Goal: Task Accomplishment & Management: Manage account settings

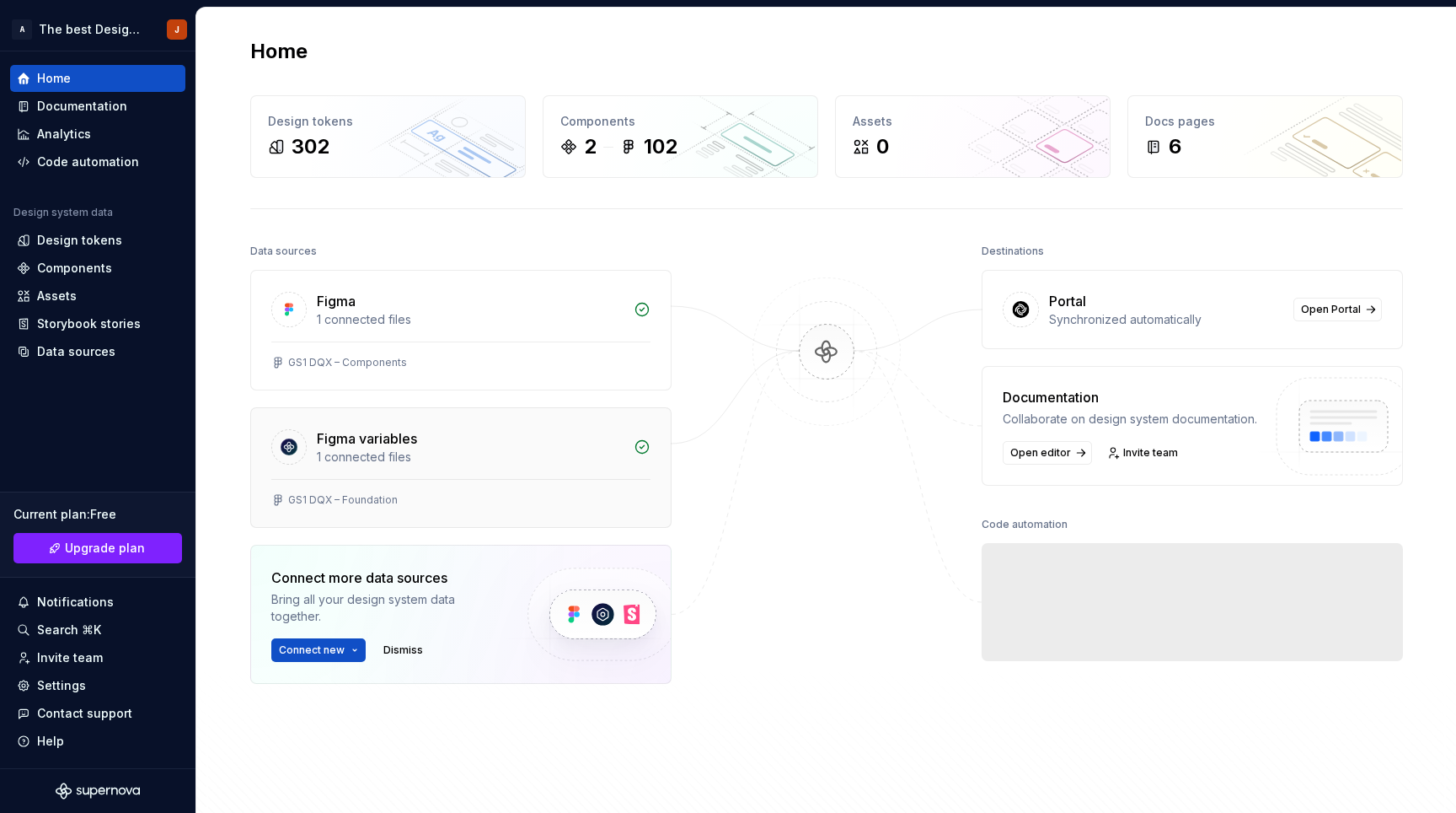
click at [384, 439] on div "Figma variables" at bounding box center [367, 438] width 100 height 20
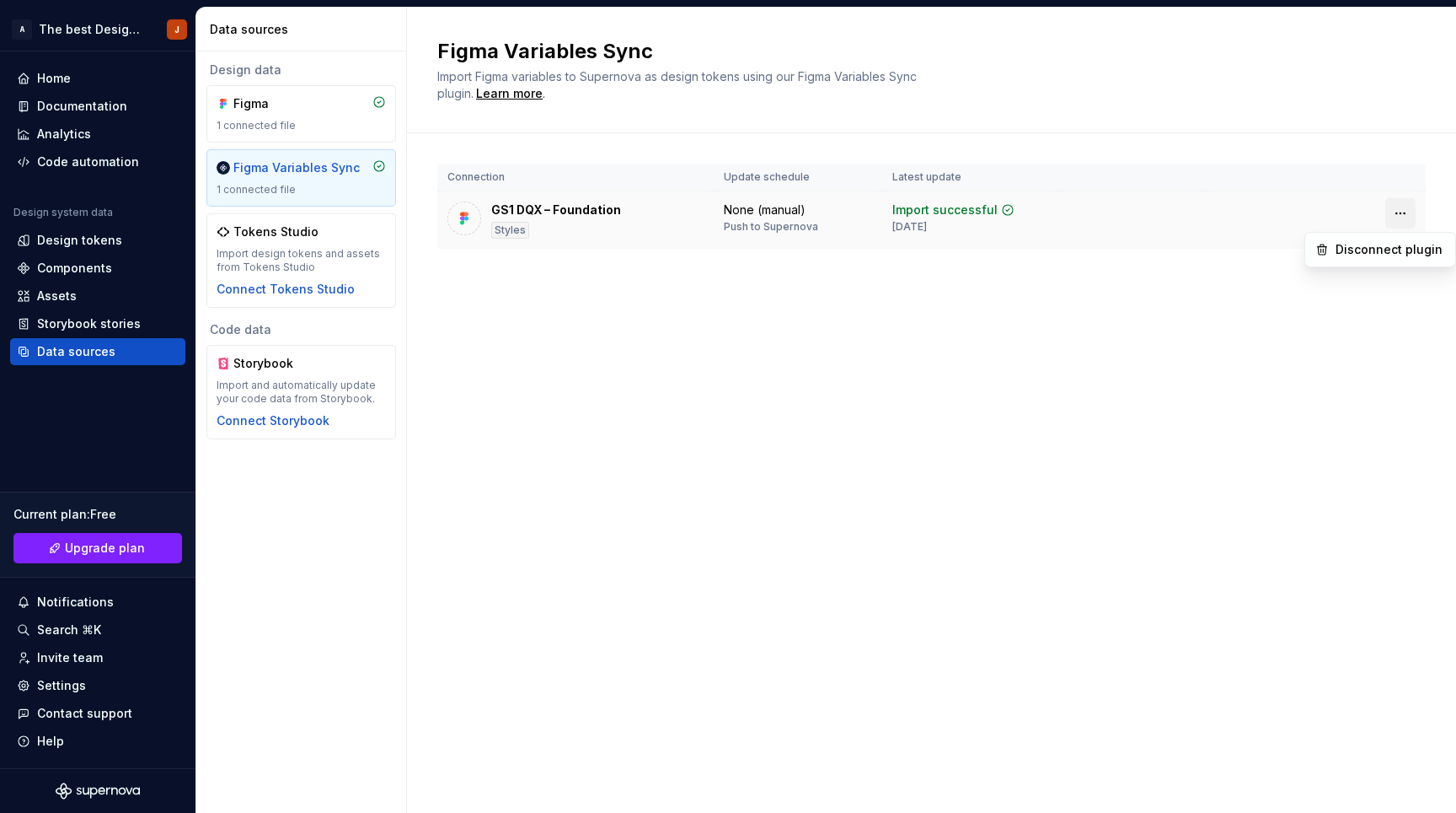
click at [1398, 209] on html "A The best Design System J Home Documentation Analytics Code automation Design …" at bounding box center [728, 406] width 1456 height 813
click at [967, 371] on html "A The best Design System J Home Documentation Analytics Code automation Design …" at bounding box center [728, 406] width 1456 height 813
click at [615, 226] on div "GS1 DQX – Foundation Styles" at bounding box center [556, 220] width 130 height 37
click at [590, 206] on div "GS1 DQX – Foundation" at bounding box center [556, 210] width 130 height 17
click at [554, 323] on div "Figma Variables Sync Import Figma variables to Supernova as design tokens using…" at bounding box center [931, 410] width 1049 height 805
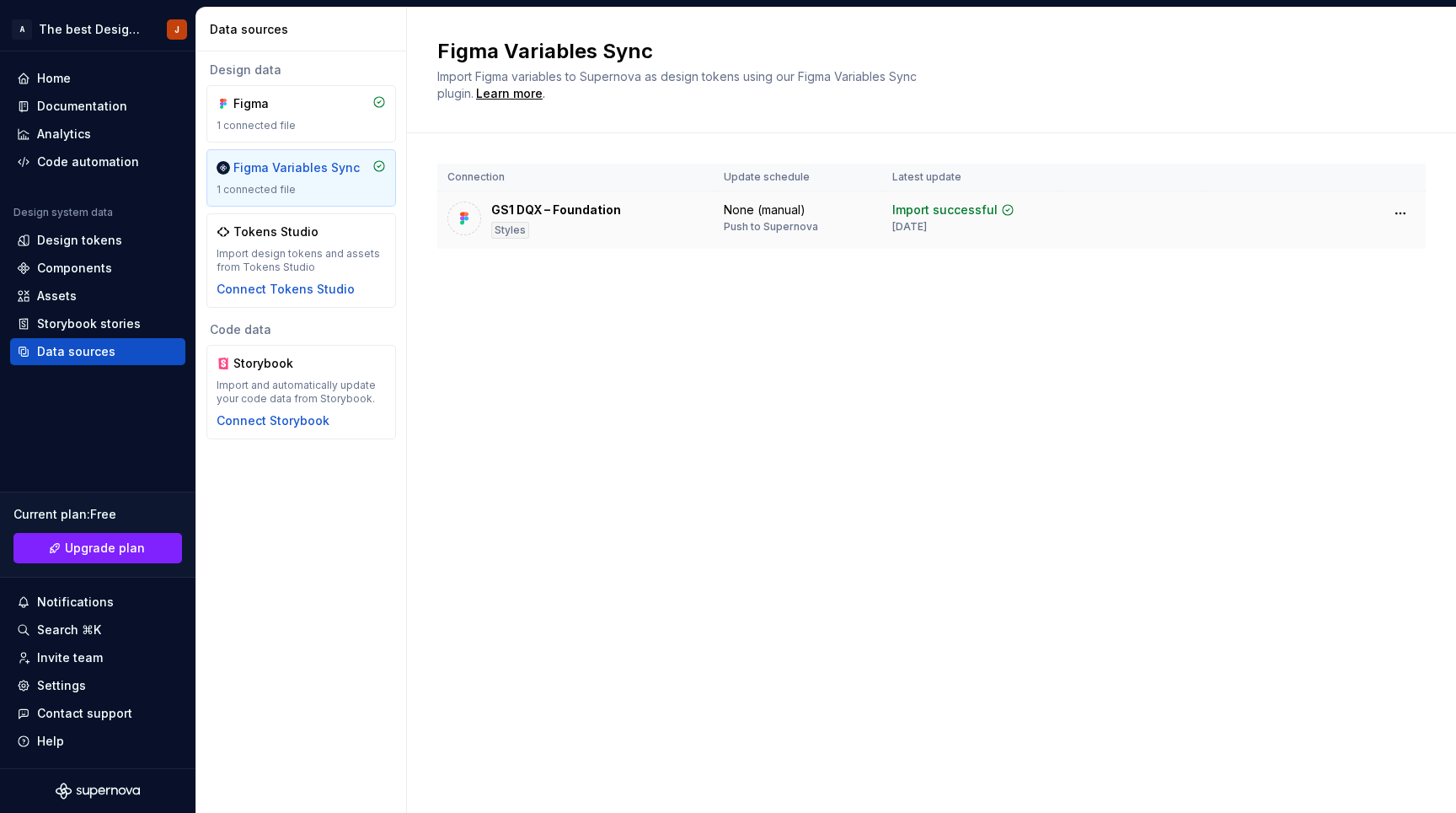
click at [557, 203] on div "GS1 DQX – Foundation" at bounding box center [556, 210] width 130 height 17
click at [641, 463] on div "Figma Variables Sync Import Figma variables to Supernova as design tokens using…" at bounding box center [931, 410] width 1049 height 805
click at [270, 114] on div "Figma 1 connected file" at bounding box center [301, 113] width 170 height 37
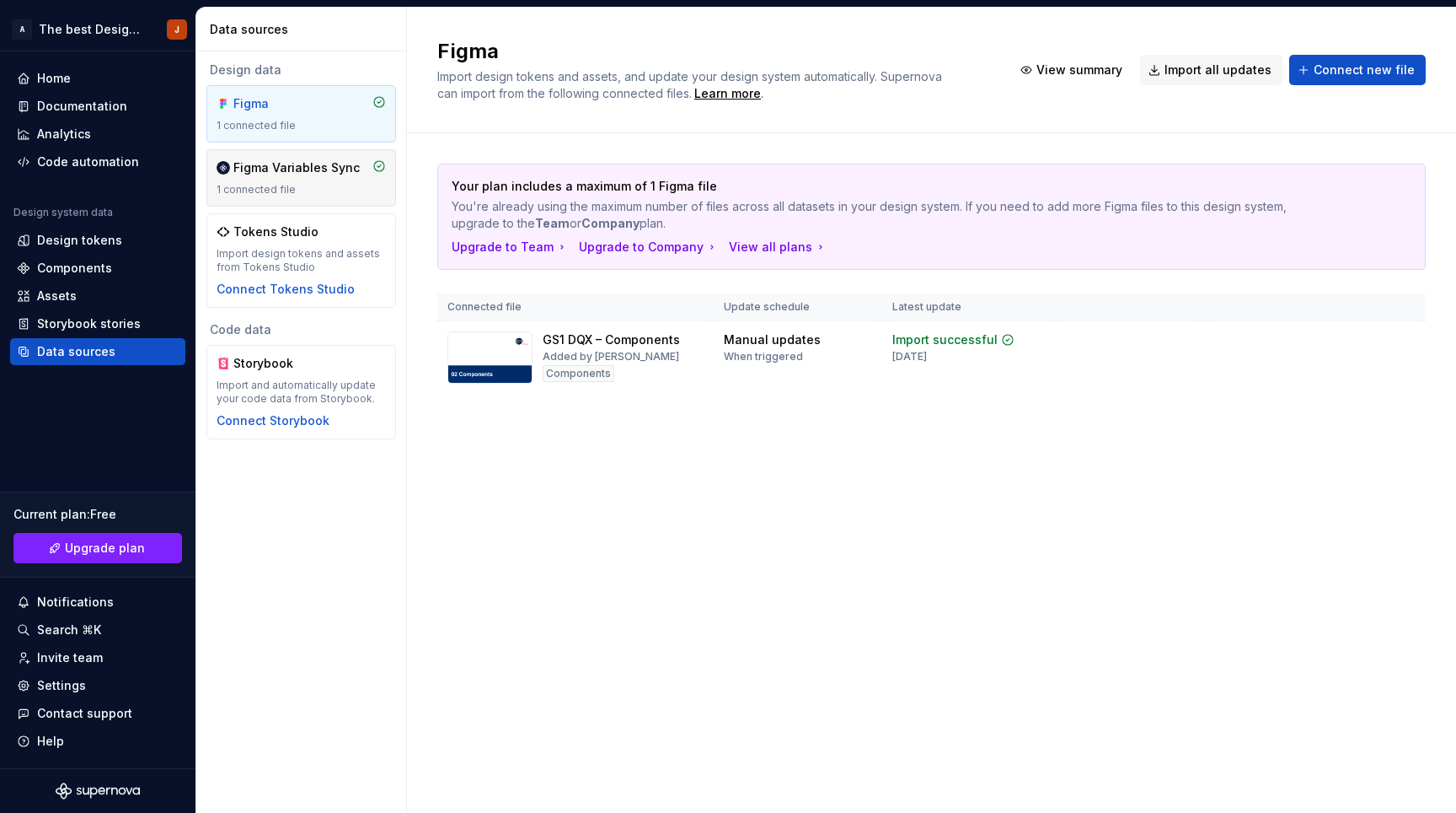
click at [283, 177] on div "Figma Variables Sync 1 connected file" at bounding box center [301, 178] width 170 height 37
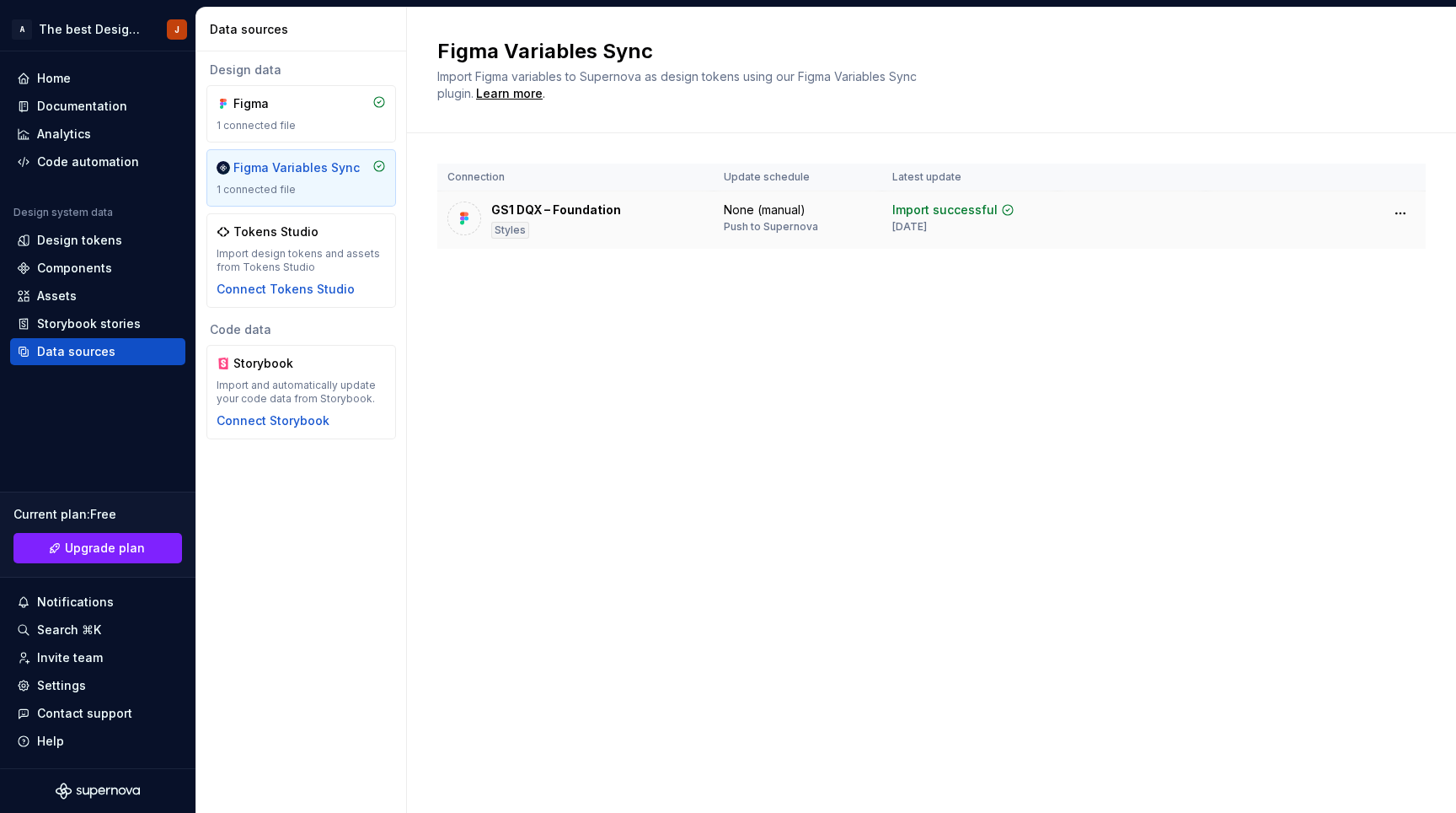
click at [586, 200] on td "GS1 DQX – Foundation Styles" at bounding box center [576, 220] width 276 height 59
click at [585, 208] on div "GS1 DQX – Foundation" at bounding box center [556, 210] width 130 height 17
click at [76, 156] on div "Code automation" at bounding box center [88, 162] width 102 height 17
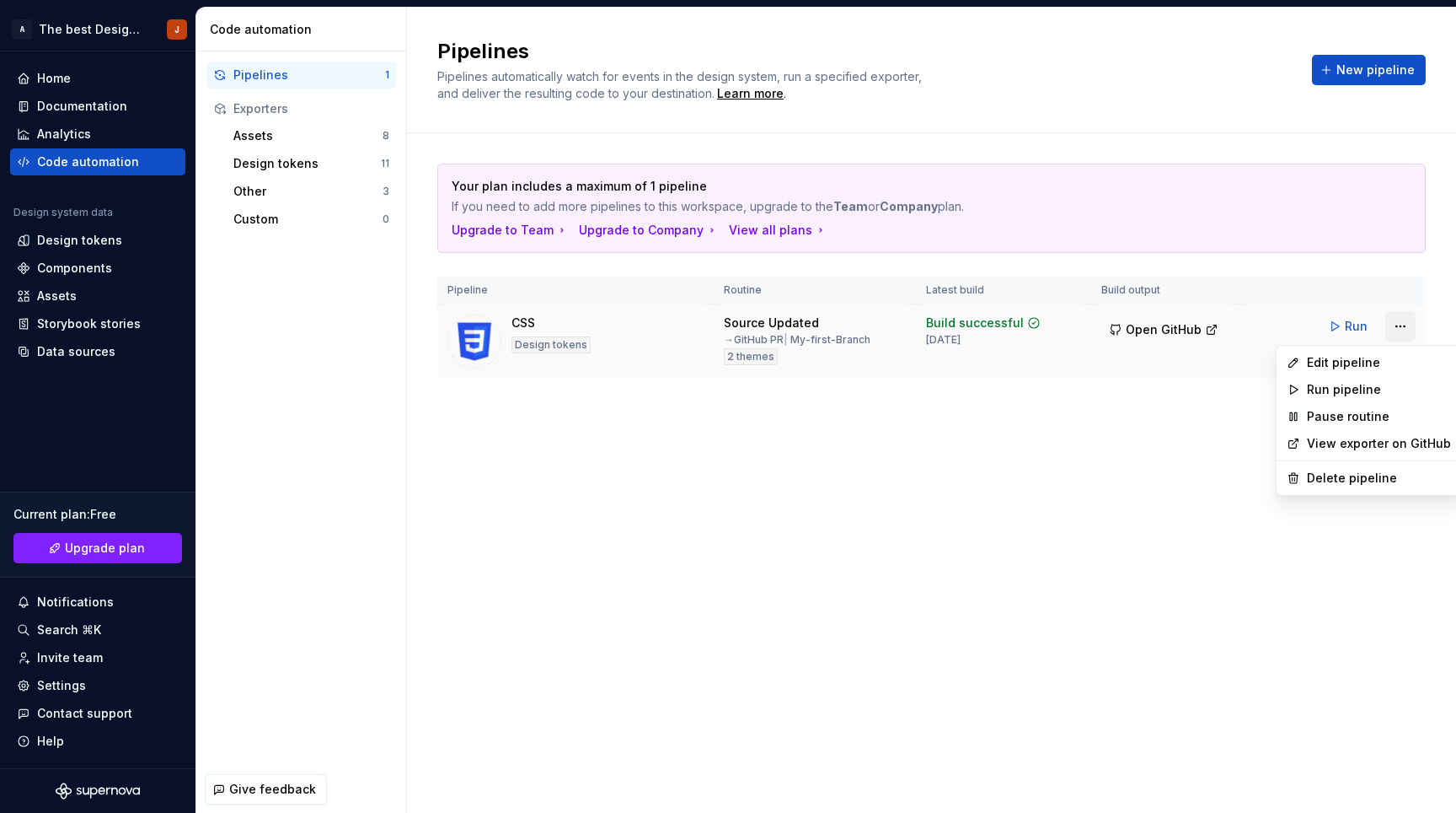
click at [1404, 323] on html "A The best Design System J Home Documentation Analytics Code automation Design …" at bounding box center [728, 406] width 1456 height 813
click at [1371, 363] on div "Edit pipeline" at bounding box center [1379, 363] width 144 height 17
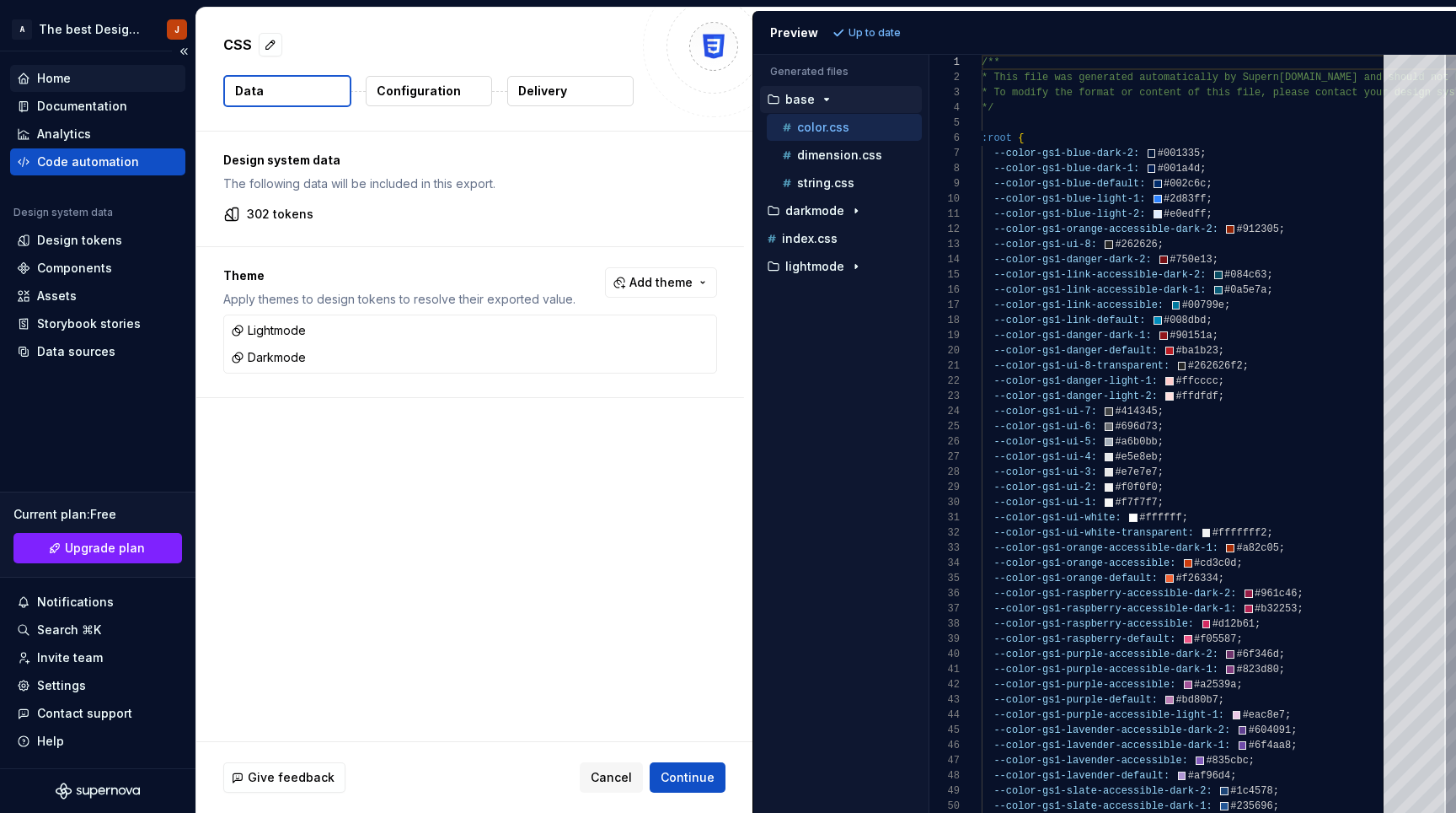
click at [66, 79] on div "Home" at bounding box center [54, 79] width 34 height 17
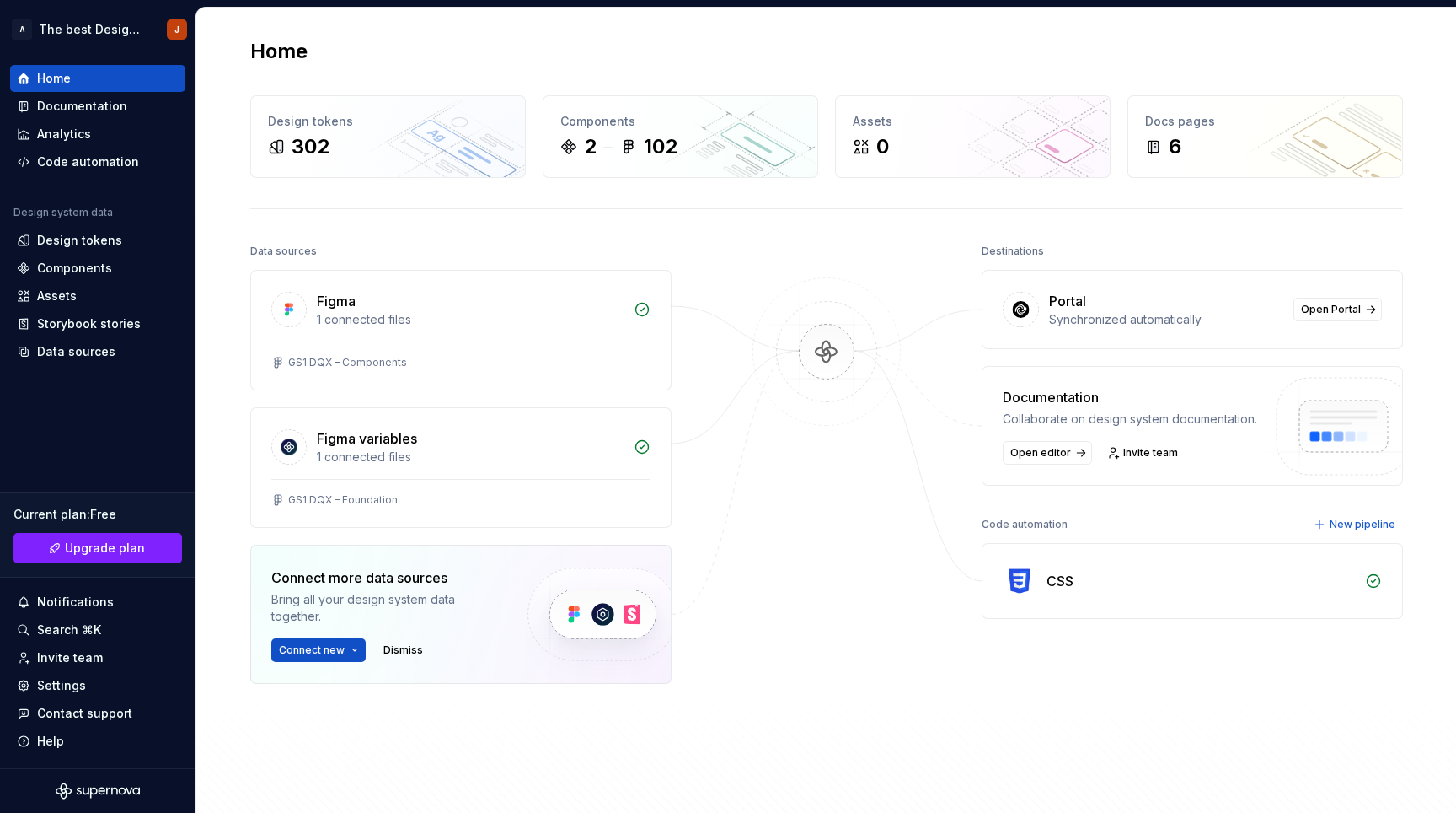
click at [429, 444] on div "Figma variables" at bounding box center [470, 438] width 307 height 20
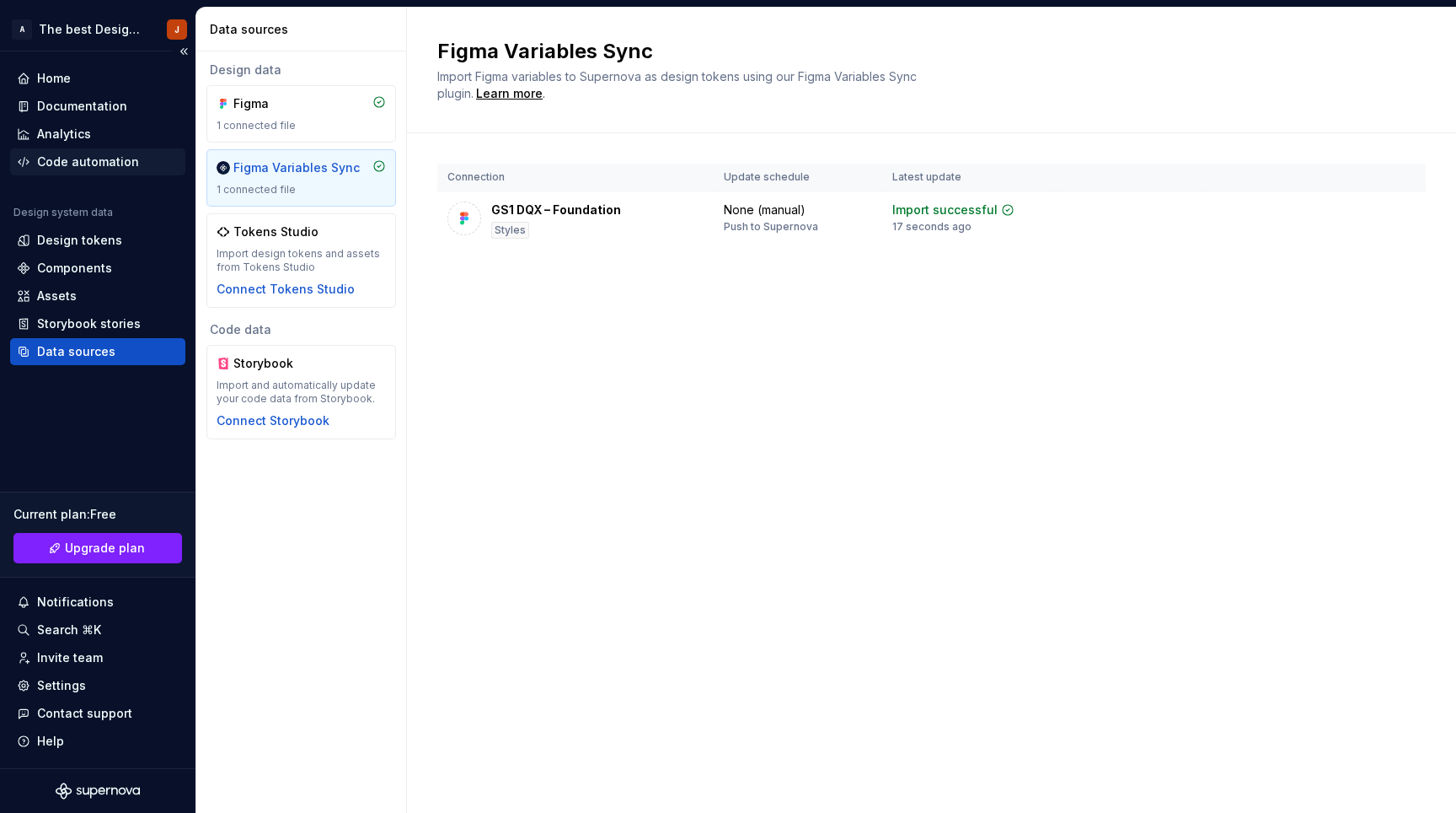
click at [70, 160] on div "Code automation" at bounding box center [88, 162] width 102 height 17
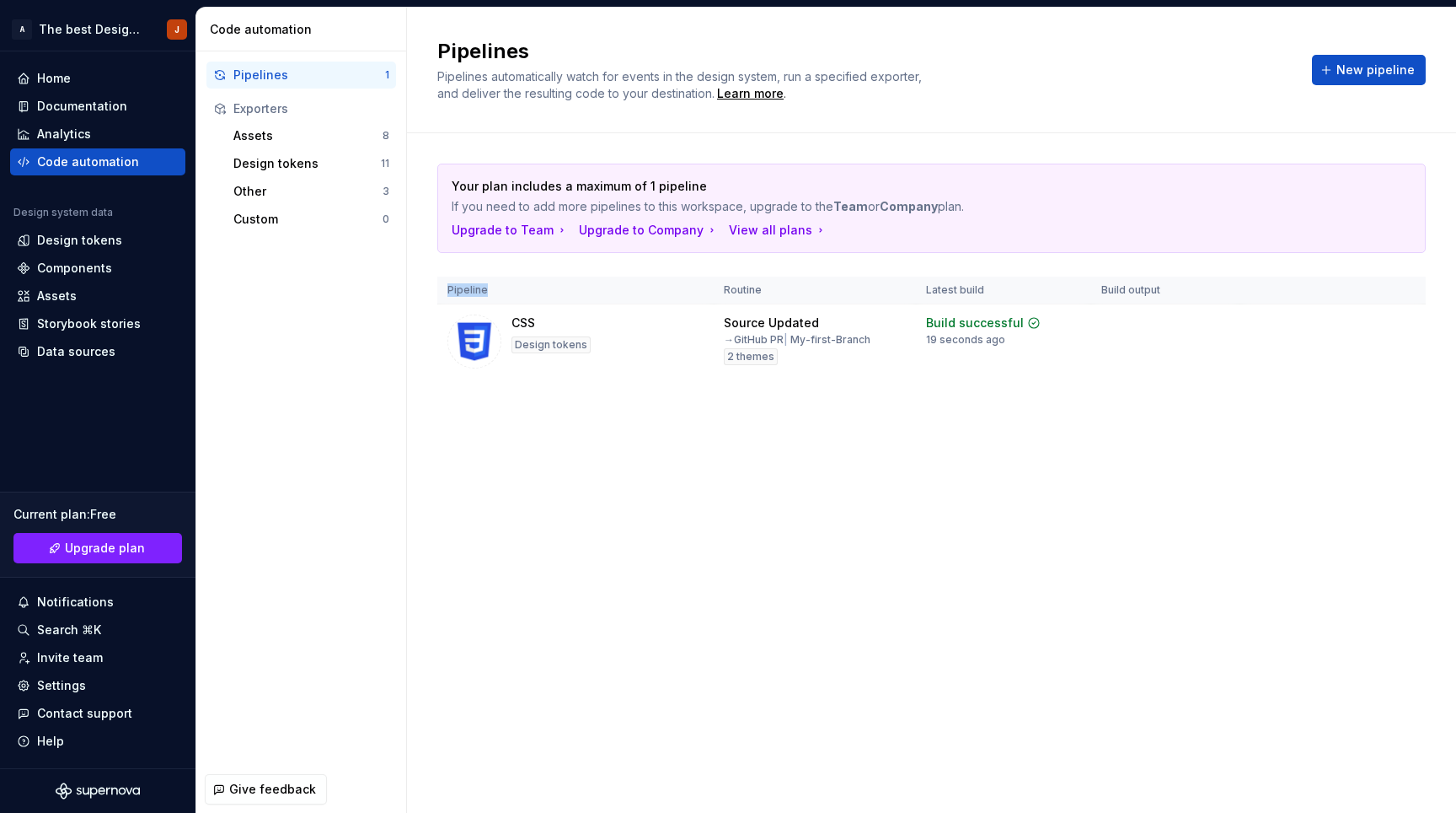
drag, startPoint x: 445, startPoint y: 288, endPoint x: 504, endPoint y: 287, distance: 59.0
click at [504, 287] on th "Pipeline" at bounding box center [576, 290] width 276 height 28
click at [675, 503] on div "Pipelines Pipelines automatically watch for events in the design system, run a …" at bounding box center [931, 410] width 1049 height 805
click at [1406, 329] on html "A The best Design System J Home Documentation Analytics Code automation Design …" at bounding box center [728, 406] width 1456 height 813
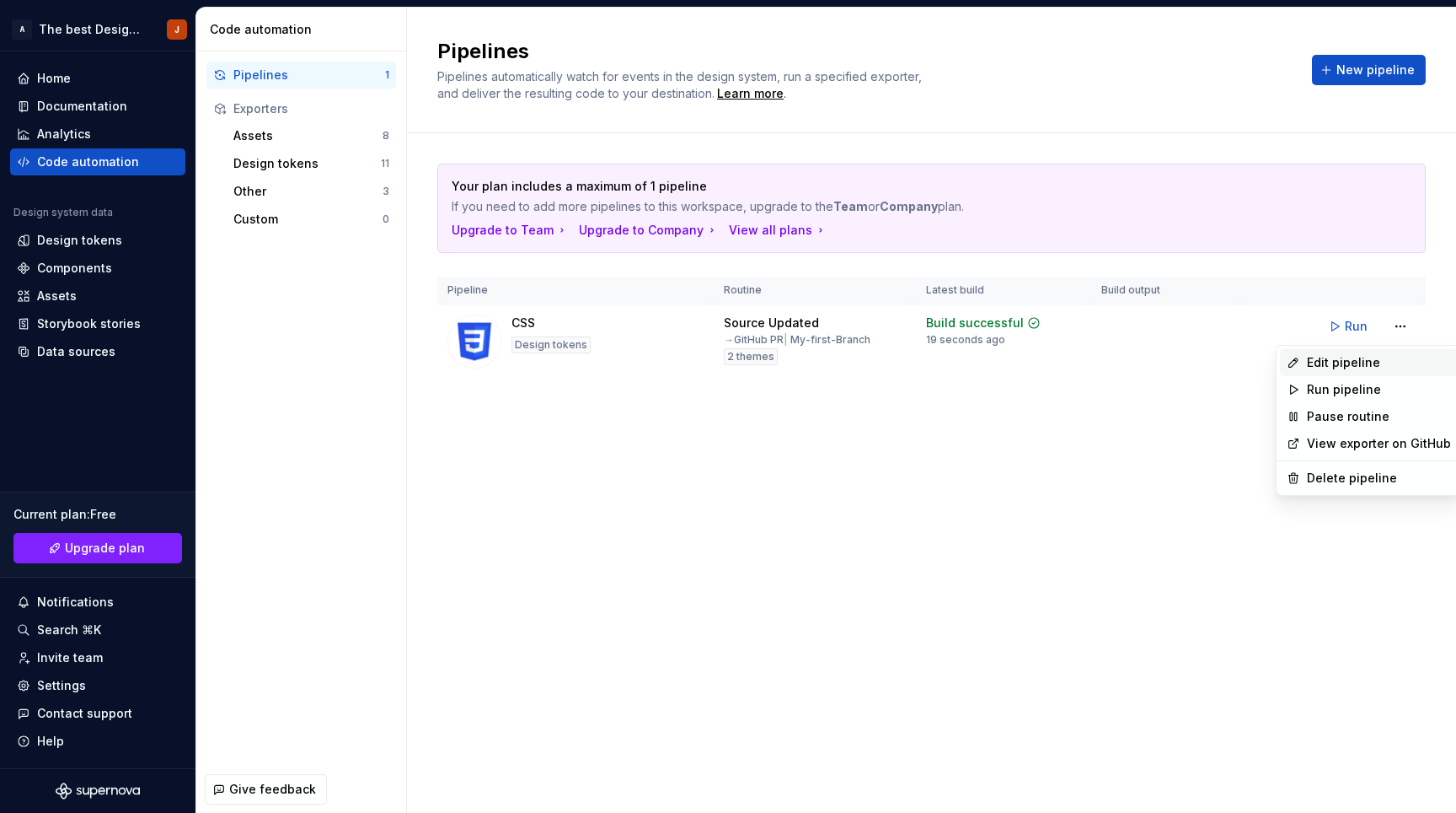
click at [1333, 364] on div "Edit pipeline" at bounding box center [1379, 363] width 144 height 17
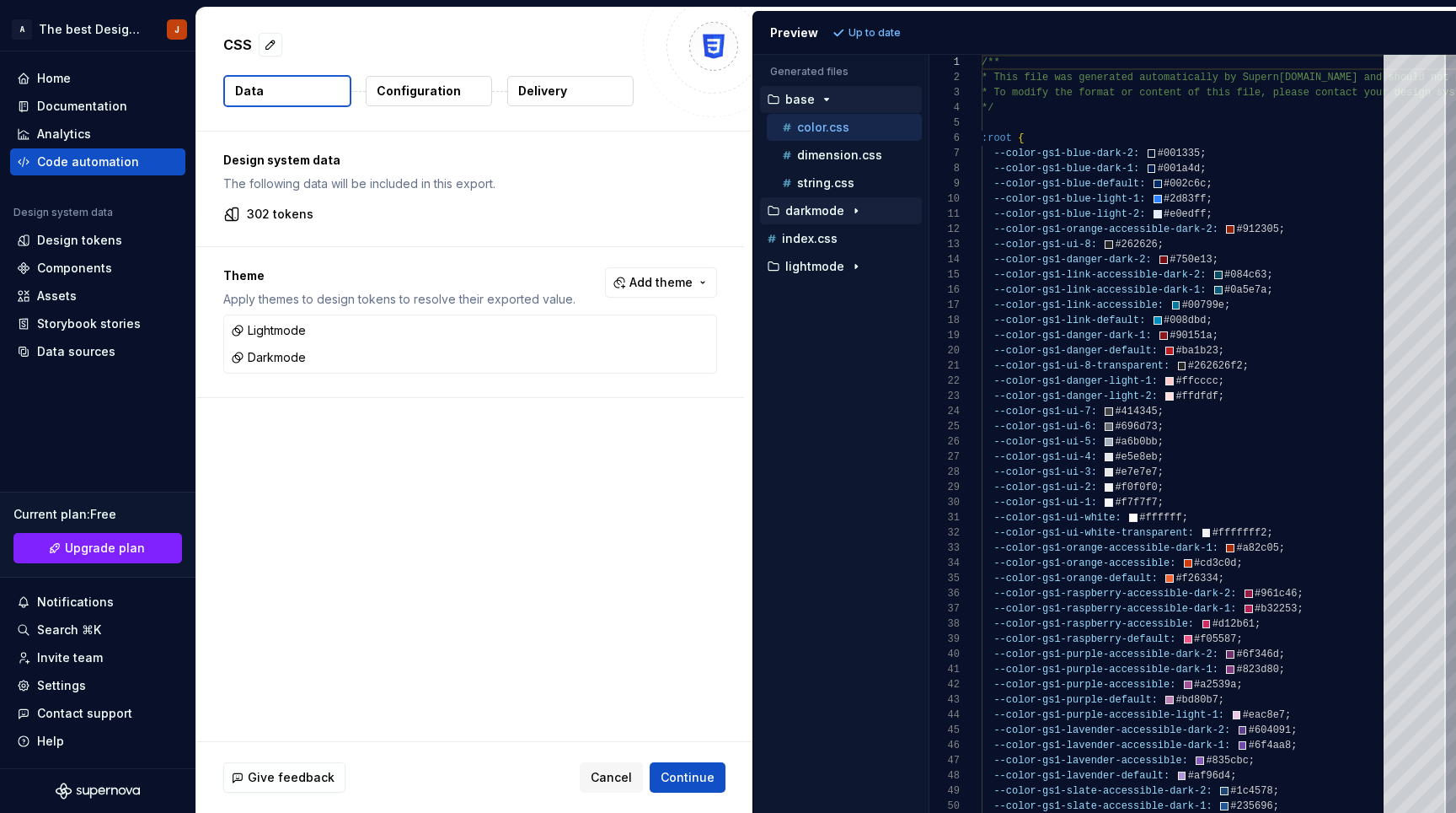
click at [855, 210] on icon "button" at bounding box center [856, 211] width 2 height 4
click at [850, 289] on icon "button" at bounding box center [856, 294] width 13 height 13
click at [832, 232] on p "color.css" at bounding box center [823, 238] width 52 height 13
type textarea "**********"
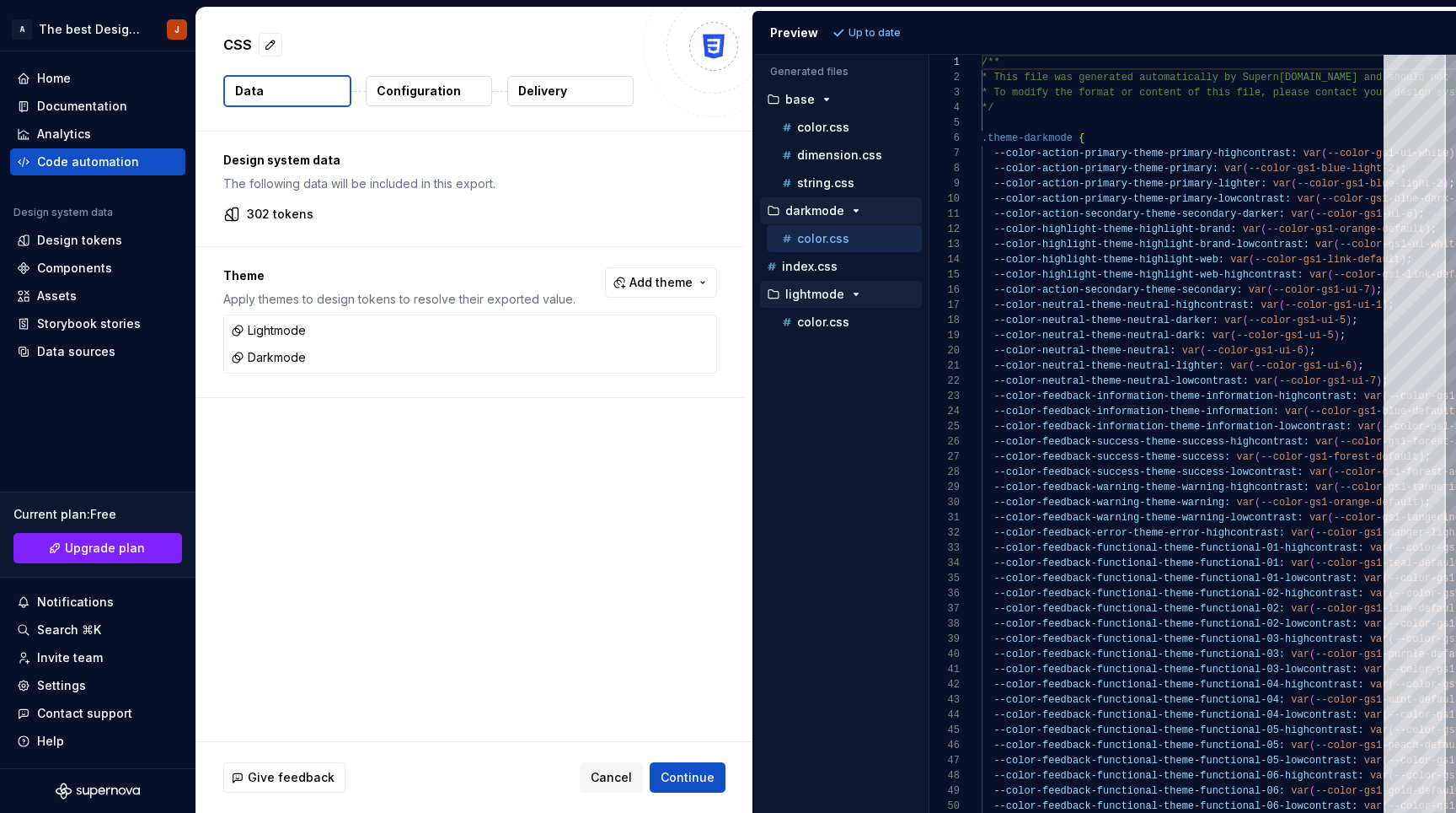
click at [404, 84] on p "Configuration" at bounding box center [419, 91] width 84 height 17
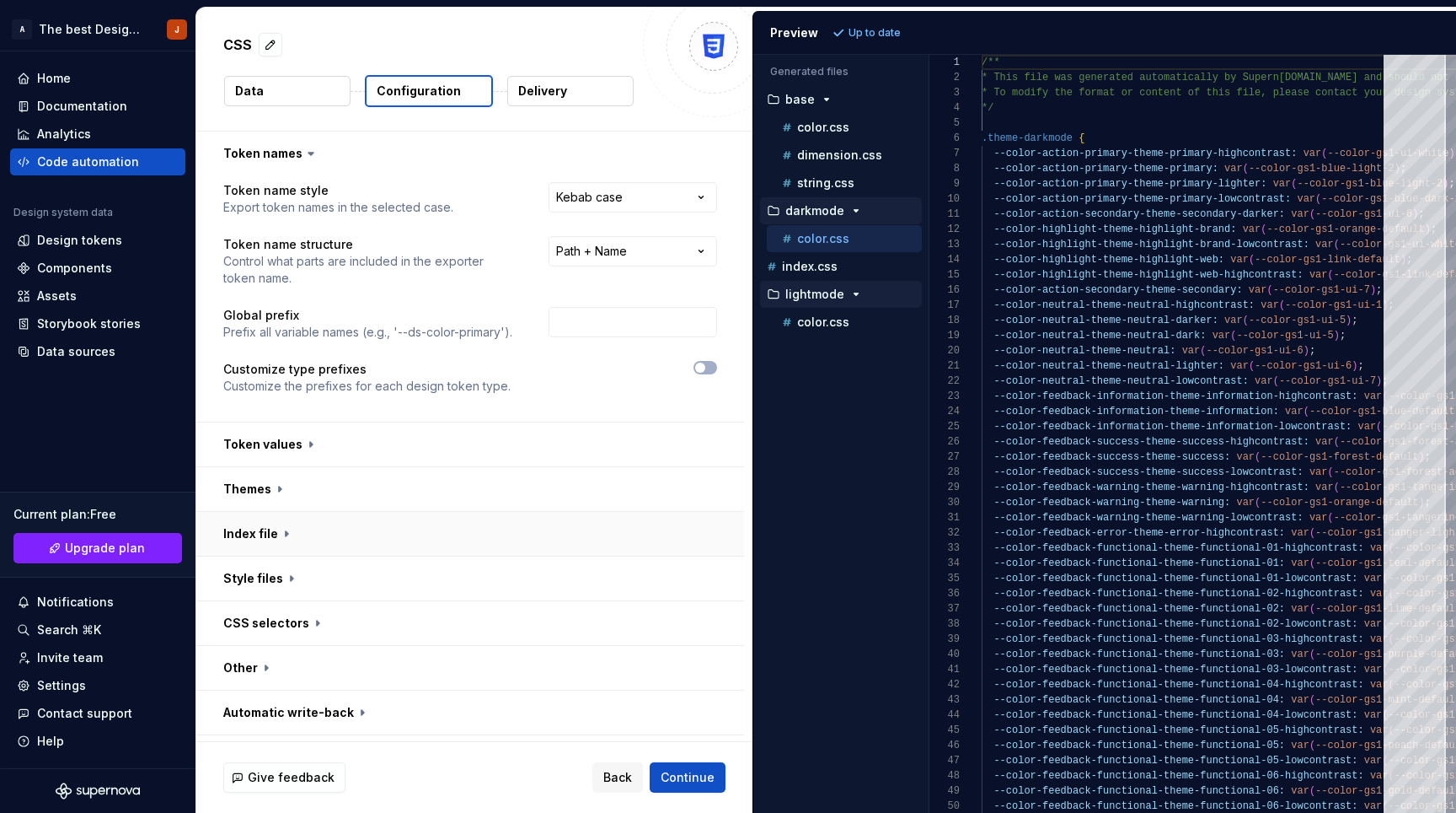
click at [289, 529] on button "button" at bounding box center [470, 534] width 548 height 44
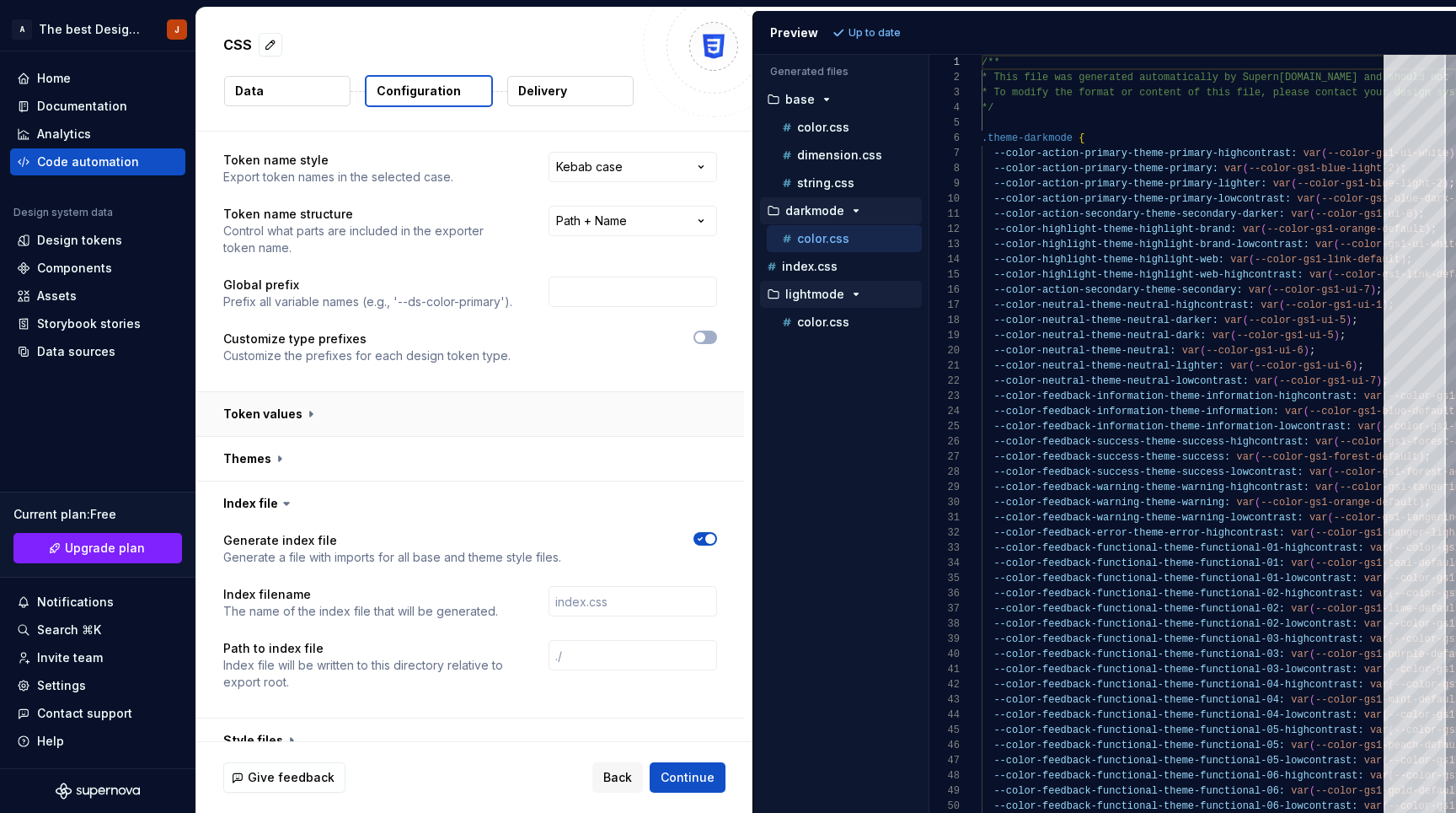
scroll to position [186, 0]
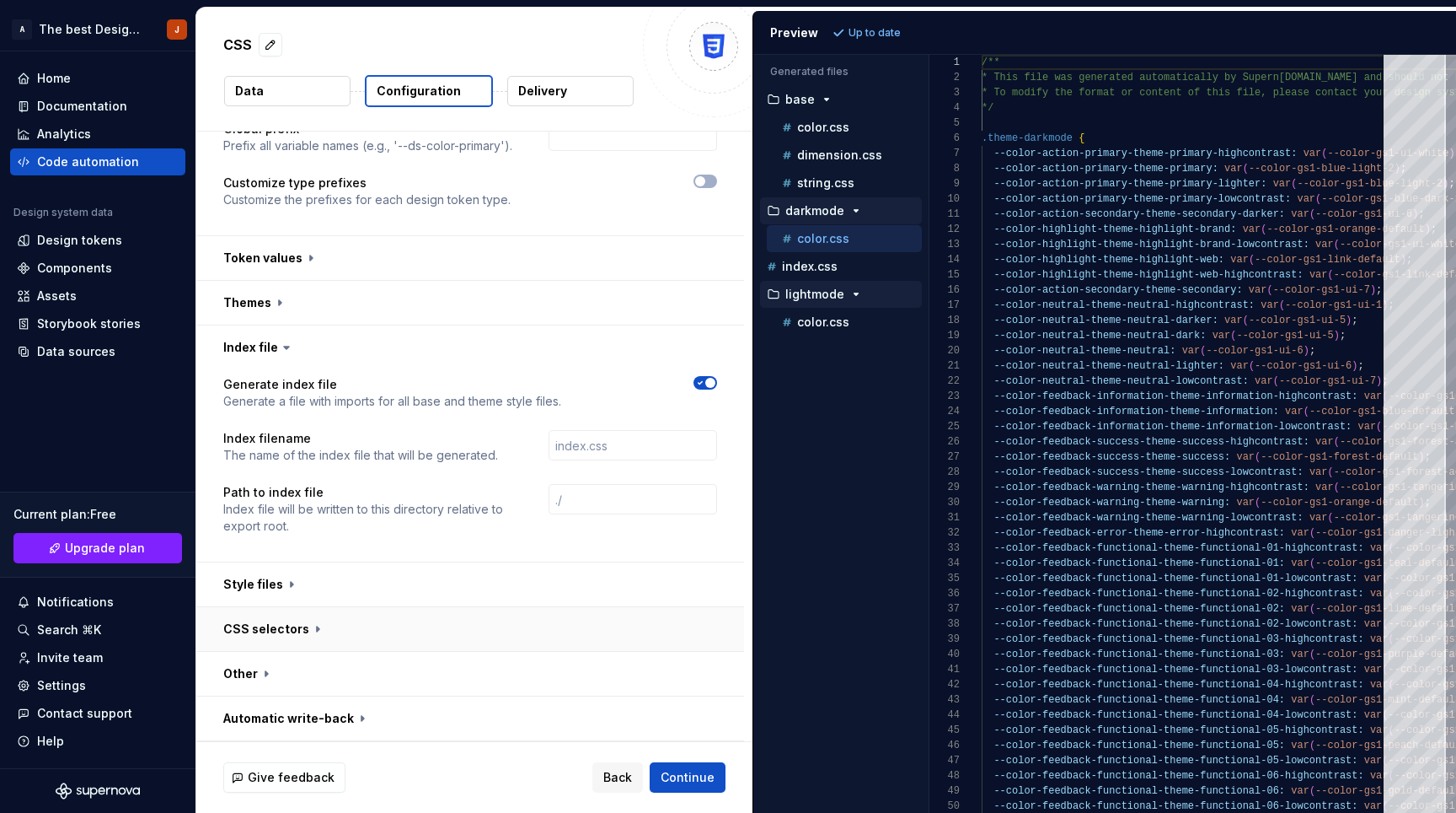
click at [311, 626] on button "button" at bounding box center [470, 629] width 548 height 44
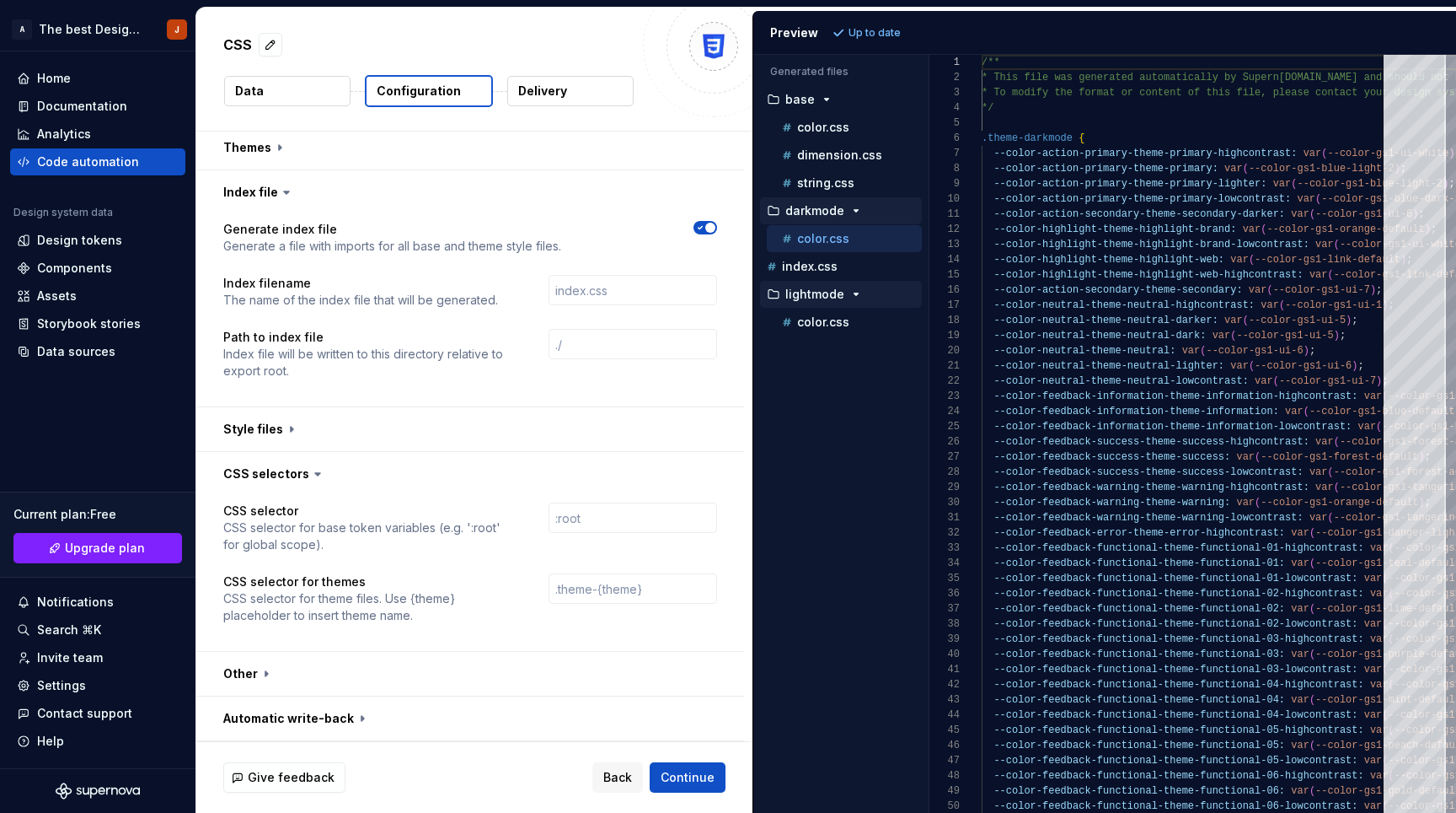
scroll to position [0, 0]
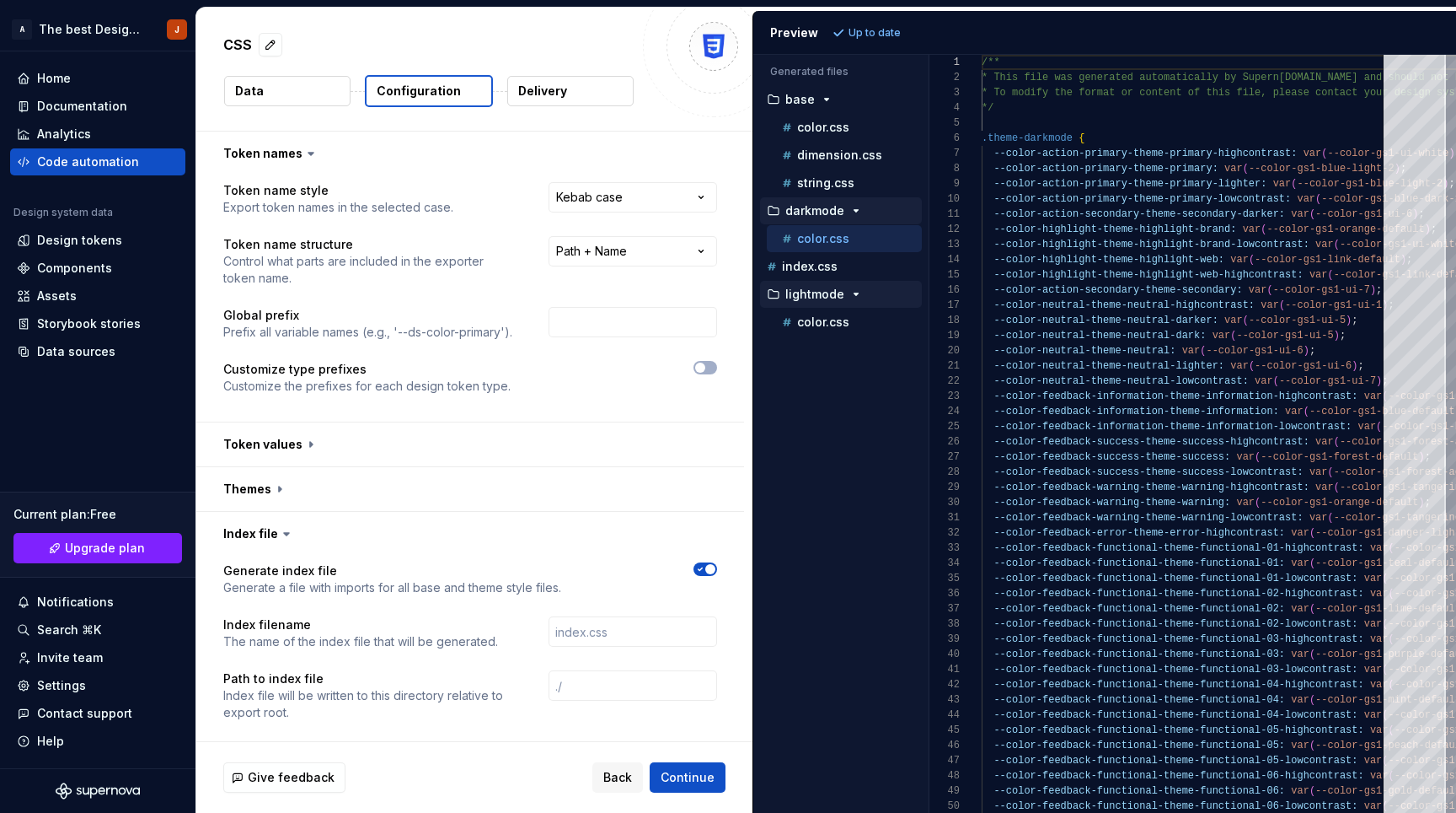
click at [538, 93] on p "Delivery" at bounding box center [542, 91] width 49 height 17
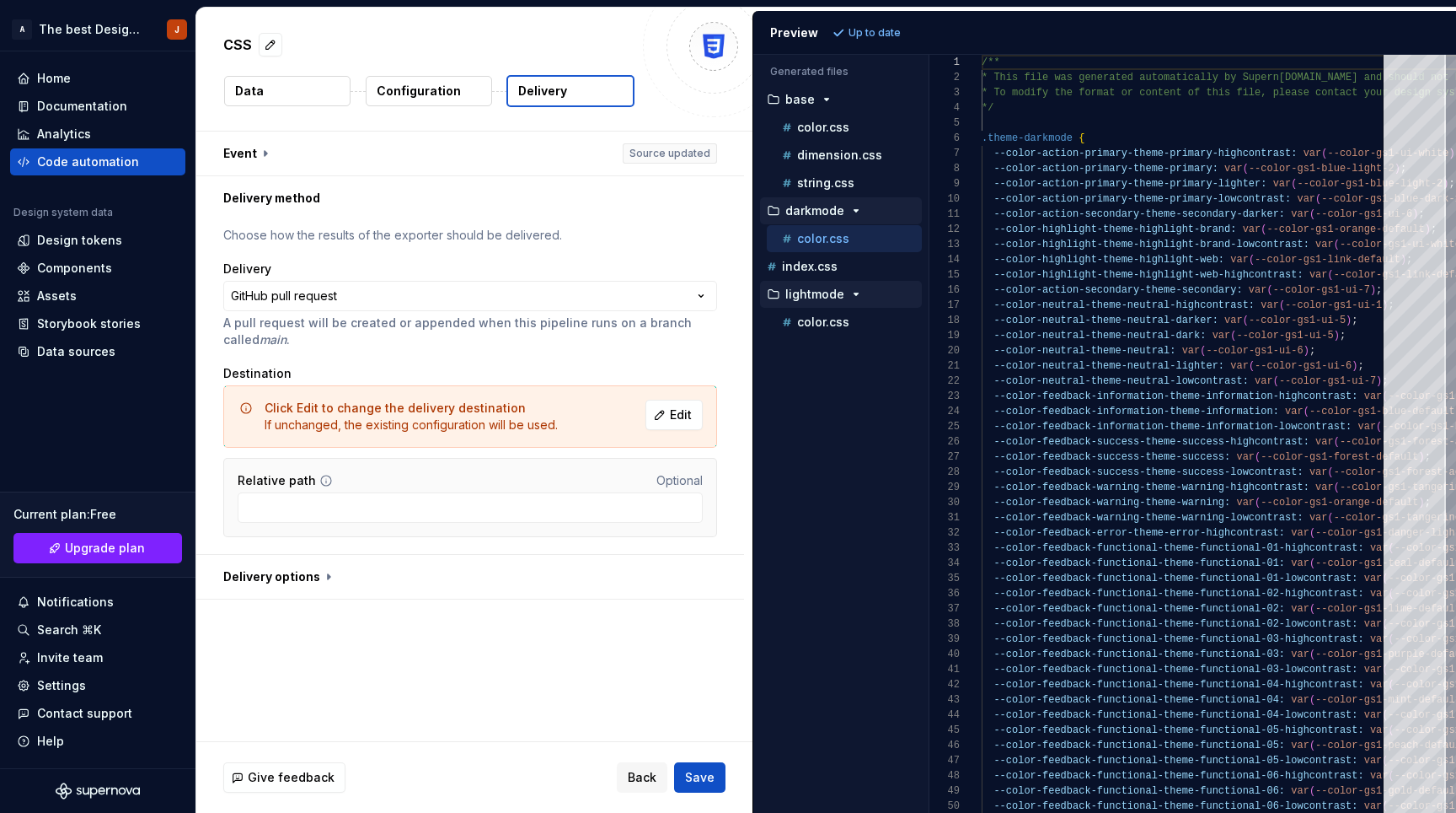
click at [293, 490] on div "Relative path Optional" at bounding box center [470, 497] width 465 height 51
click at [266, 295] on html "**********" at bounding box center [728, 406] width 1456 height 813
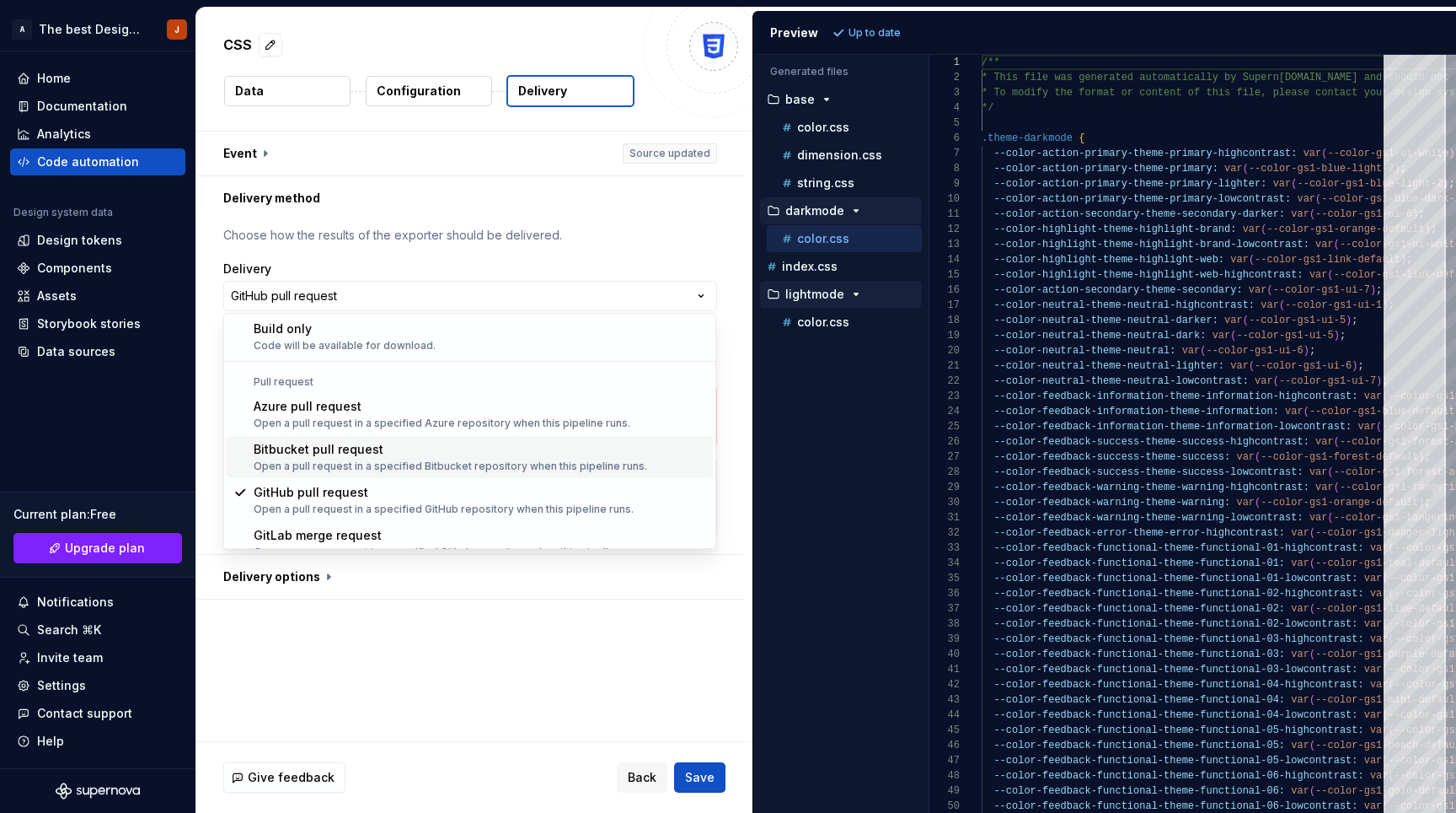
scroll to position [47, 0]
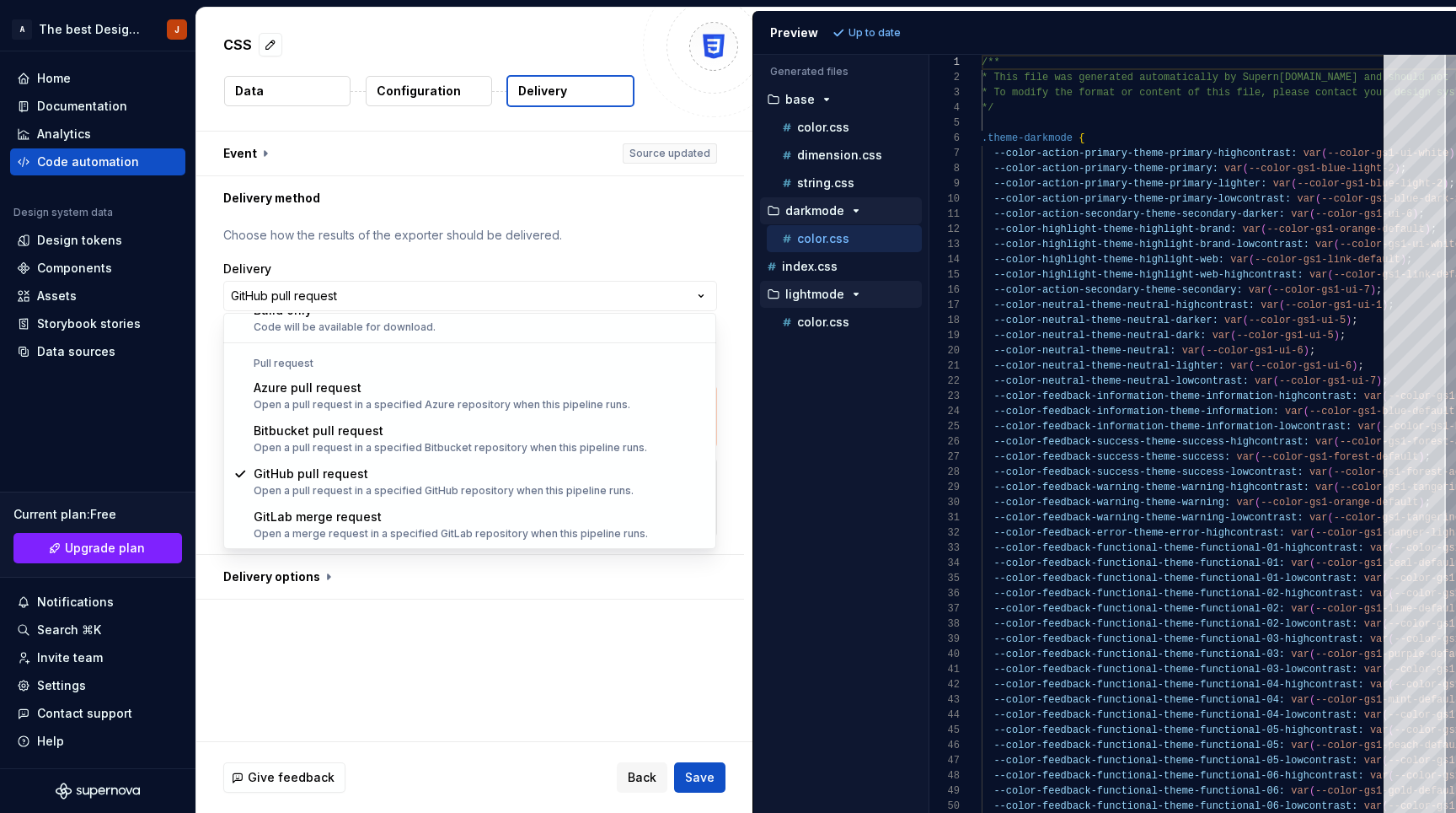
click at [709, 286] on html "**********" at bounding box center [728, 406] width 1456 height 813
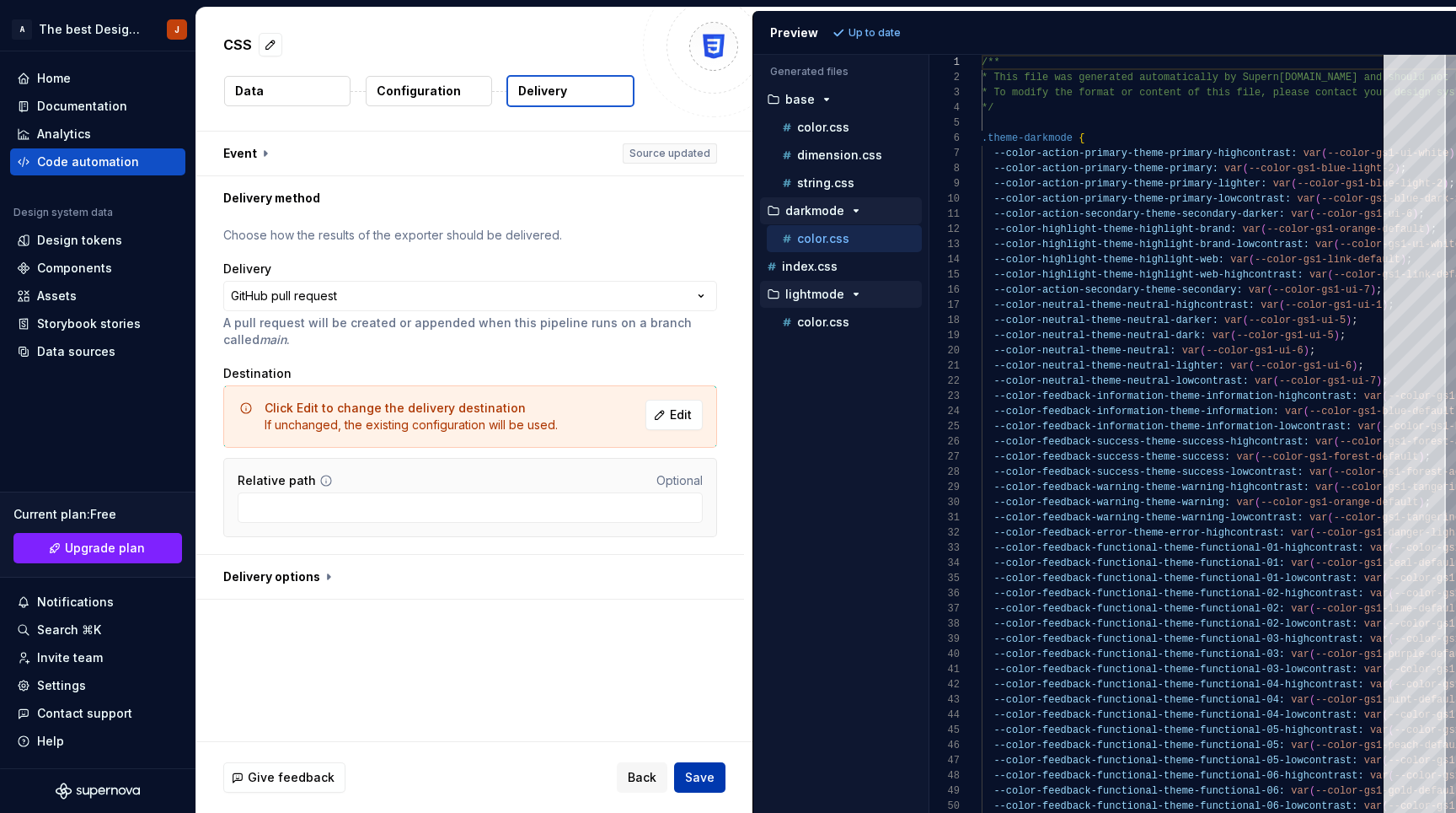
click at [707, 777] on span "Save" at bounding box center [700, 777] width 30 height 17
click at [311, 578] on button "button" at bounding box center [470, 577] width 548 height 44
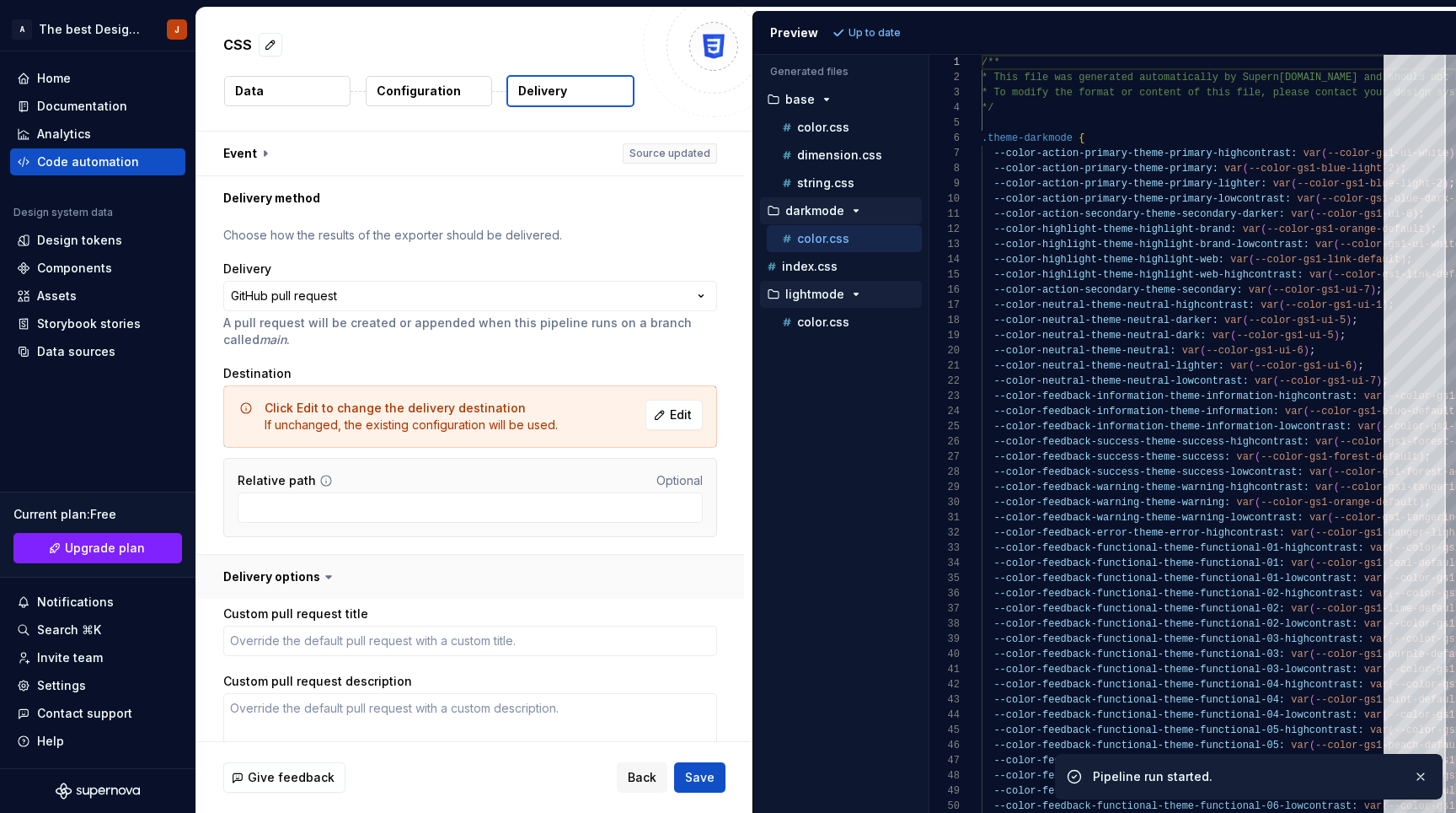
type textarea "*"
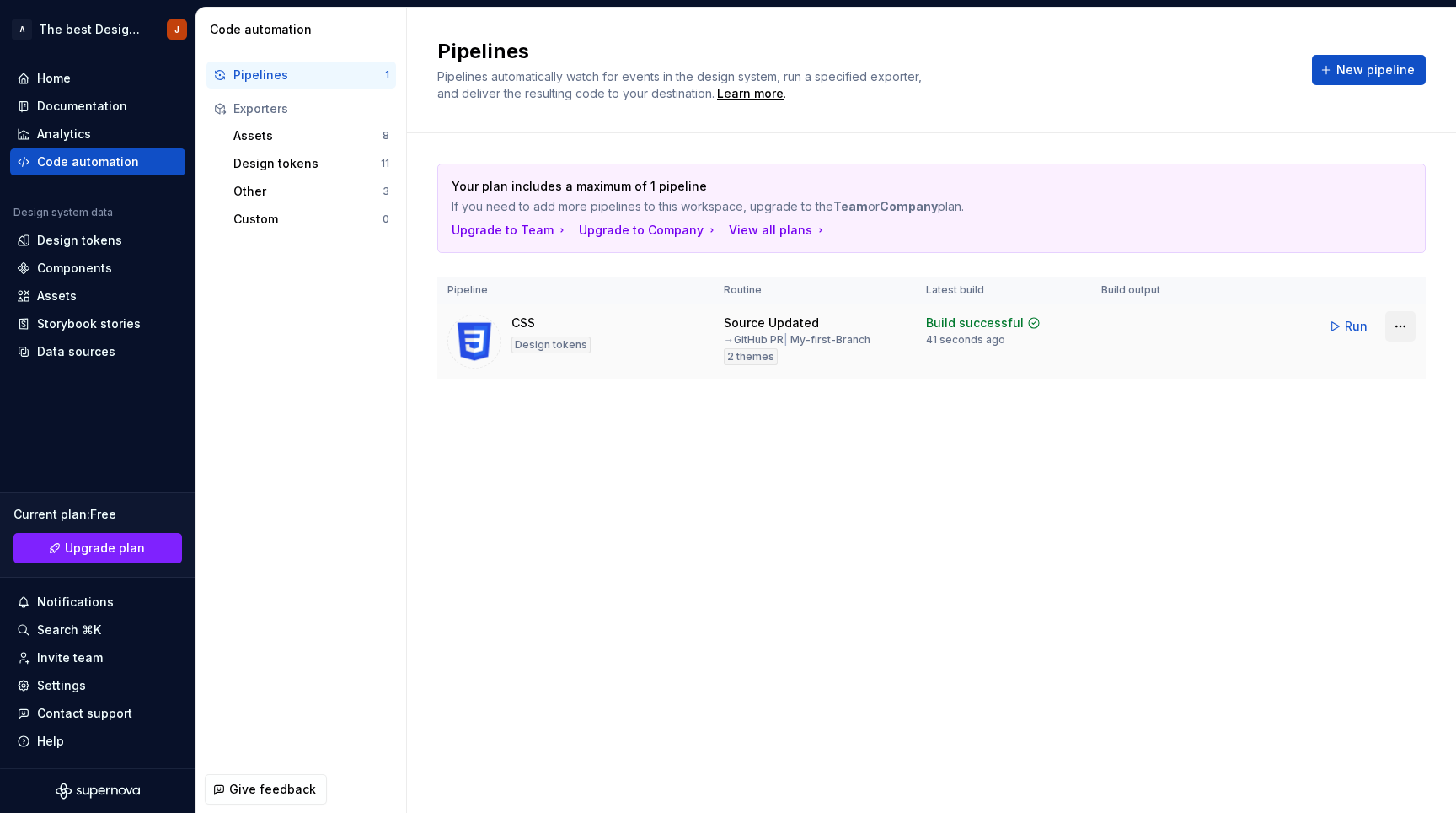
click at [1399, 323] on html "A The best Design System J Home Documentation Analytics Code automation Design …" at bounding box center [728, 406] width 1456 height 813
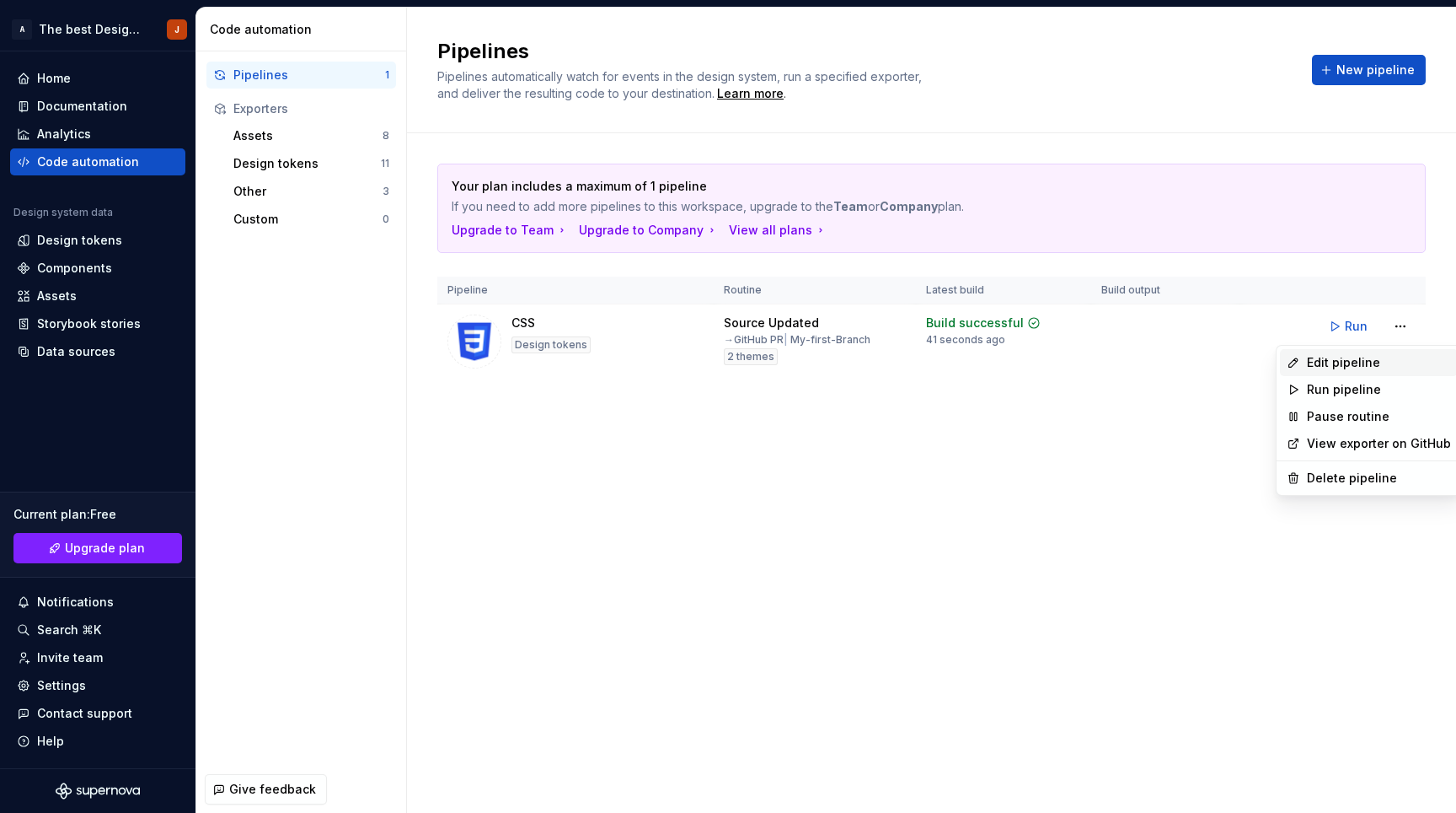
click at [1349, 365] on div "Edit pipeline" at bounding box center [1379, 363] width 144 height 17
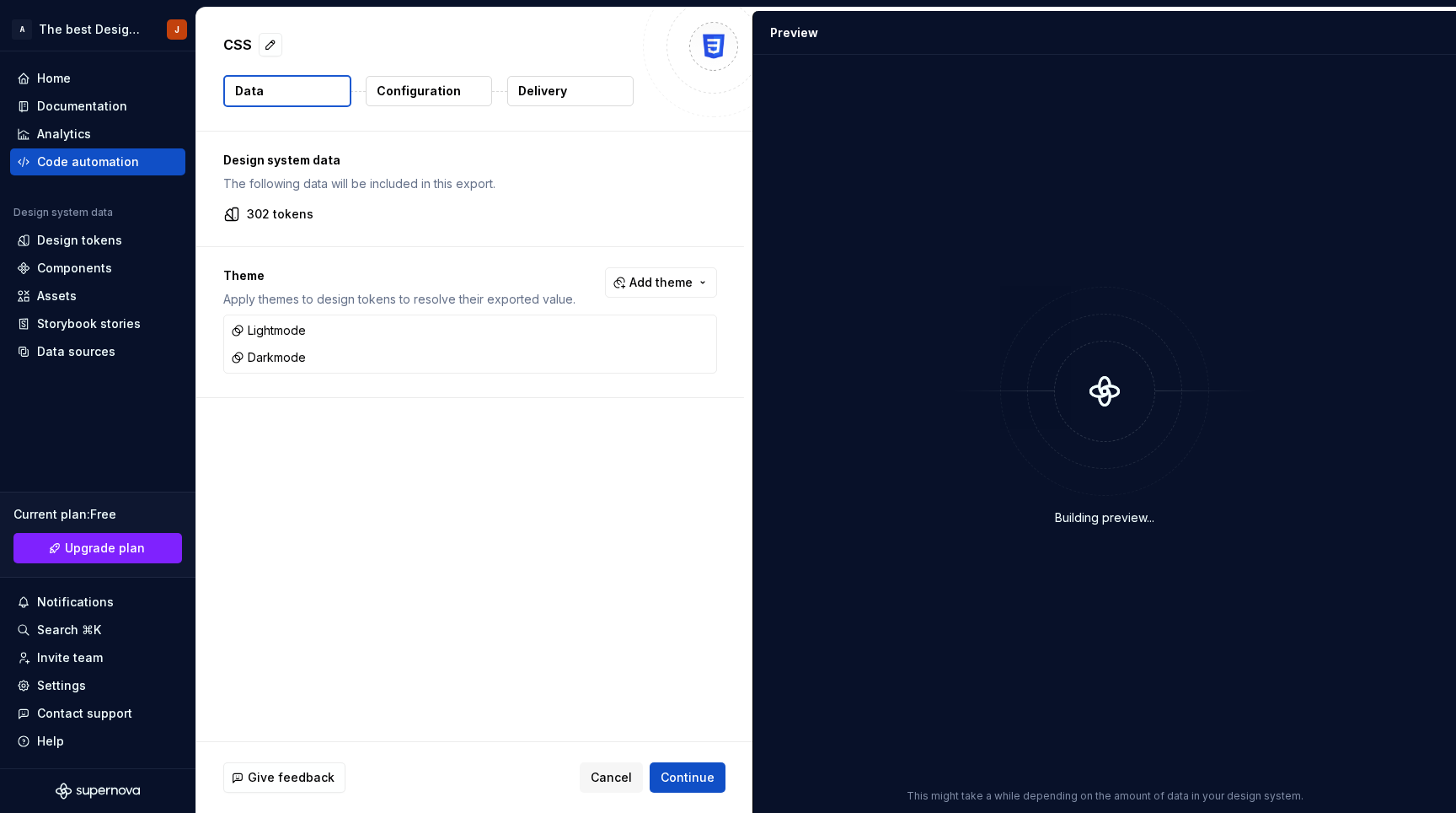
click at [536, 89] on p "Delivery" at bounding box center [542, 91] width 49 height 17
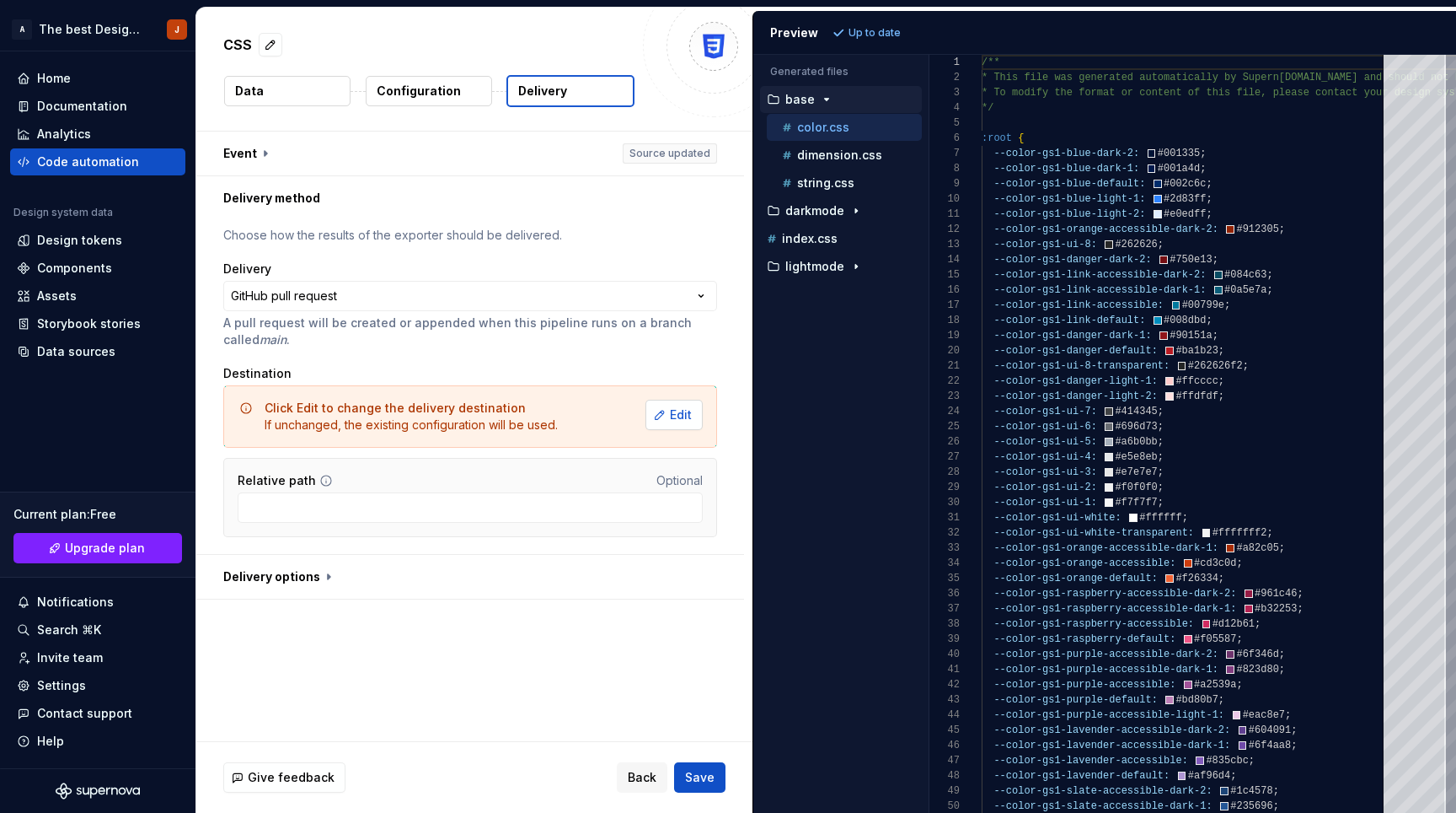
click at [674, 416] on span "Edit" at bounding box center [680, 415] width 22 height 17
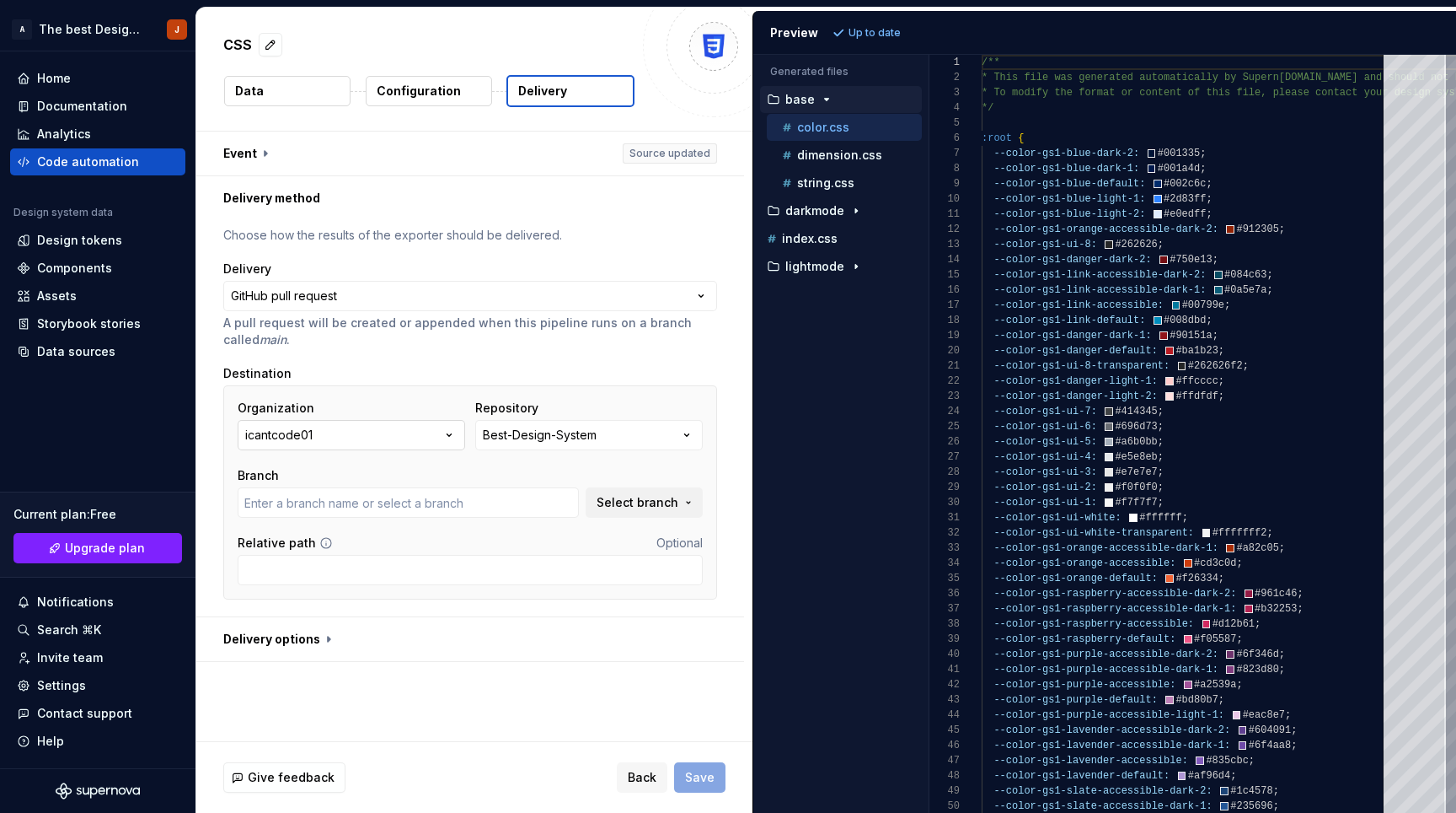
click at [452, 433] on icon "button" at bounding box center [449, 435] width 17 height 17
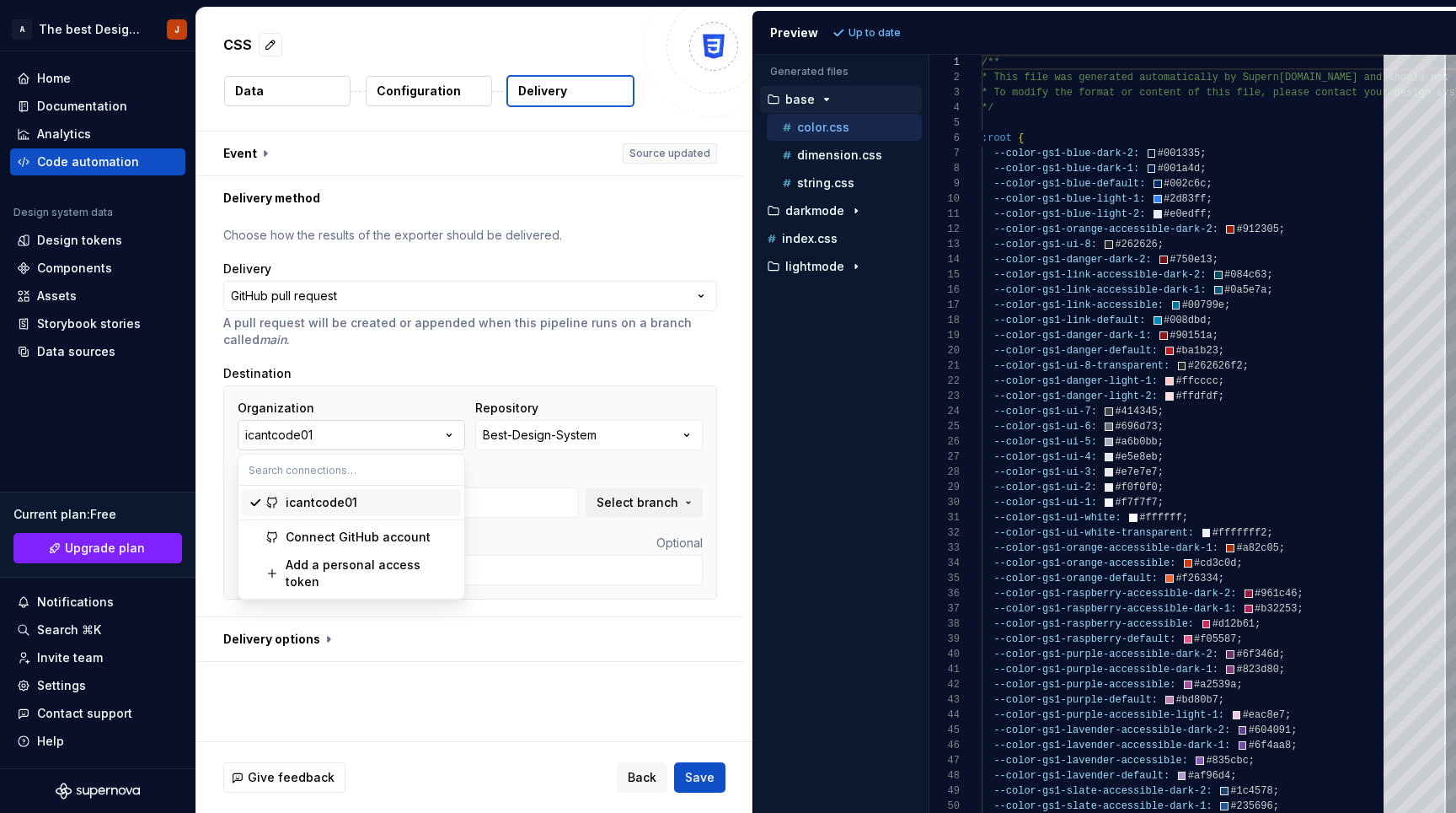
type input "main"
click at [454, 434] on icon "button" at bounding box center [449, 435] width 17 height 17
click at [688, 437] on icon "button" at bounding box center [687, 435] width 17 height 17
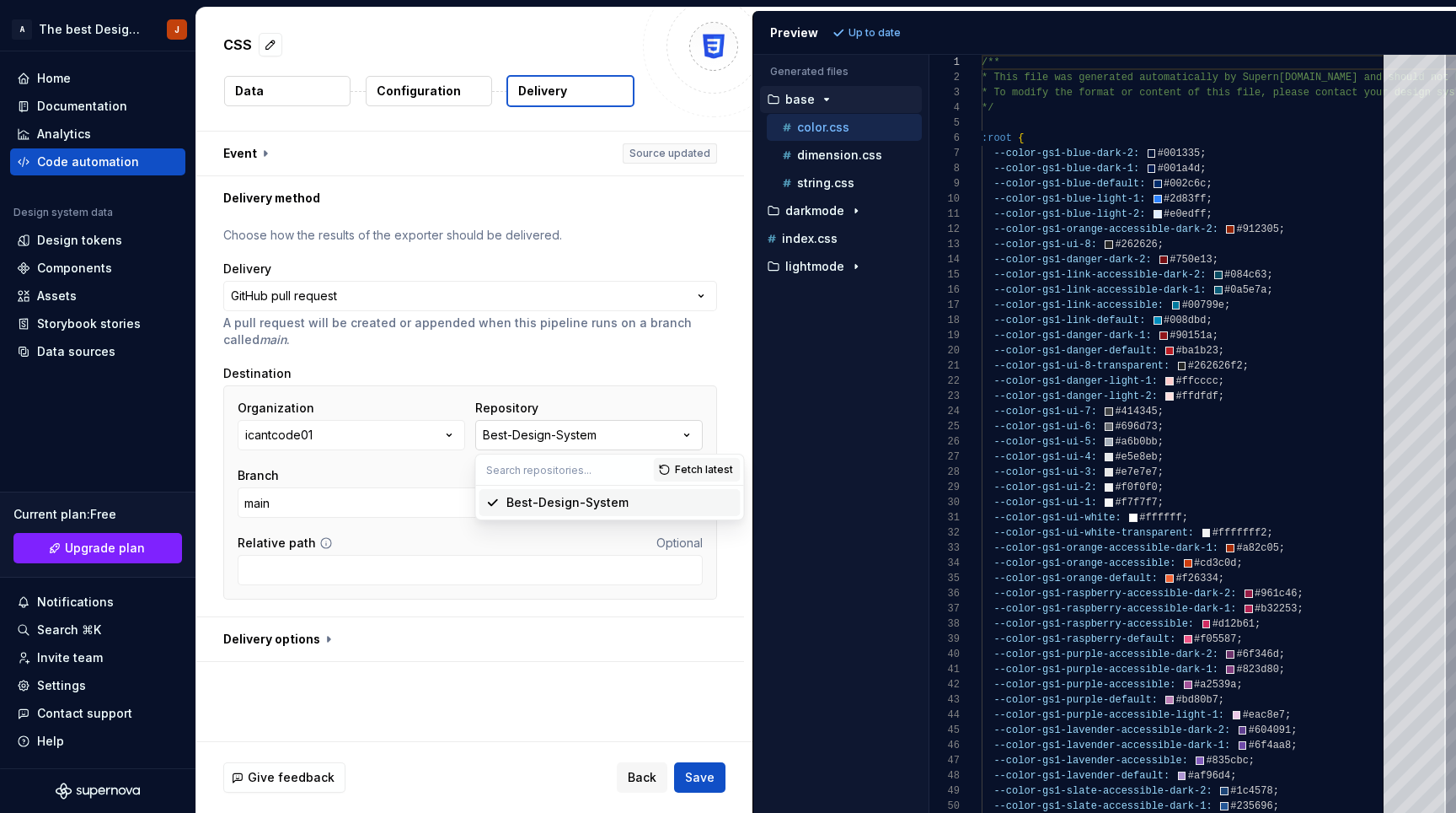
click at [689, 435] on icon "button" at bounding box center [687, 435] width 17 height 17
click at [680, 503] on button "Select branch" at bounding box center [644, 503] width 117 height 31
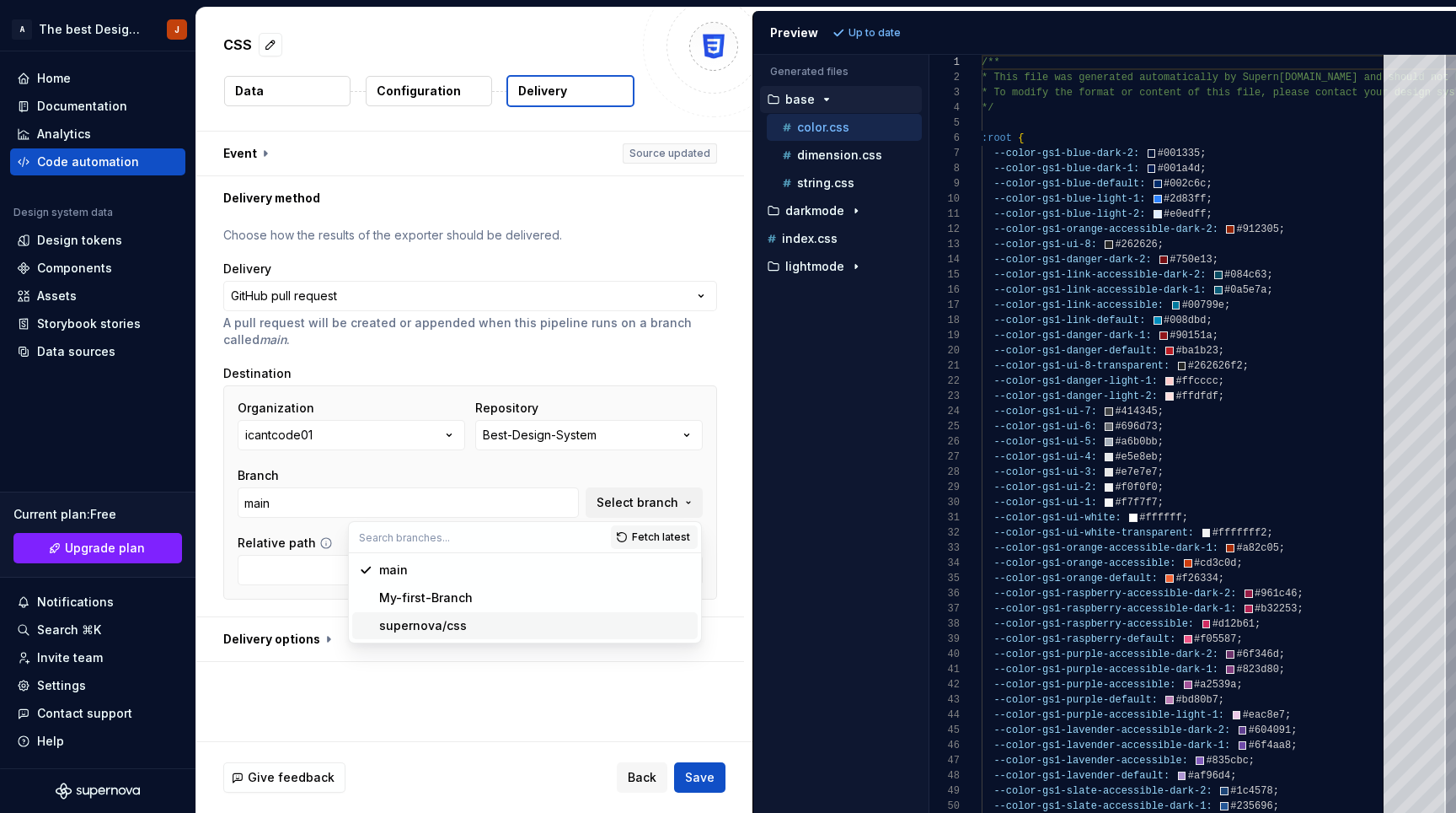
click at [492, 688] on div "**********" at bounding box center [475, 436] width 557 height 610
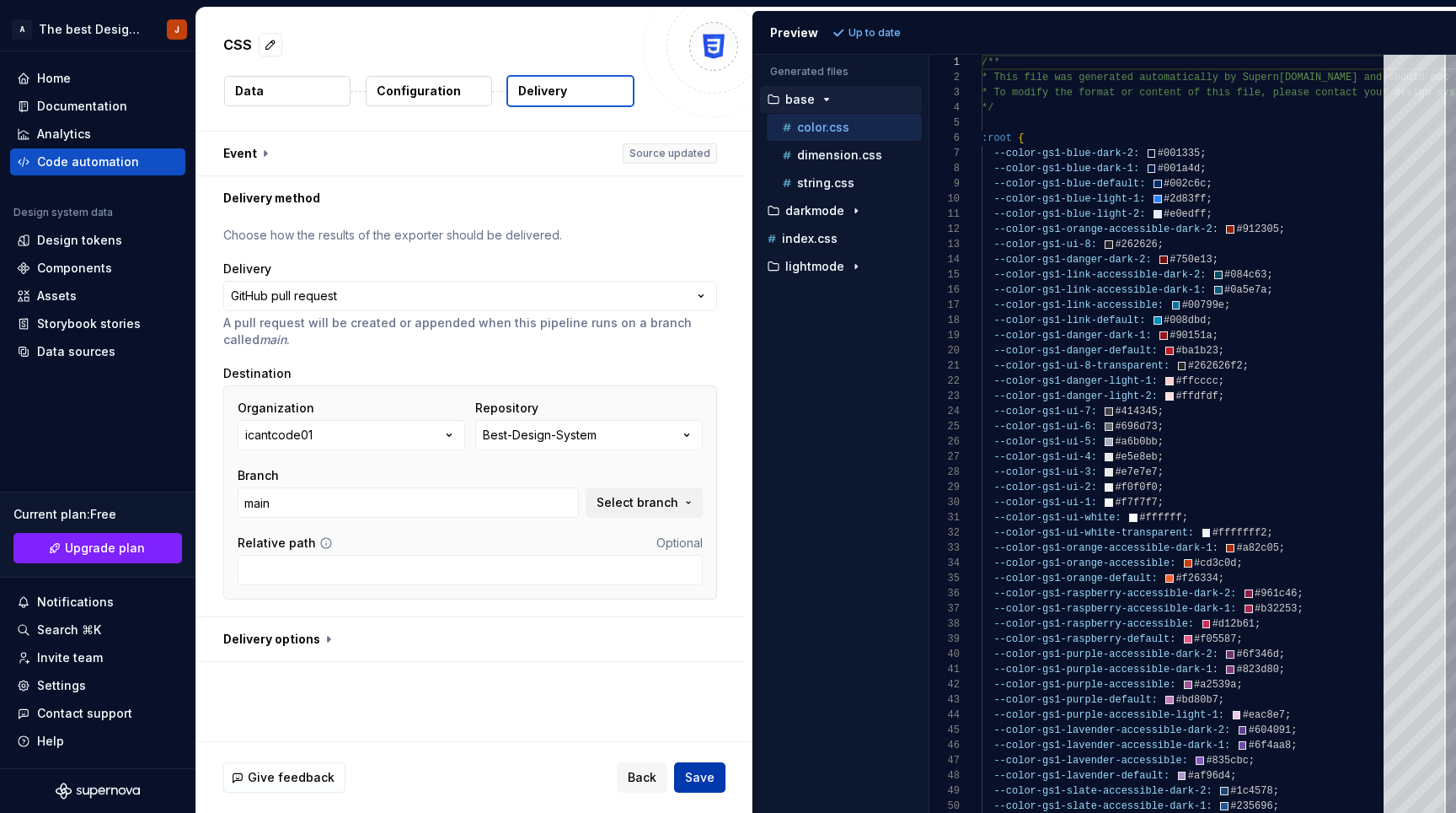
click at [704, 776] on span "Save" at bounding box center [700, 777] width 30 height 17
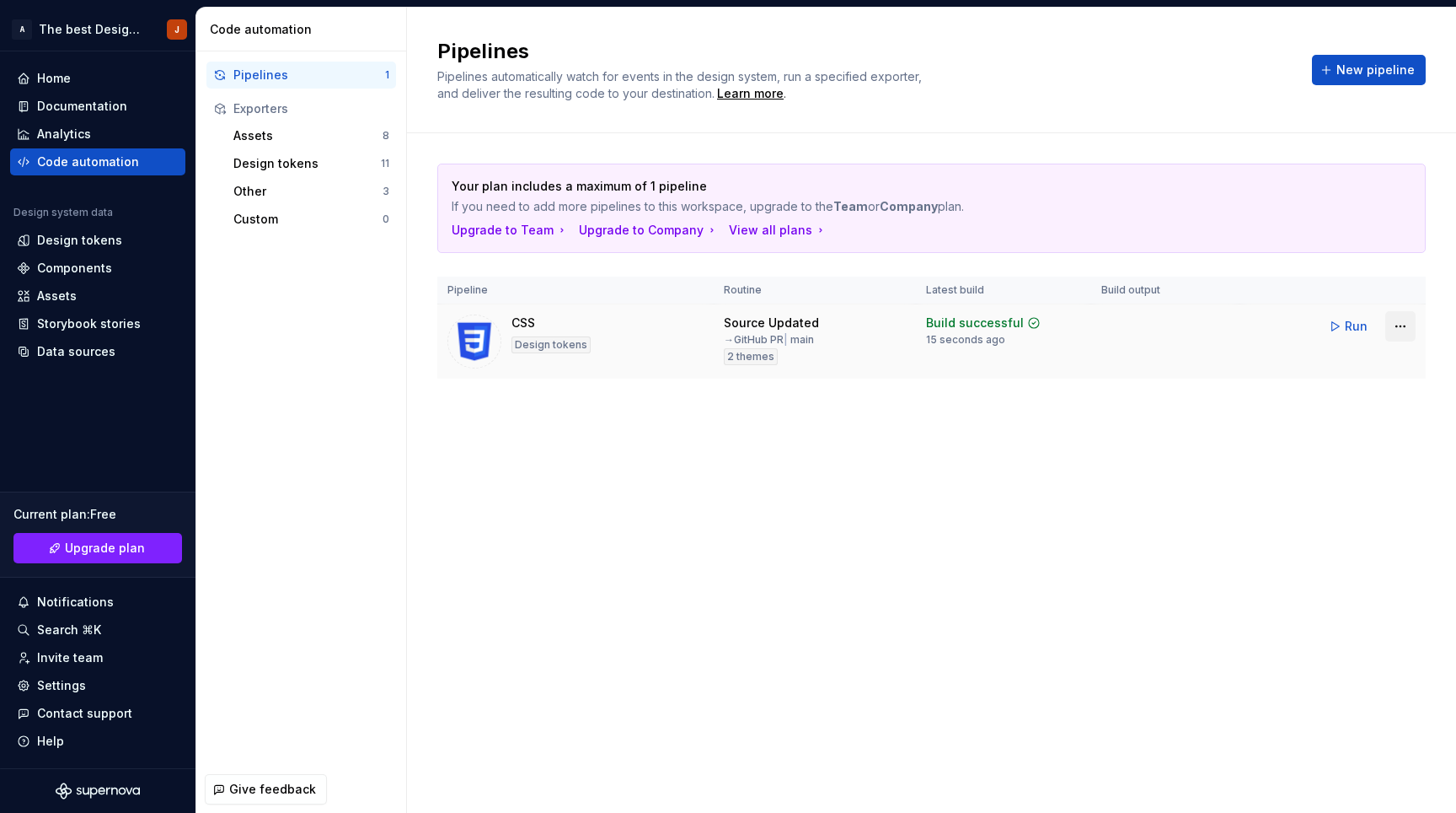
click at [1396, 324] on html "A The best Design System J Home Documentation Analytics Code automation Design …" at bounding box center [728, 406] width 1456 height 813
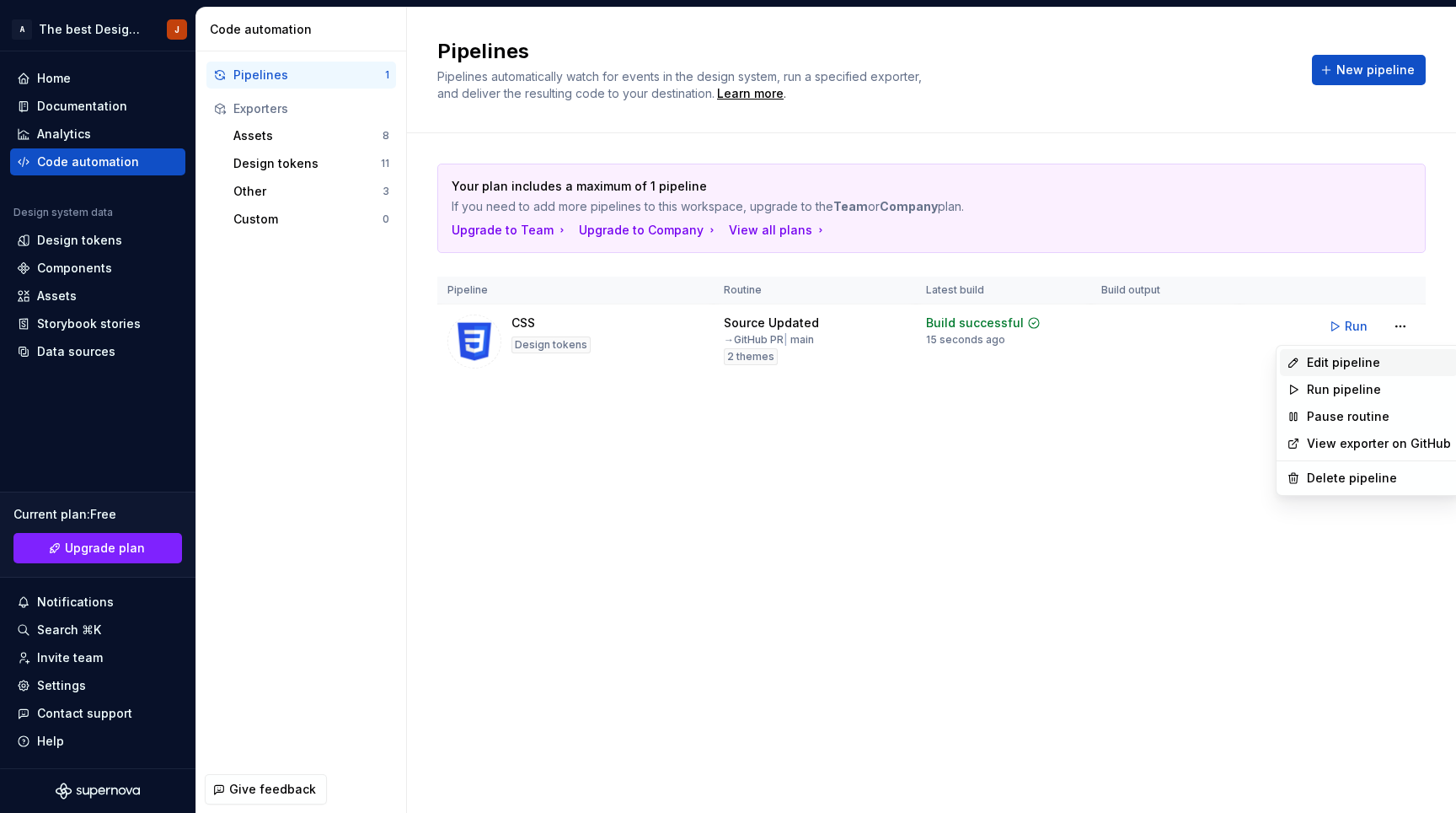
click at [1354, 363] on div "Edit pipeline" at bounding box center [1379, 363] width 144 height 17
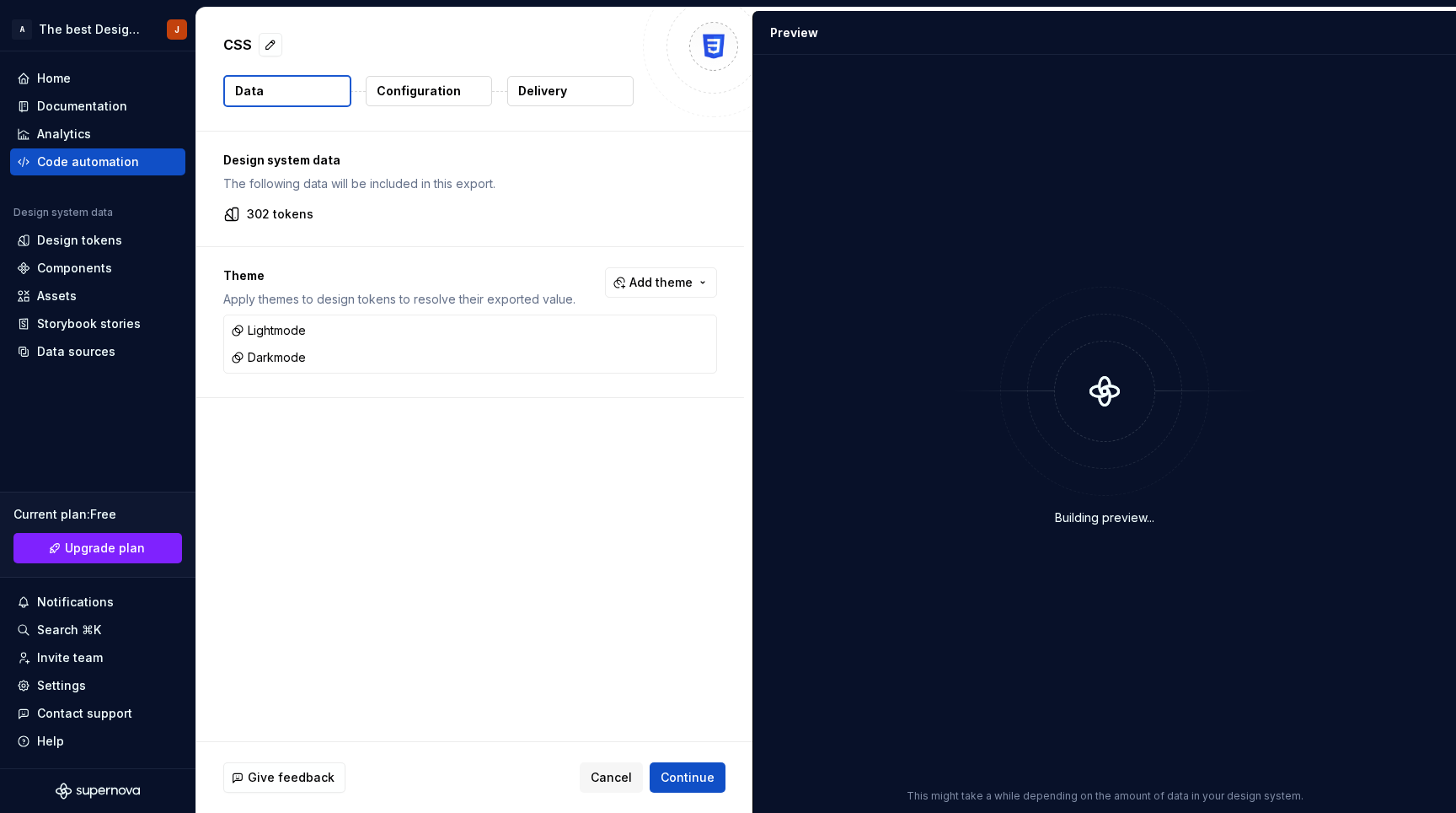
click at [561, 87] on p "Delivery" at bounding box center [542, 91] width 49 height 17
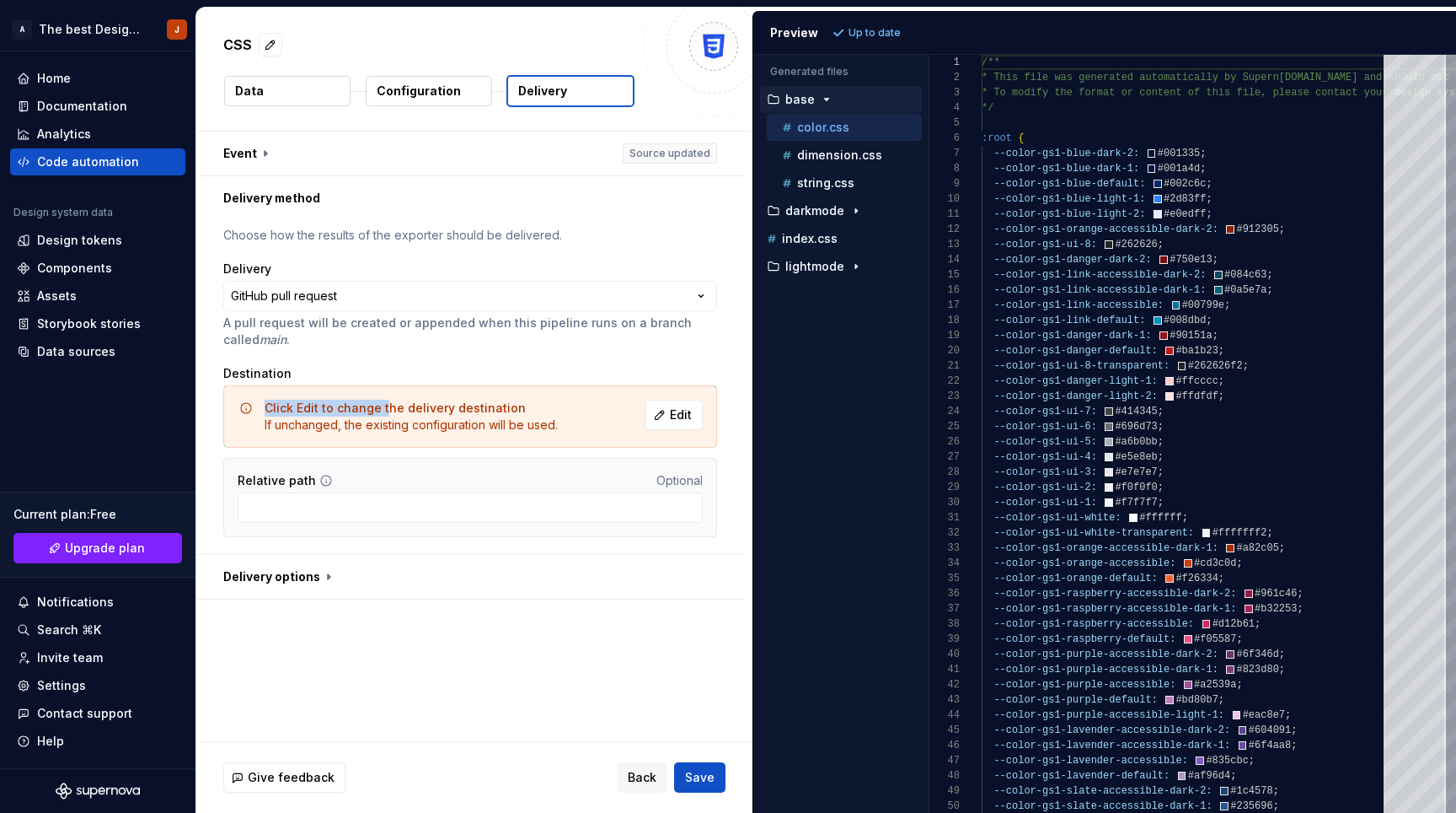
drag, startPoint x: 267, startPoint y: 405, endPoint x: 382, endPoint y: 403, distance: 115.0
click at [382, 403] on span "Click Edit to change the delivery destination" at bounding box center [395, 407] width 261 height 14
click at [315, 410] on span "Click Edit to change the delivery destination" at bounding box center [395, 407] width 261 height 14
drag, startPoint x: 308, startPoint y: 424, endPoint x: 494, endPoint y: 417, distance: 186.1
click at [564, 427] on div "Click Edit to change the delivery destination If unchanged, the existing config…" at bounding box center [450, 416] width 370 height 34
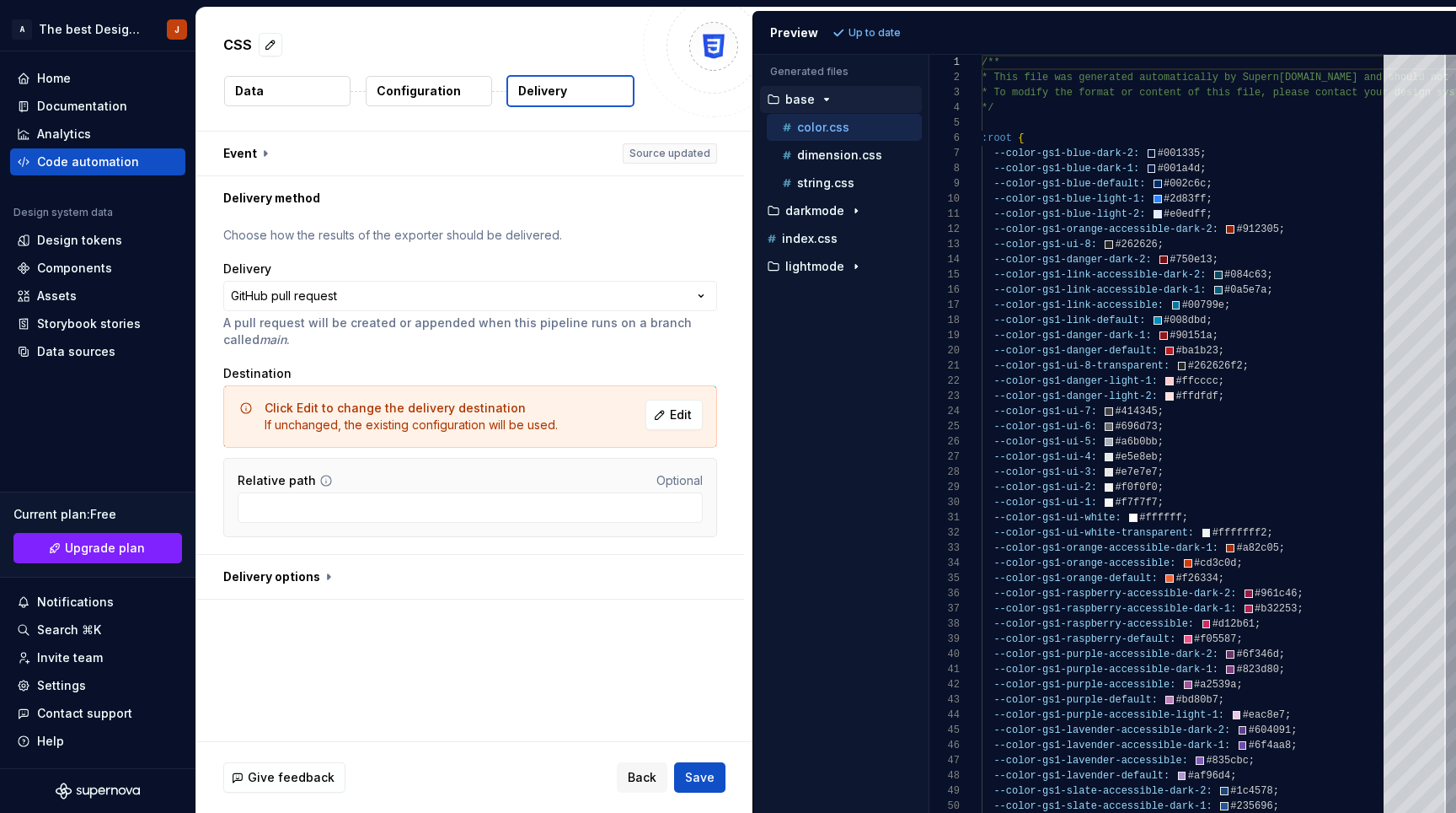
click at [412, 348] on div "**********" at bounding box center [470, 387] width 494 height 321
click at [269, 153] on button "button" at bounding box center [470, 154] width 548 height 44
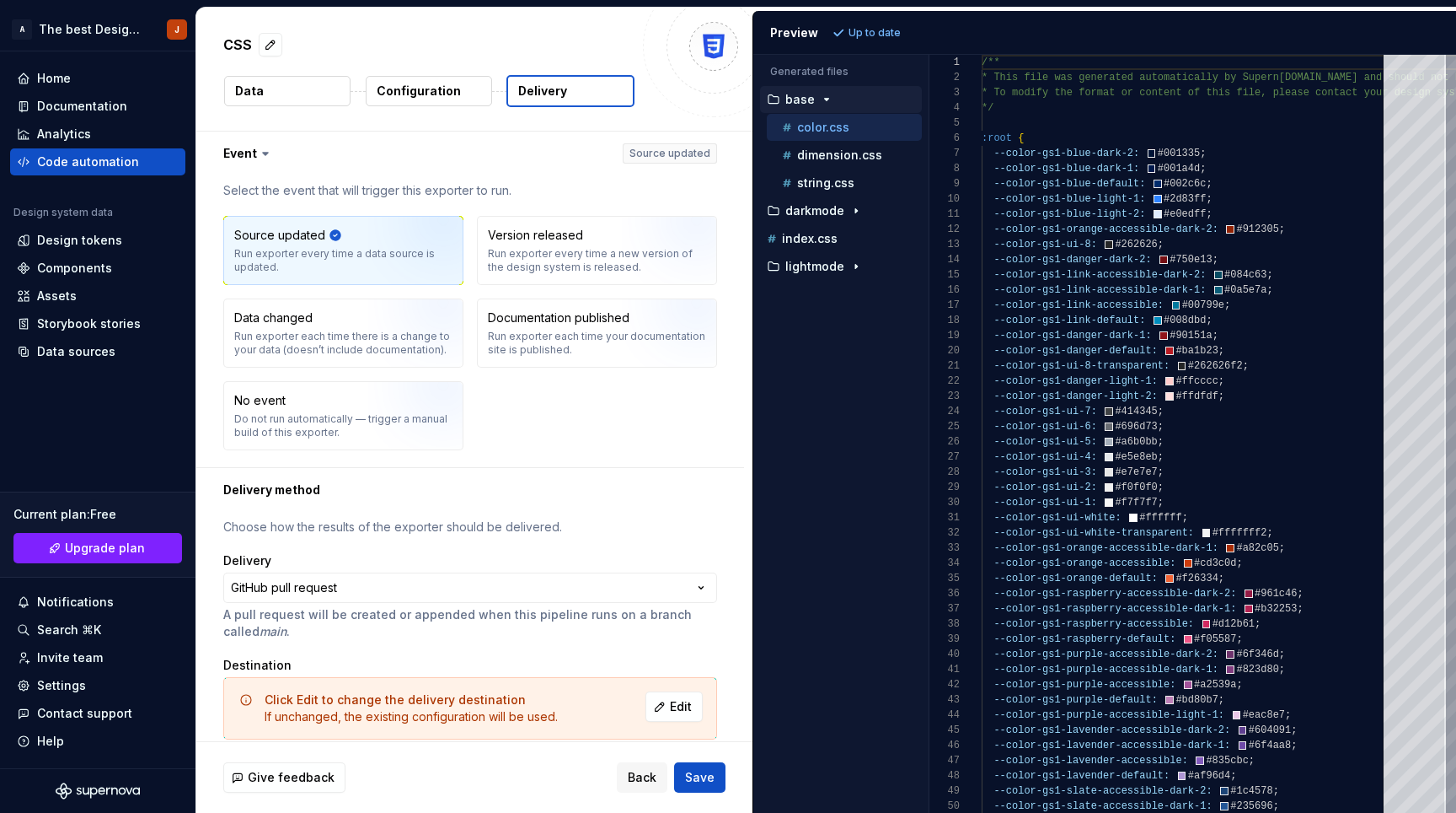
click at [264, 152] on icon at bounding box center [266, 154] width 17 height 17
click at [267, 155] on icon at bounding box center [266, 154] width 17 height 17
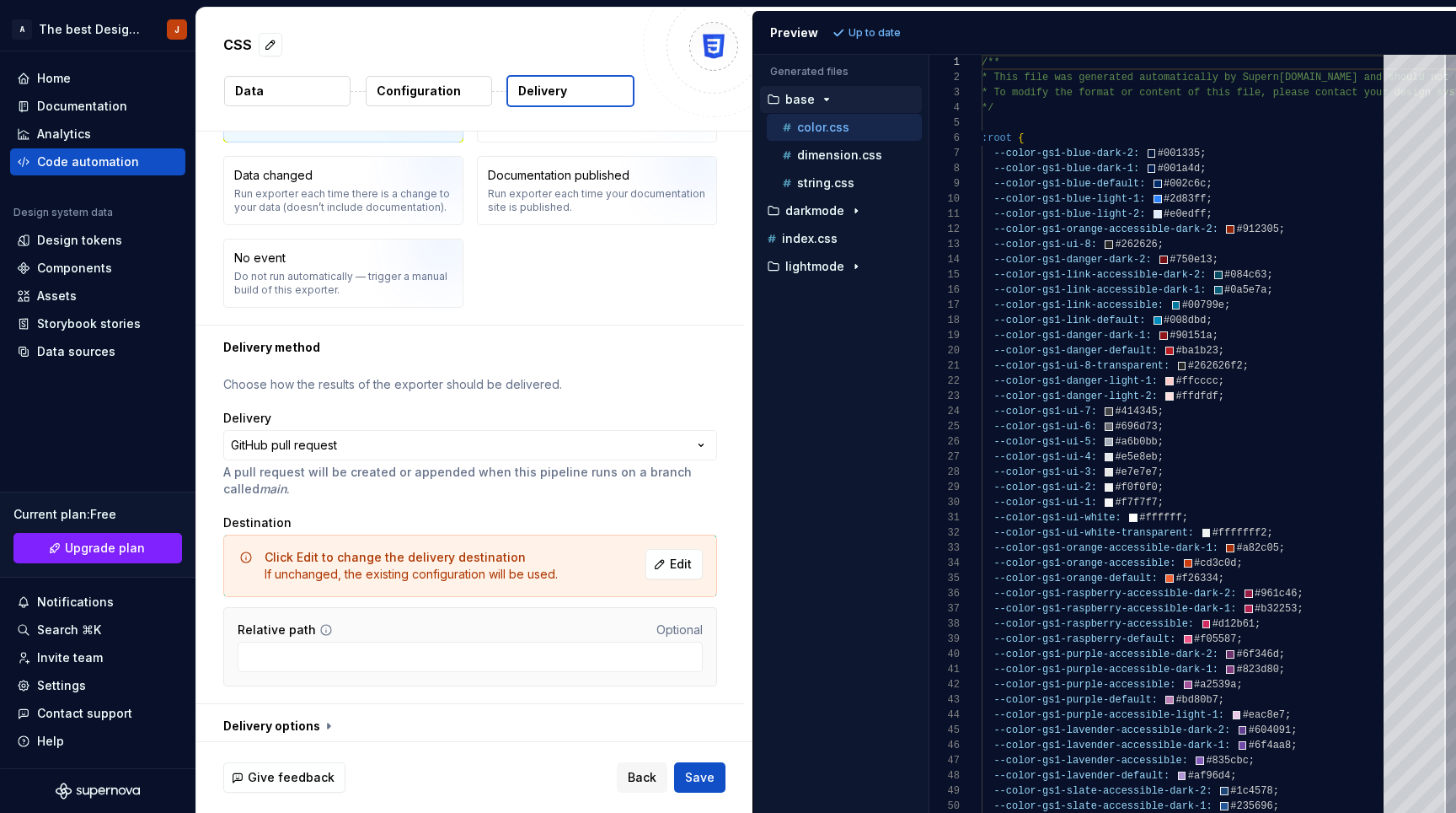
scroll to position [150, 0]
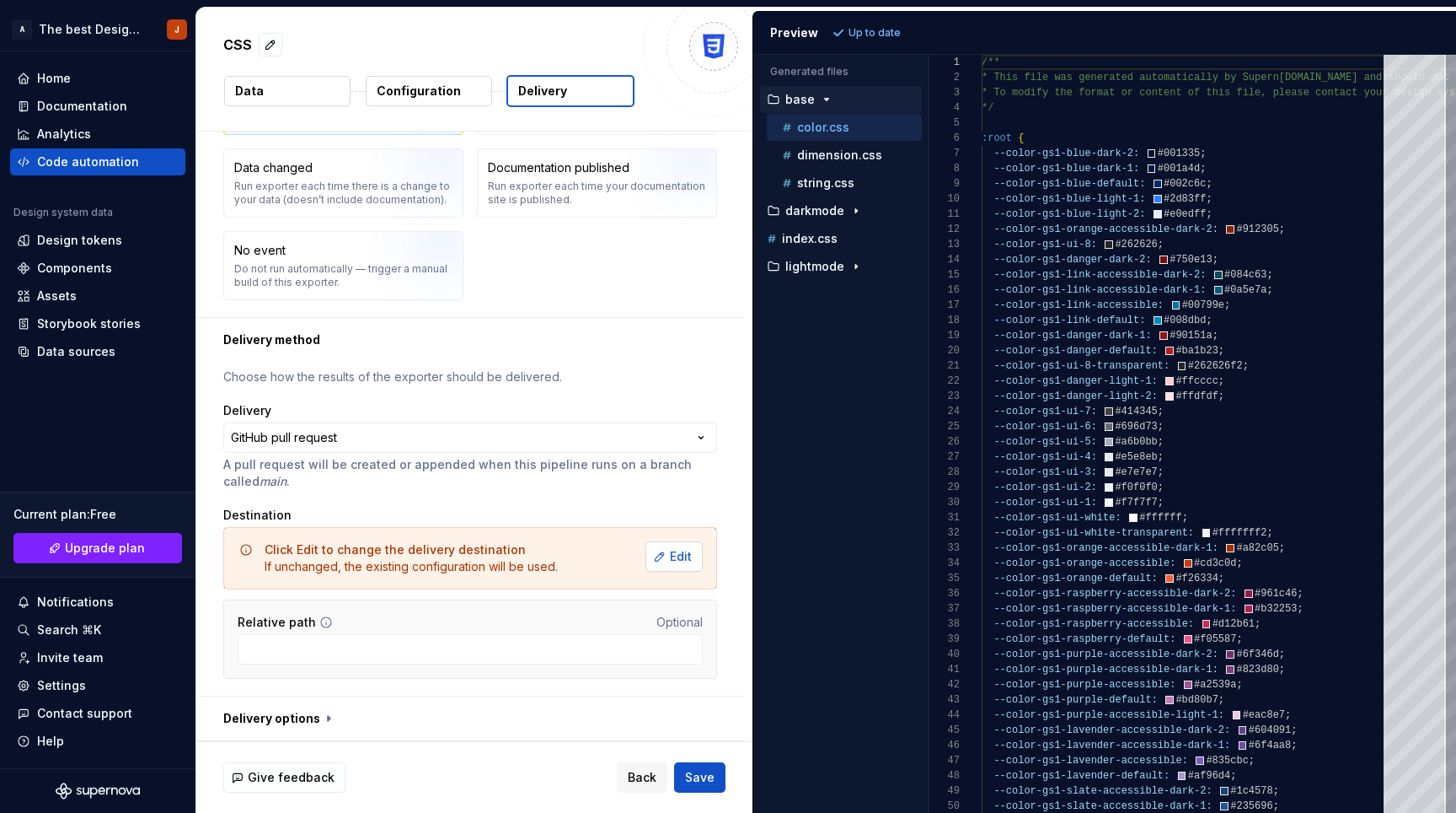
click at [673, 557] on span "Edit" at bounding box center [680, 557] width 22 height 17
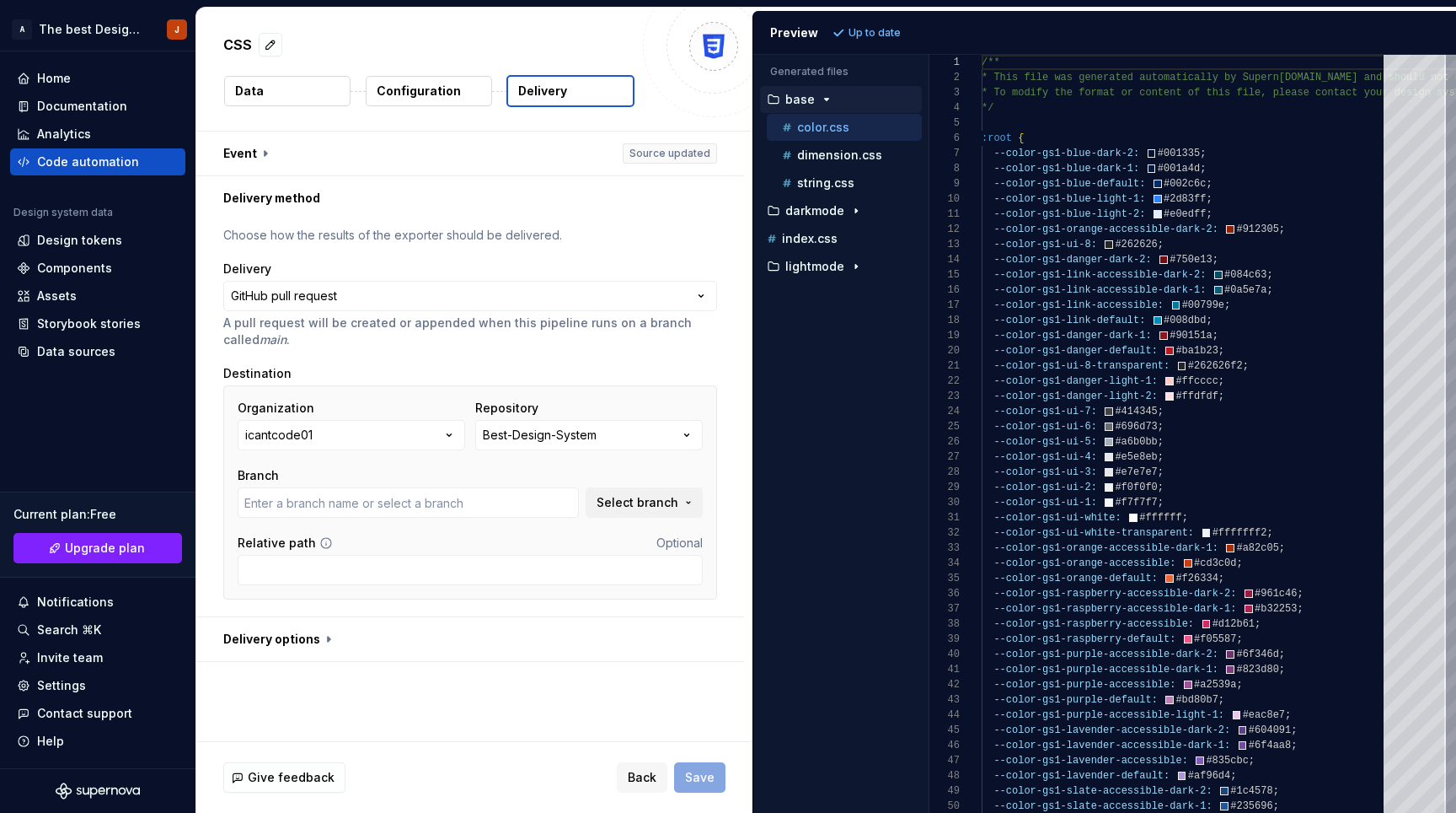
type input "main"
click at [347, 509] on input "main" at bounding box center [409, 503] width 342 height 31
click at [690, 501] on button "Select branch" at bounding box center [644, 503] width 117 height 31
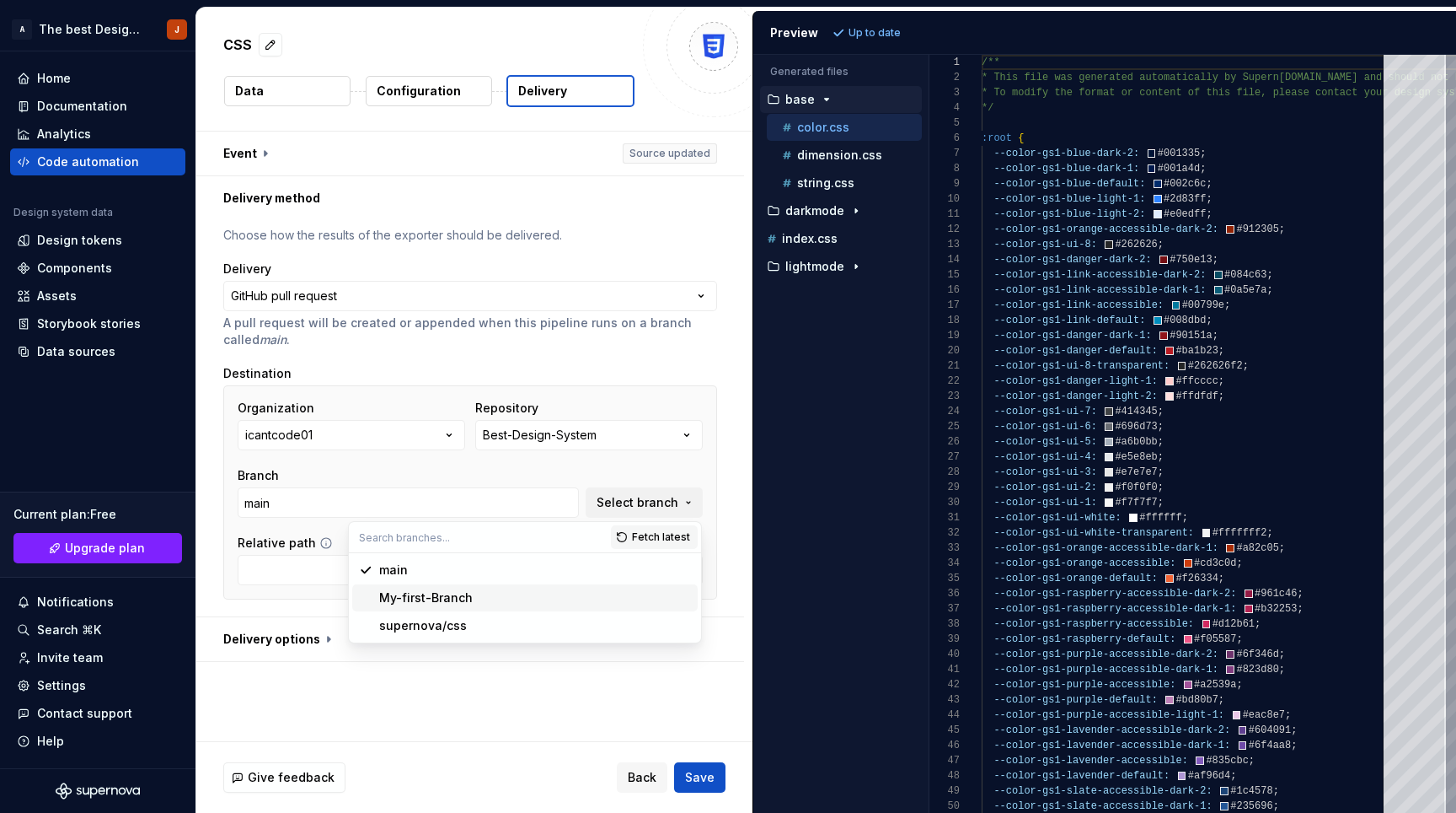
click at [760, 554] on div "Accessibility guide for tree . Navigate the tree with the arrow keys. Common tr…" at bounding box center [841, 446] width 176 height 730
click at [90, 161] on div "Code automation" at bounding box center [88, 162] width 102 height 17
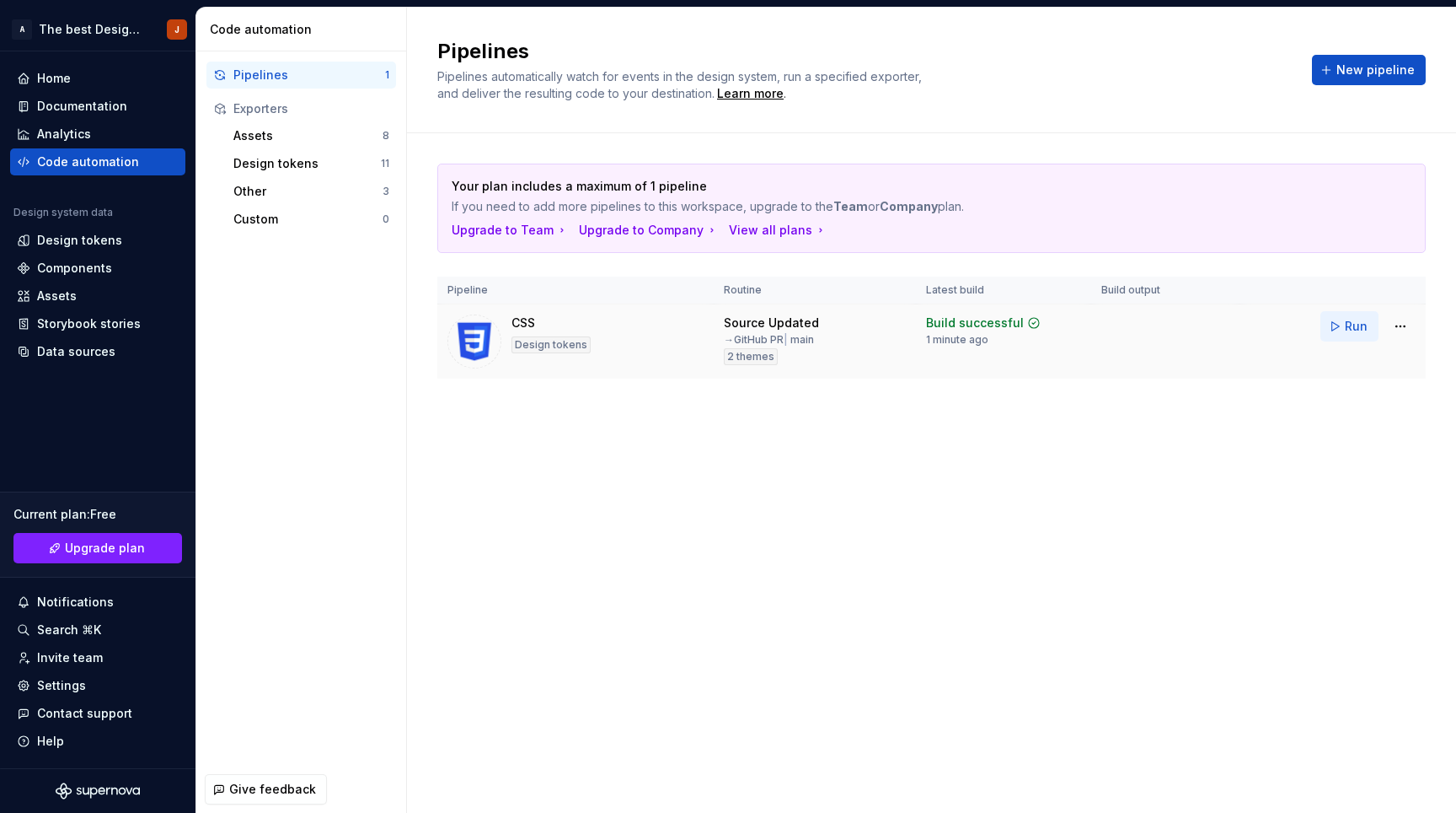
click at [1363, 324] on span "Run" at bounding box center [1357, 326] width 23 height 17
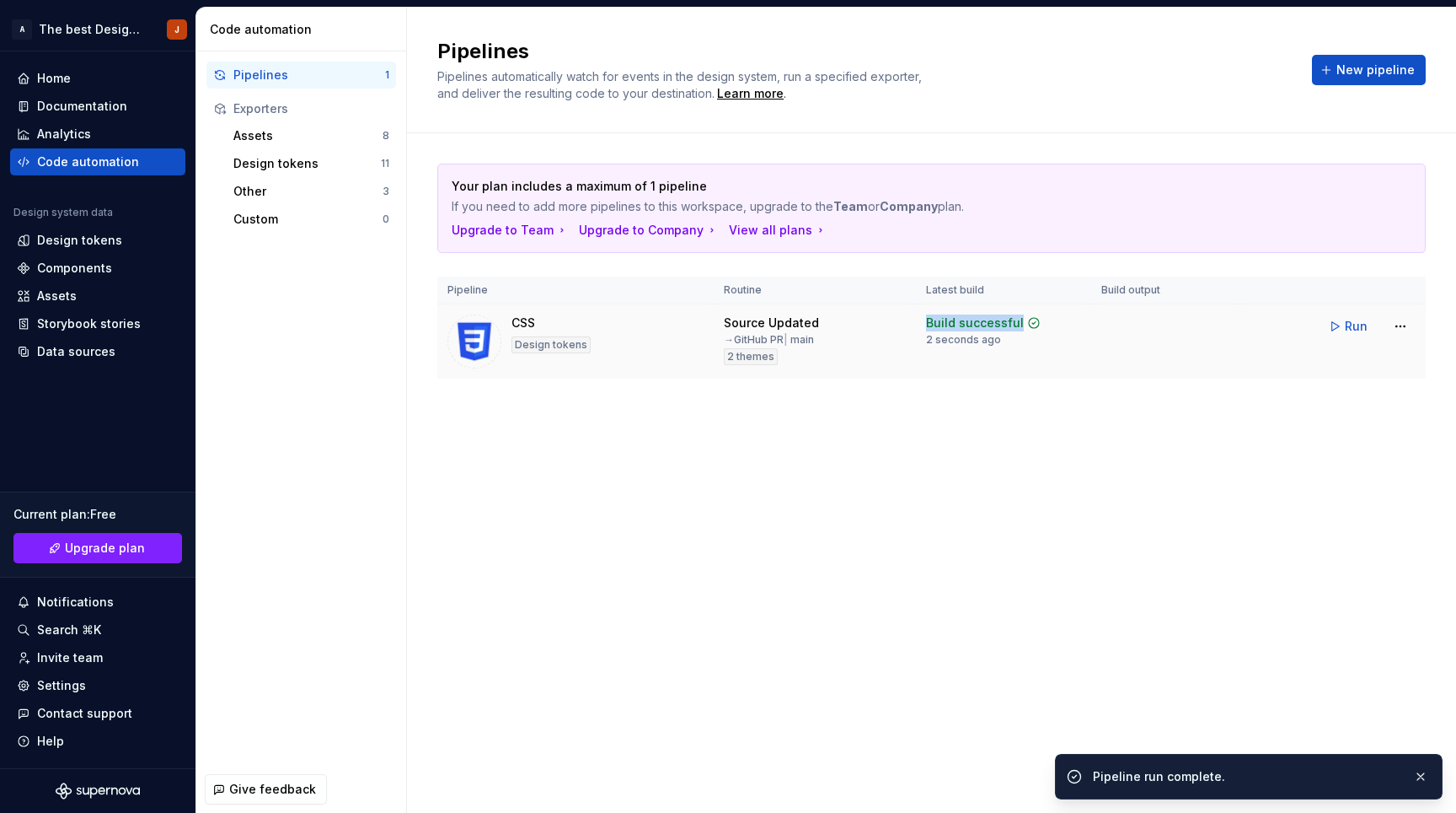
drag, startPoint x: 926, startPoint y: 322, endPoint x: 1048, endPoint y: 311, distance: 122.5
click at [1048, 311] on td "Build successful 2 seconds ago" at bounding box center [1004, 342] width 176 height 75
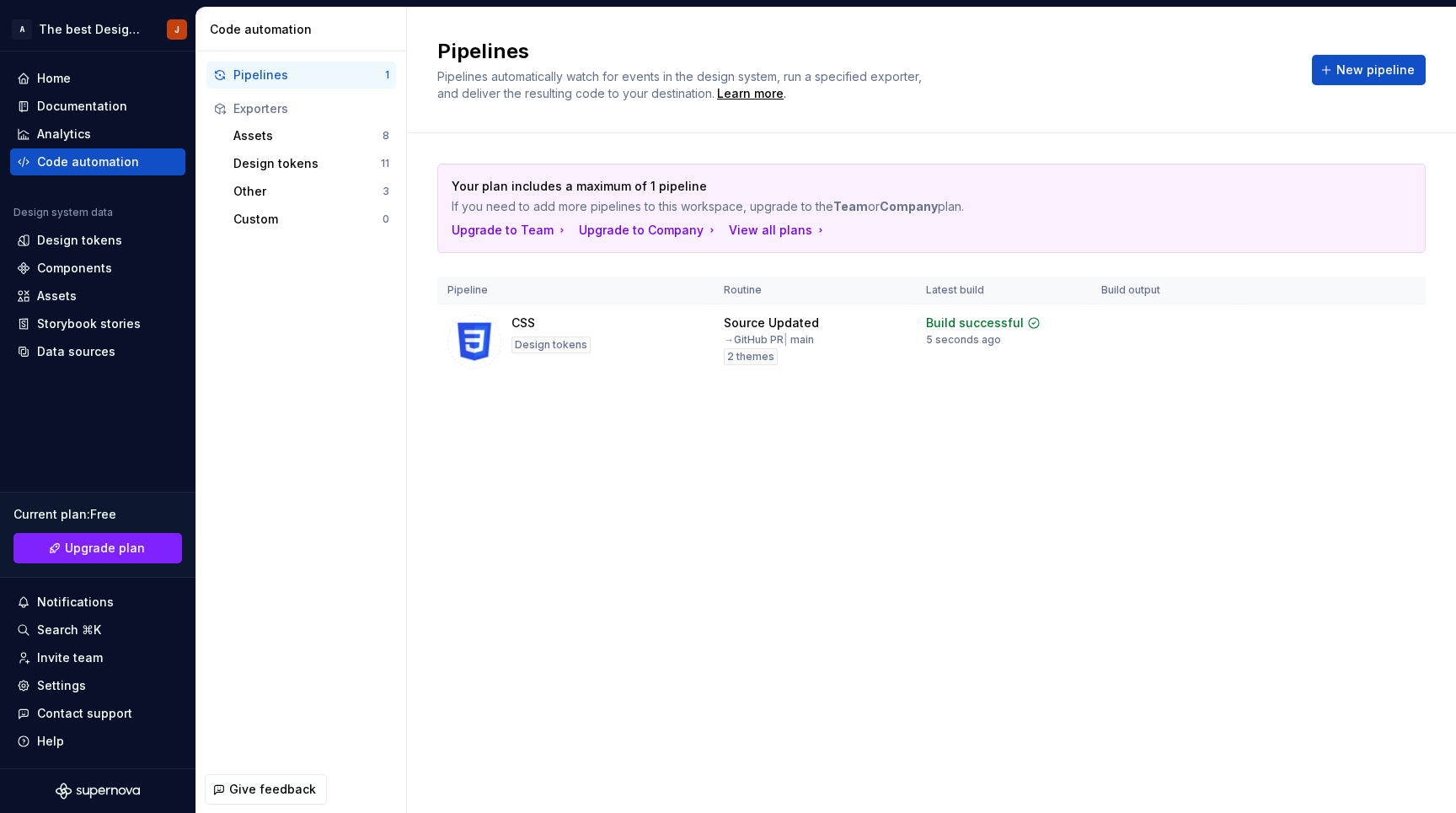
click at [1109, 442] on div "Your plan includes a maximum of 1 pipeline If you need to add more pipelines to…" at bounding box center [932, 288] width 989 height 309
click at [1408, 322] on html "A The best Design System J Home Documentation Analytics Code automation Design …" at bounding box center [728, 406] width 1456 height 813
click at [1134, 481] on html "A The best Design System J Home Documentation Analytics Code automation Design …" at bounding box center [728, 406] width 1456 height 813
click at [1089, 327] on td "Build successful 1 minute ago" at bounding box center [1004, 342] width 176 height 75
click at [777, 325] on div "Source Updated" at bounding box center [771, 323] width 95 height 17
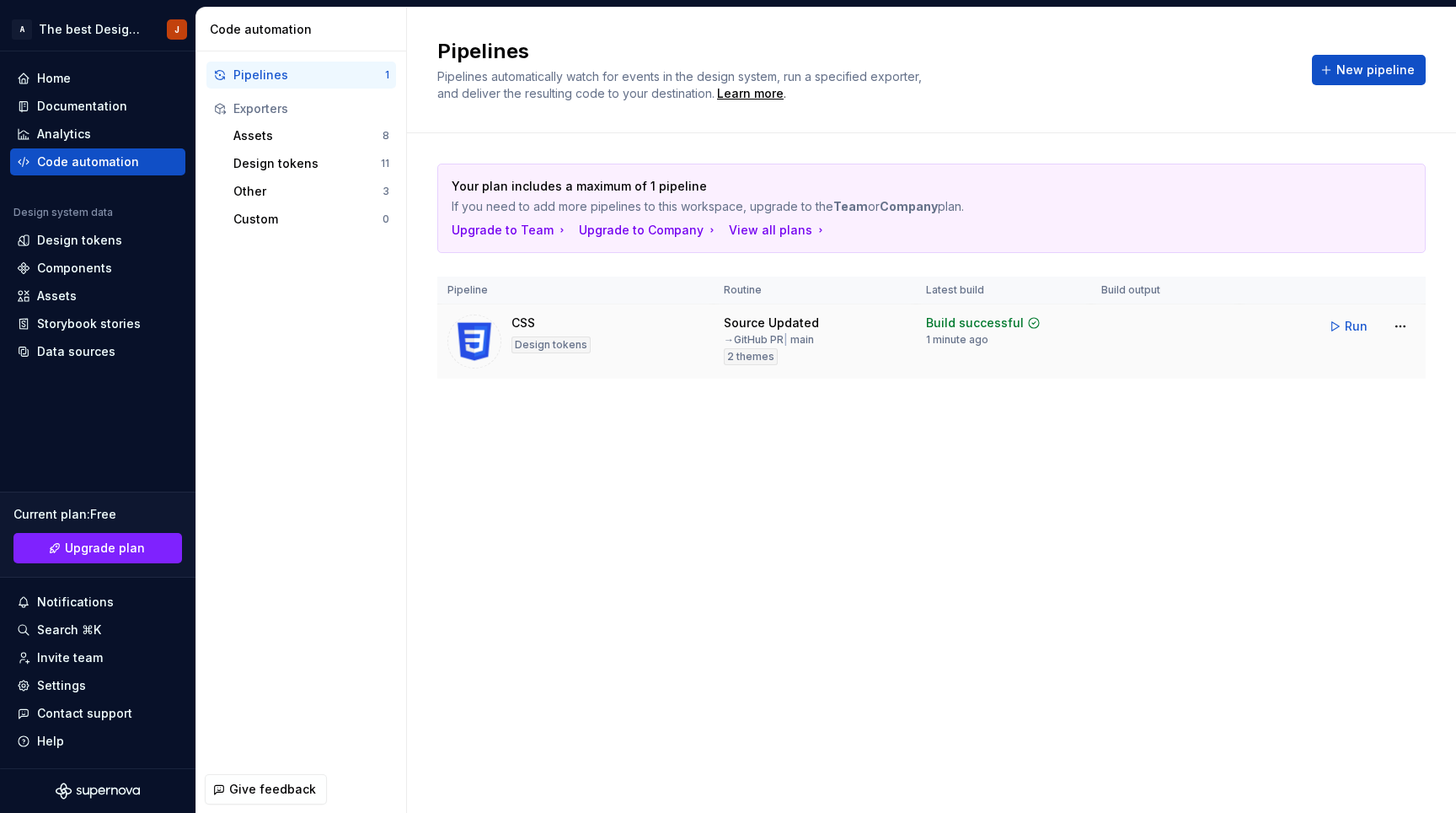
click at [773, 327] on div "Source Updated" at bounding box center [771, 323] width 95 height 17
click at [1179, 418] on div "Your plan includes a maximum of 1 pipeline If you need to add more pipelines to…" at bounding box center [932, 288] width 989 height 309
click at [729, 94] on div "Learn more" at bounding box center [750, 94] width 66 height 17
click at [1400, 331] on html "A The best Design System J Home Documentation Analytics Code automation Design …" at bounding box center [728, 406] width 1456 height 813
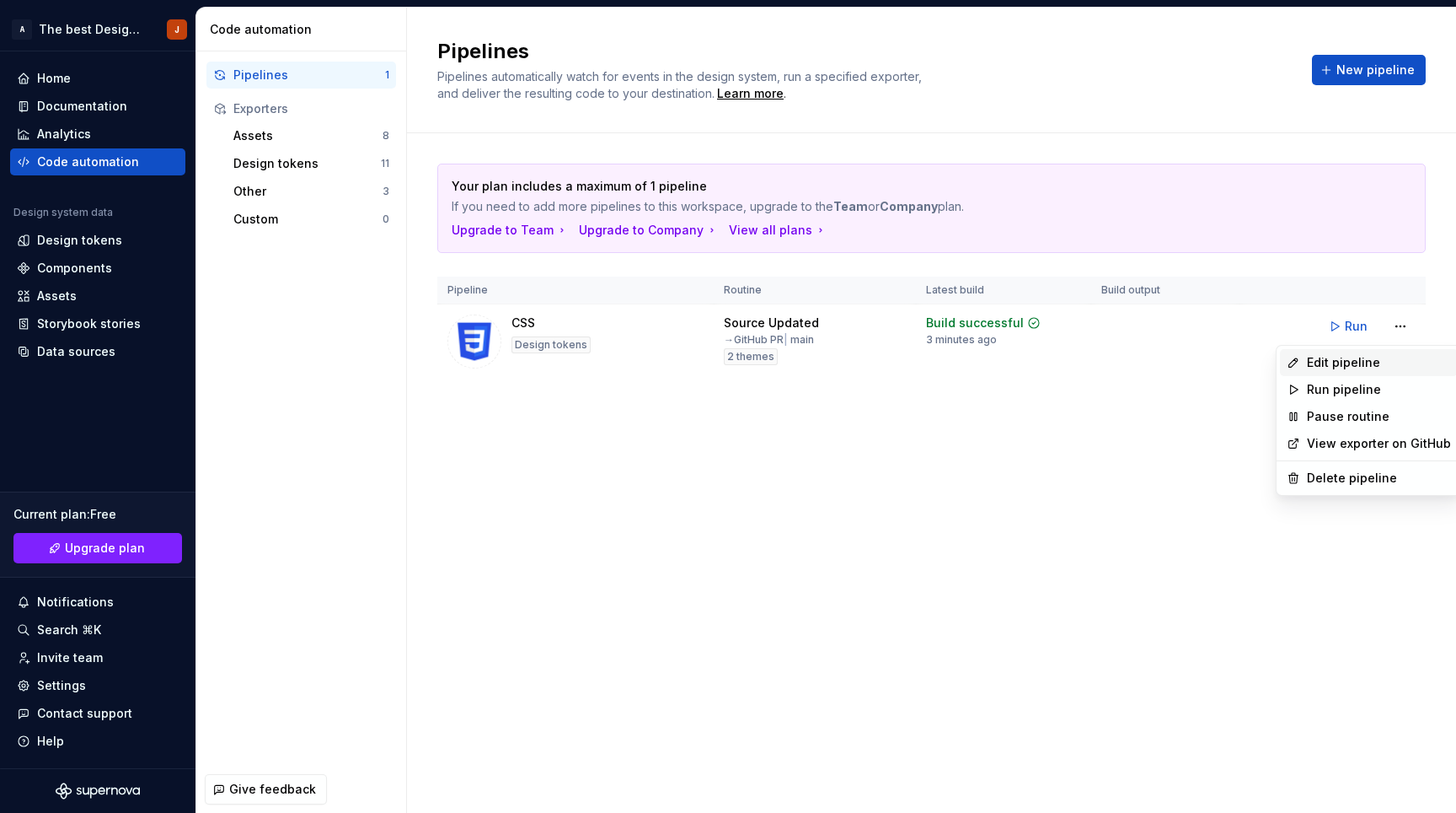
click at [1360, 363] on div "Edit pipeline" at bounding box center [1379, 363] width 144 height 17
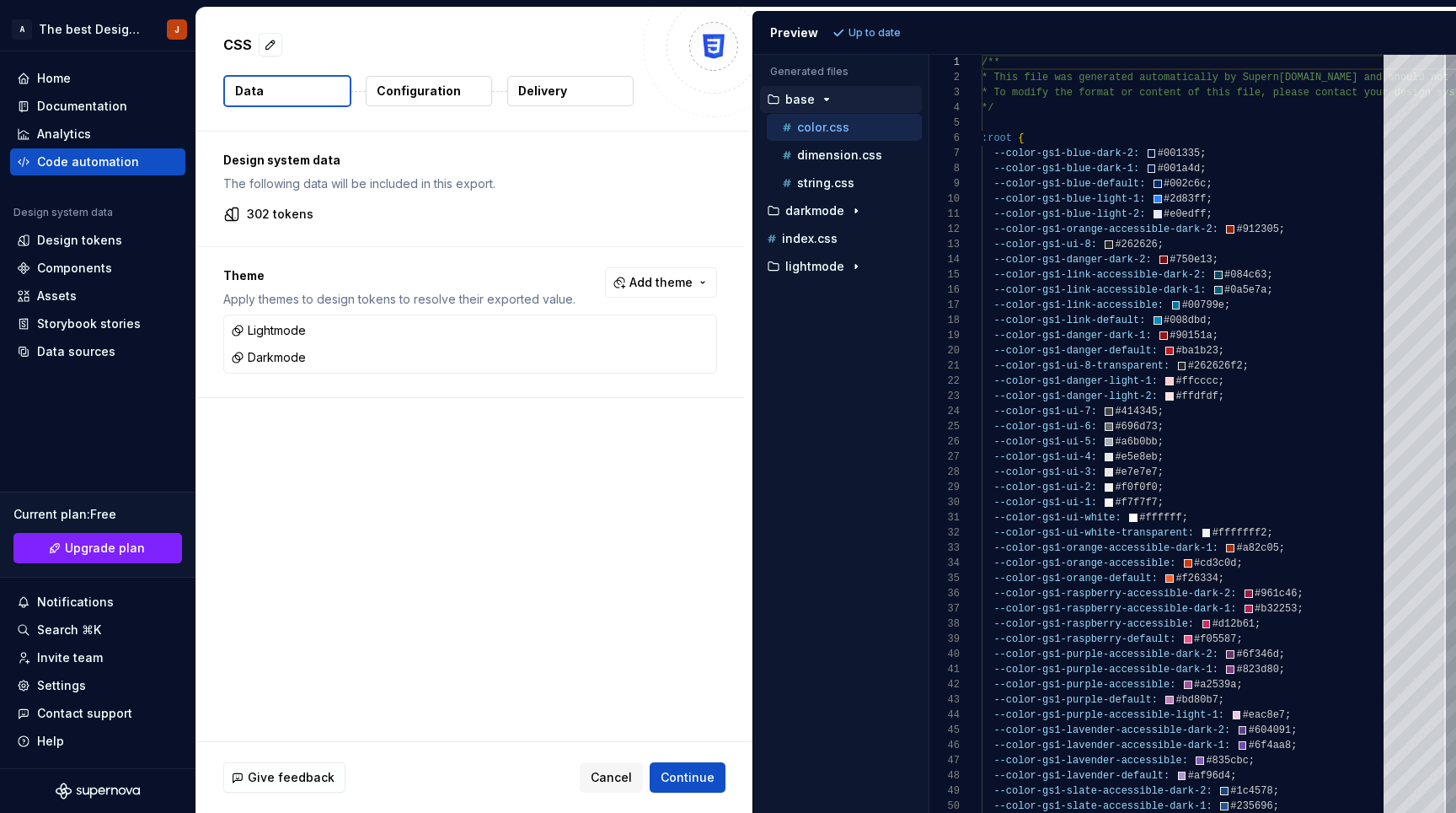
click at [414, 88] on p "Configuration" at bounding box center [419, 91] width 84 height 17
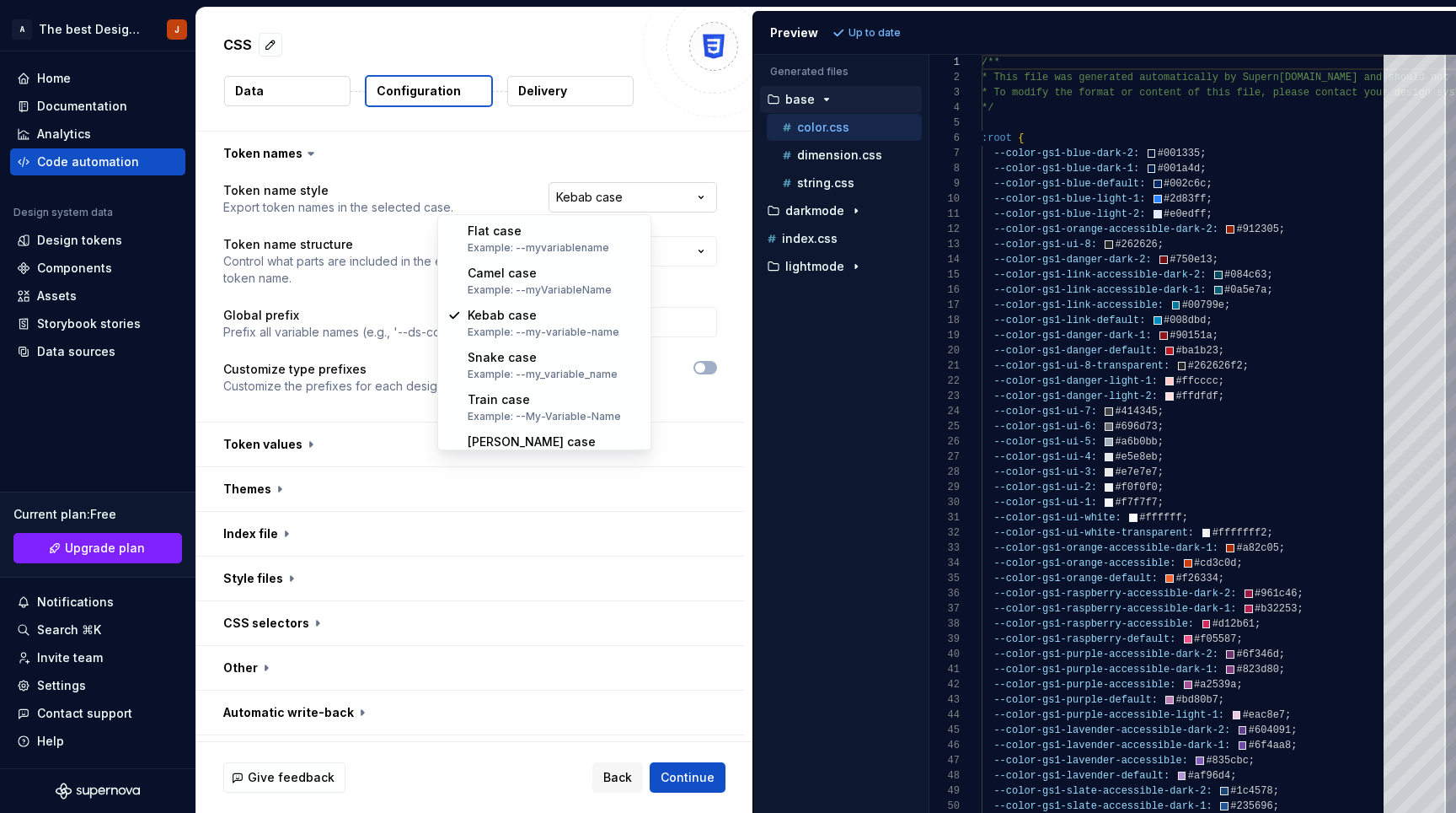
click at [557, 202] on html "**********" at bounding box center [728, 406] width 1456 height 813
select select "********"
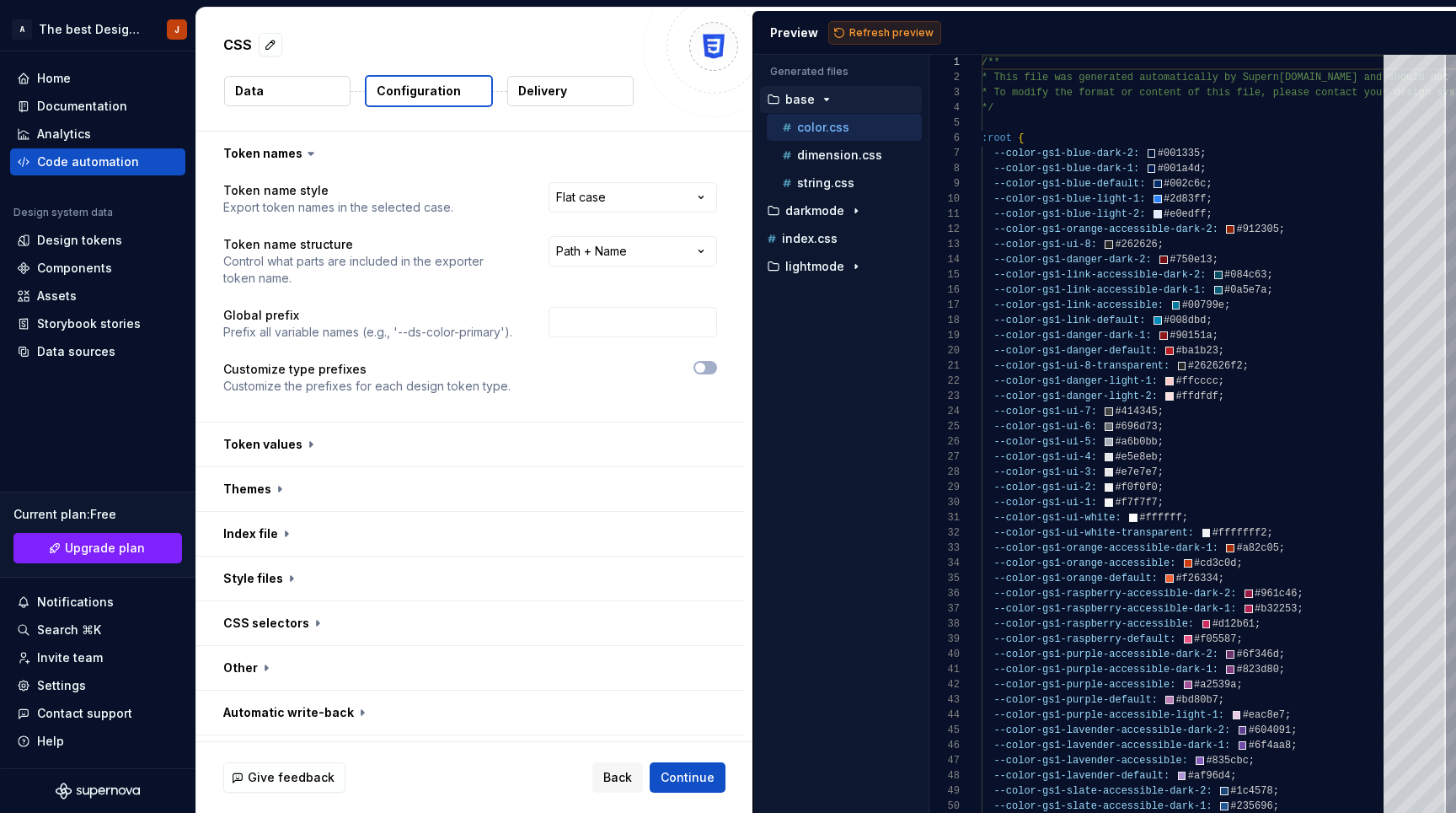
click at [879, 40] on button "Refresh preview" at bounding box center [885, 33] width 113 height 24
type textarea "**********"
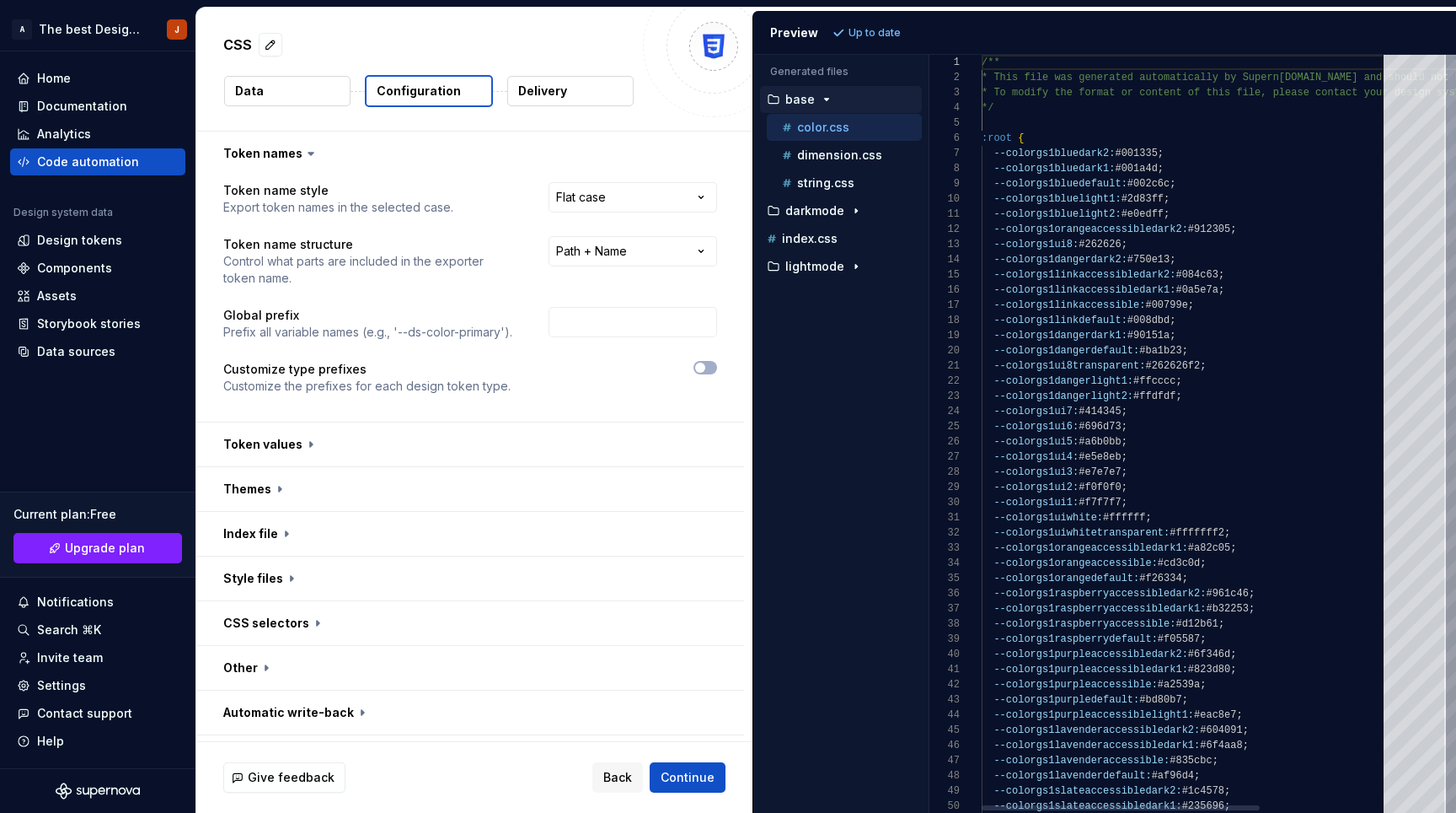
click at [561, 86] on p "Delivery" at bounding box center [542, 91] width 49 height 17
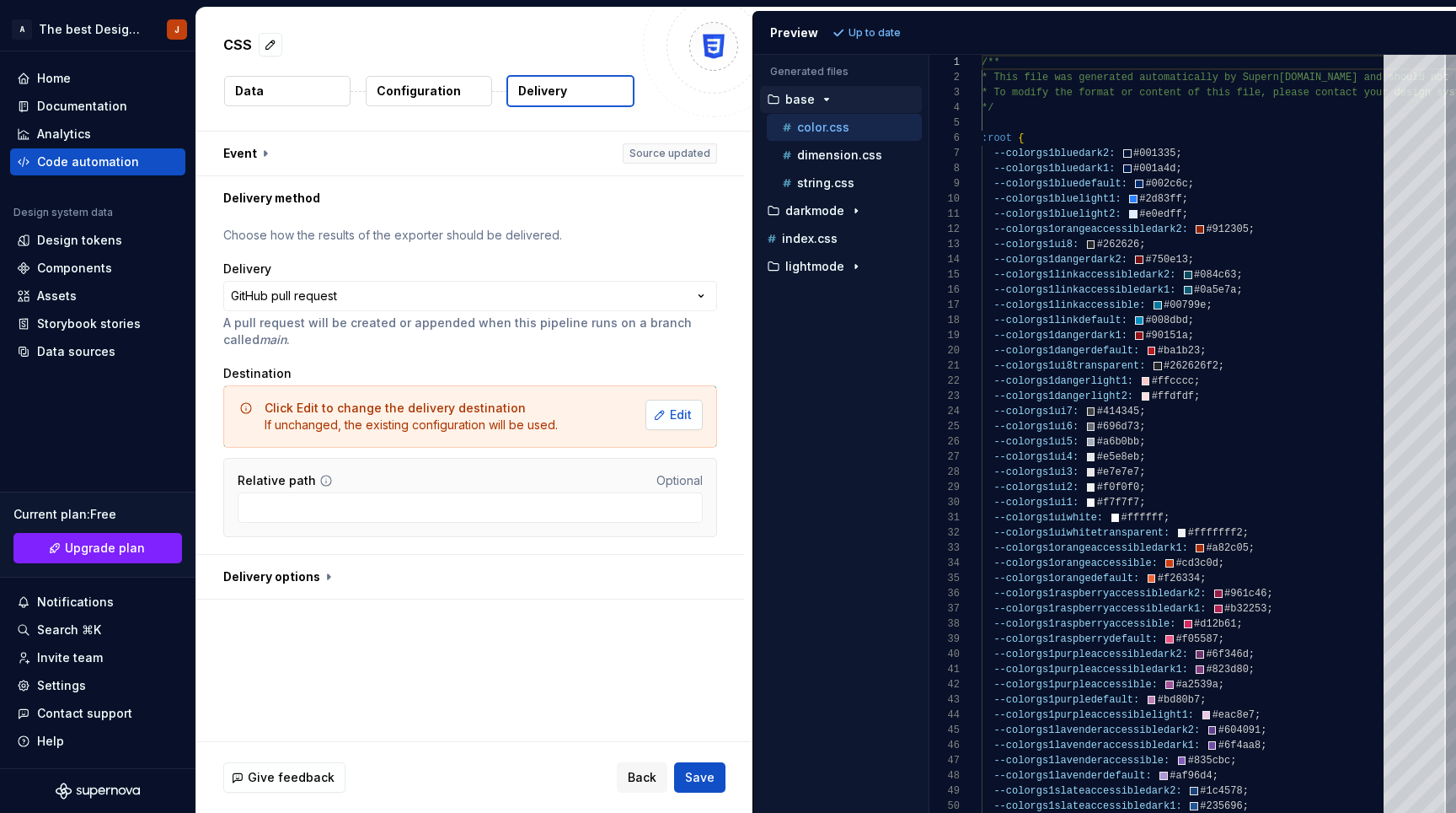
click at [672, 415] on span "Edit" at bounding box center [680, 415] width 22 height 17
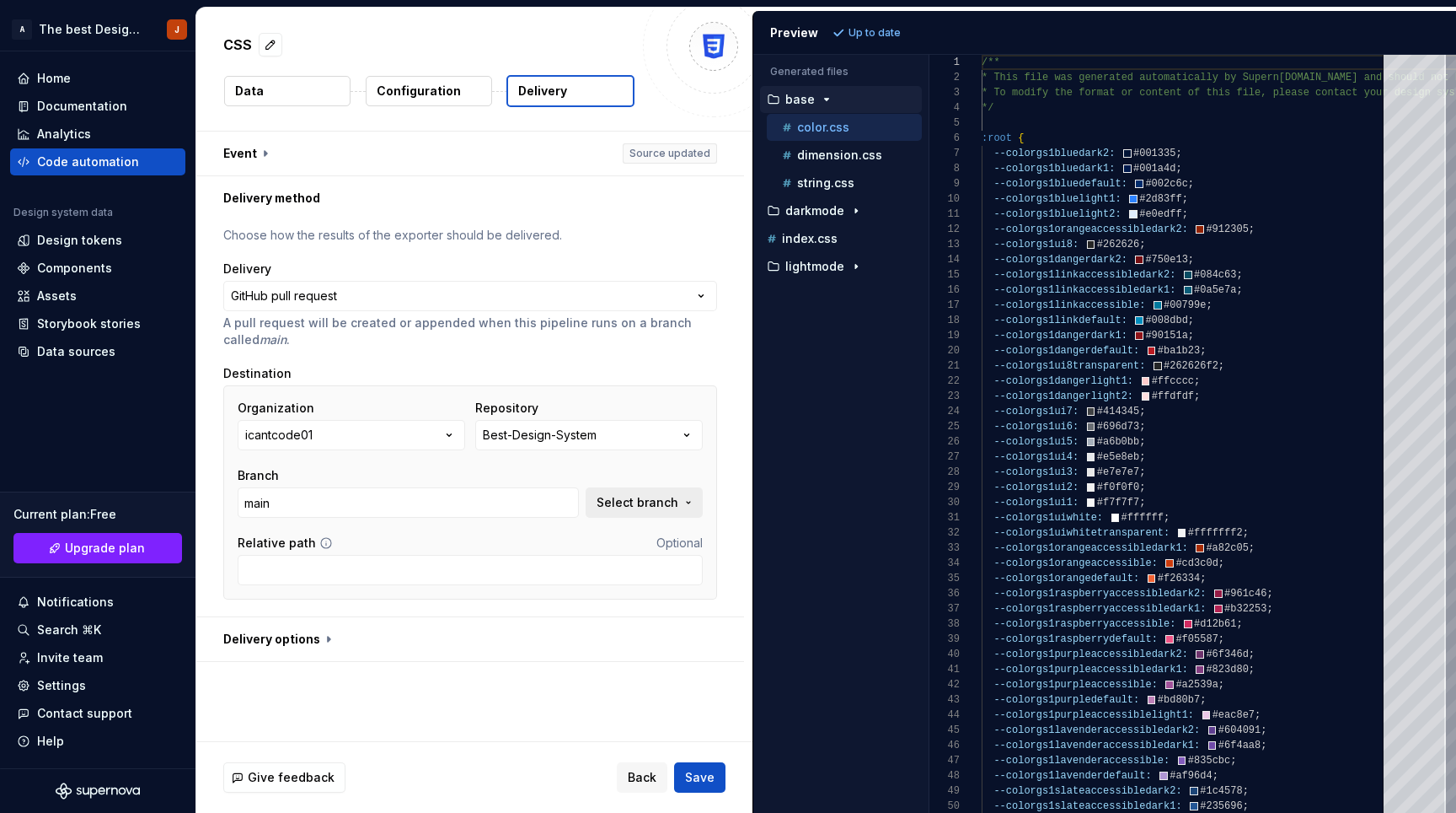
click at [640, 501] on span "Select branch" at bounding box center [637, 503] width 82 height 17
click at [469, 602] on div "My-first-Branch" at bounding box center [425, 598] width 93 height 17
type input "My-first-Branch"
click at [704, 778] on span "Save" at bounding box center [700, 777] width 30 height 17
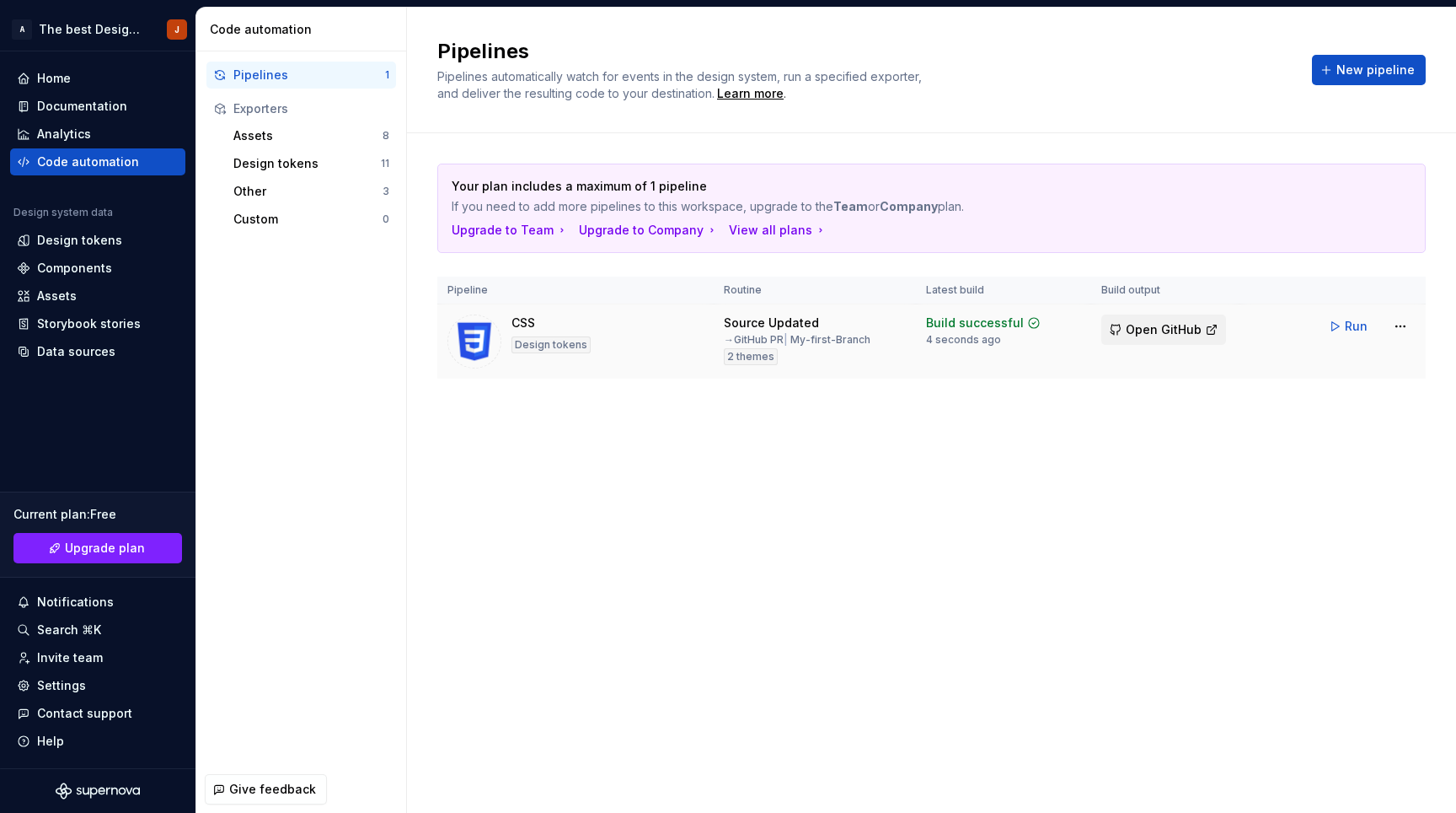
click at [1164, 332] on span "Open GitHub" at bounding box center [1163, 330] width 76 height 17
click at [703, 439] on div "Your plan includes a maximum of 1 pipeline If you need to add more pipelines to…" at bounding box center [932, 288] width 989 height 309
click at [84, 265] on div "Components" at bounding box center [75, 268] width 75 height 17
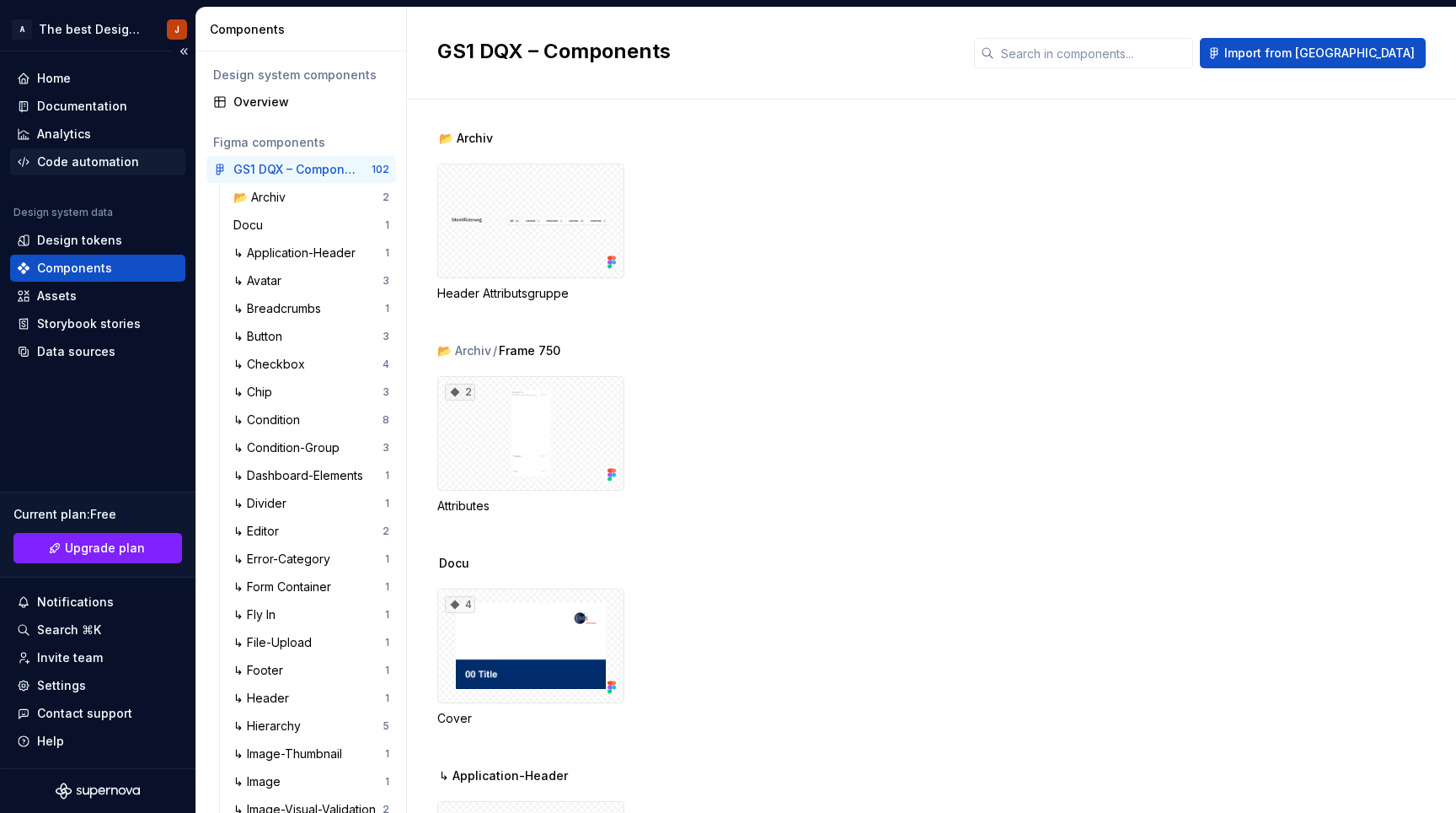
click at [86, 162] on div "Code automation" at bounding box center [88, 162] width 102 height 17
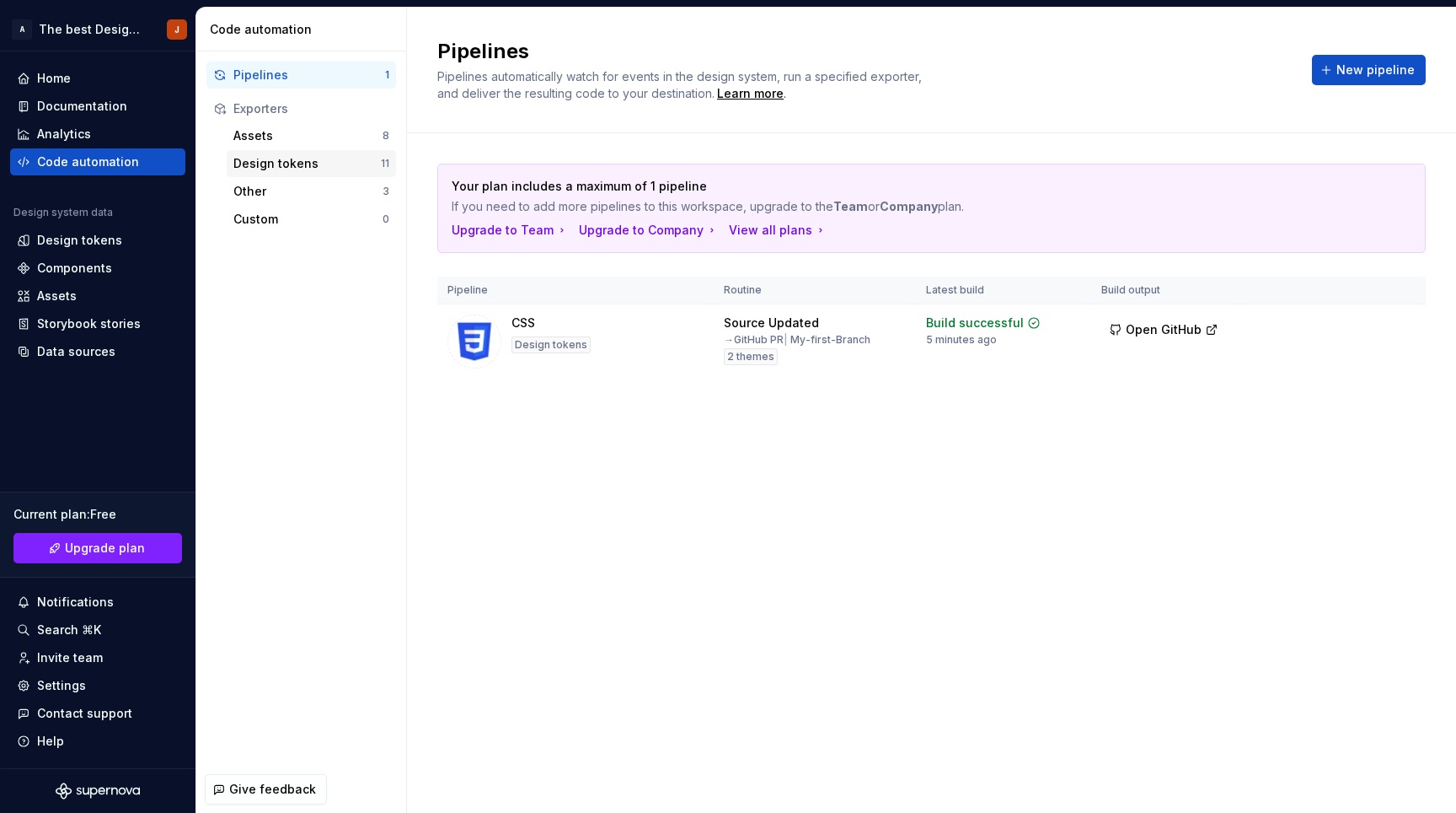
click at [253, 164] on div "Design tokens" at bounding box center [307, 164] width 148 height 17
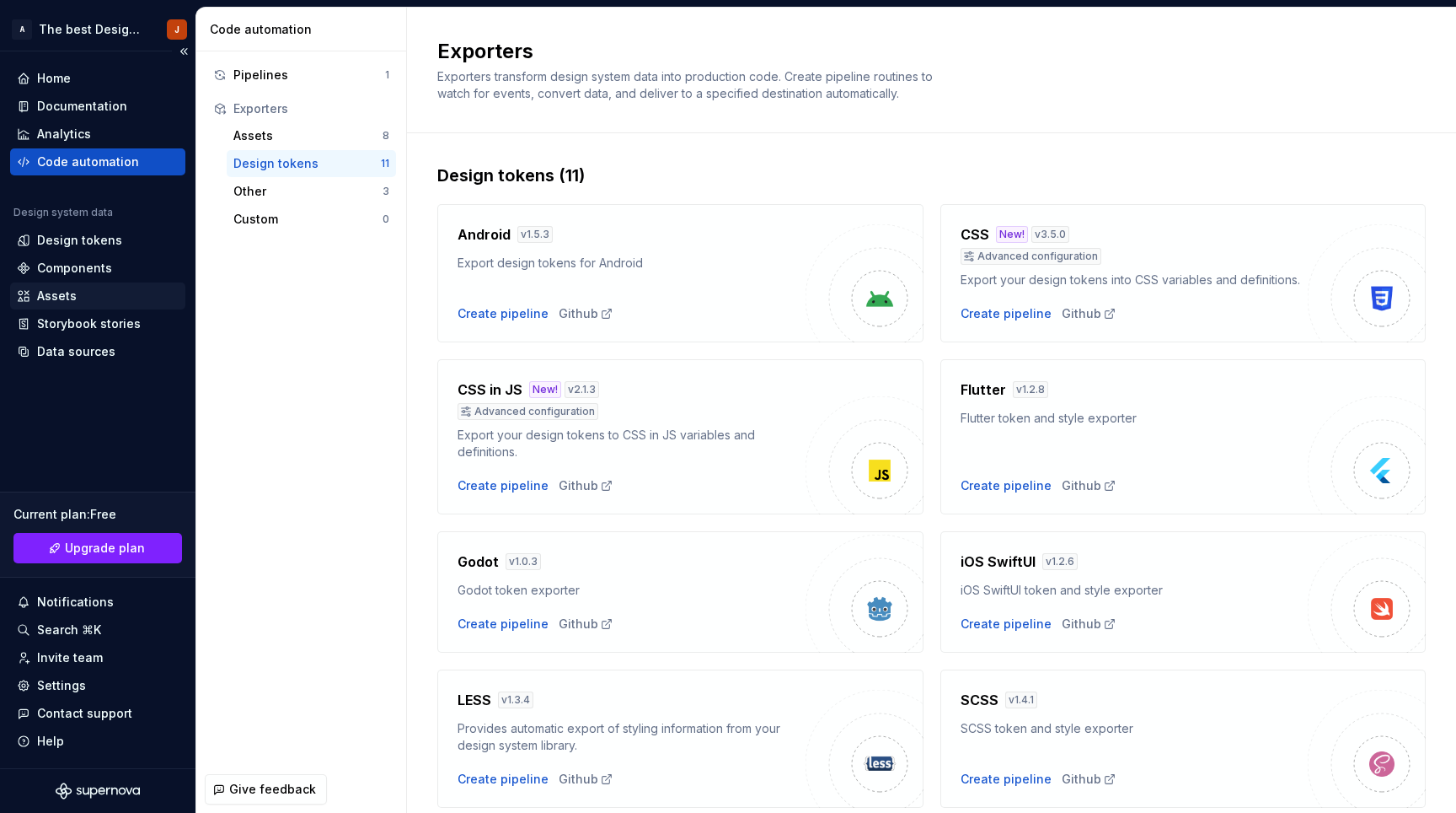
click at [86, 299] on div "Assets" at bounding box center [98, 296] width 162 height 17
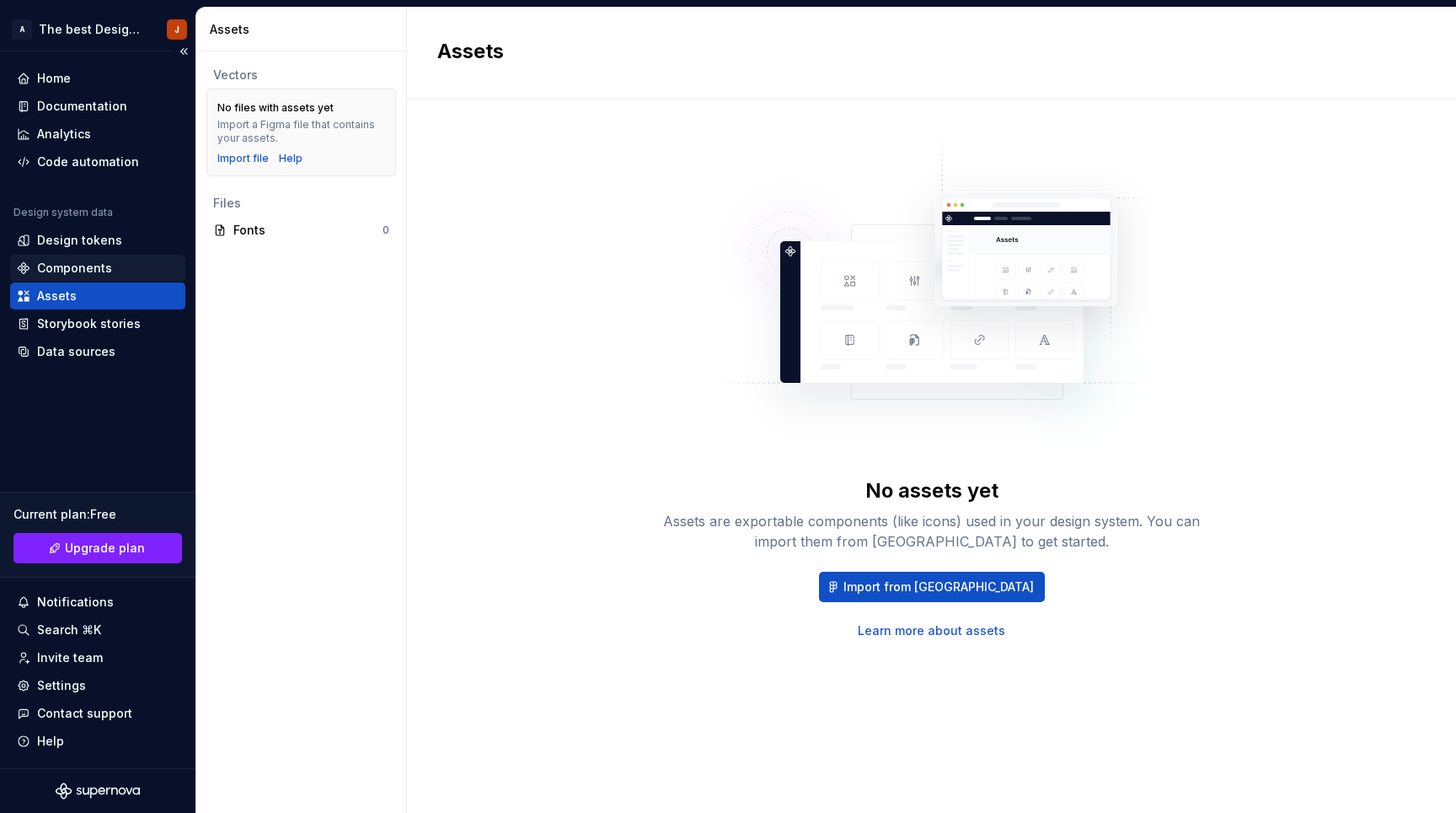
click at [78, 275] on div "Components" at bounding box center [75, 268] width 75 height 17
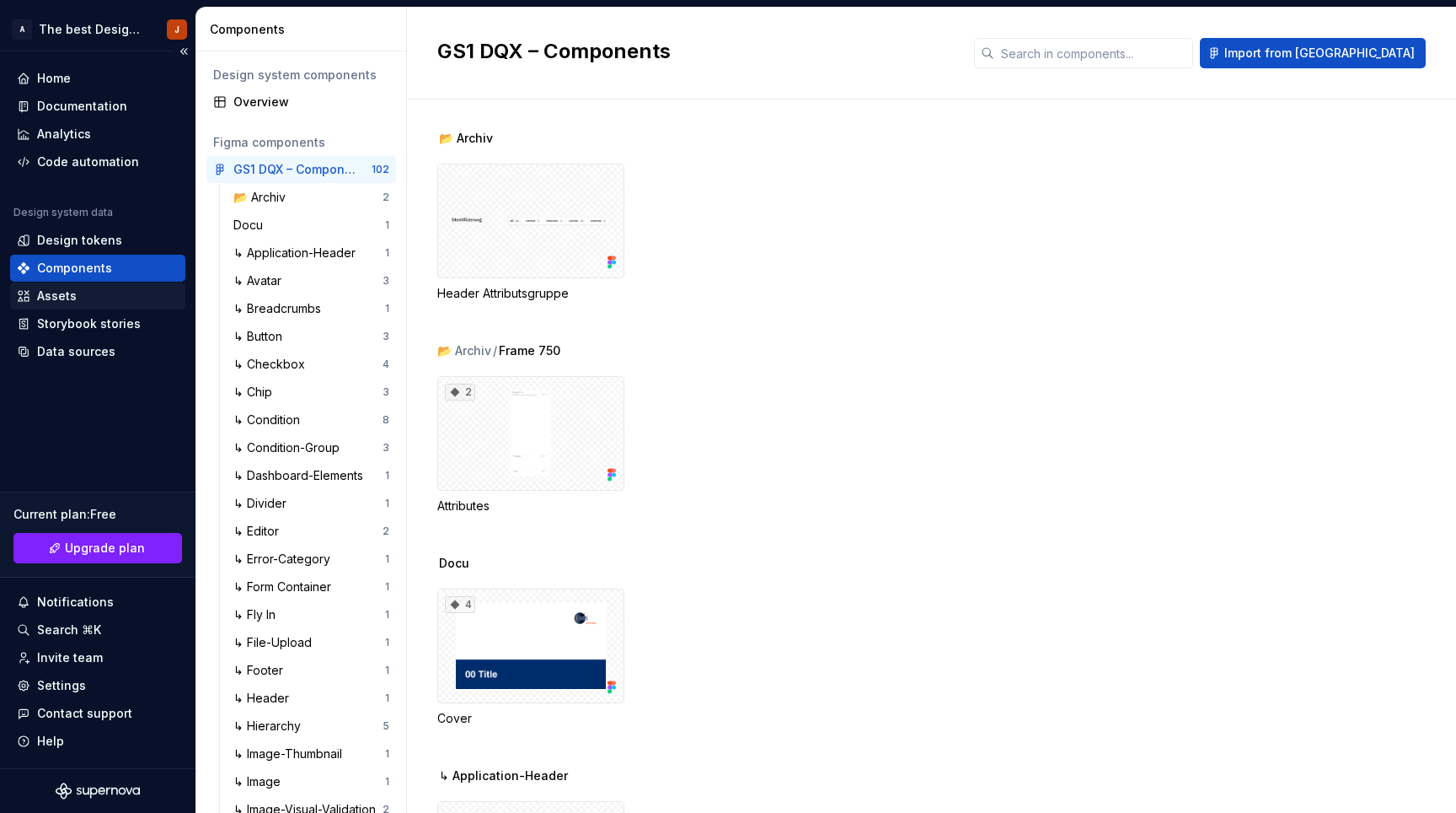
click at [70, 297] on div "Assets" at bounding box center [57, 296] width 39 height 17
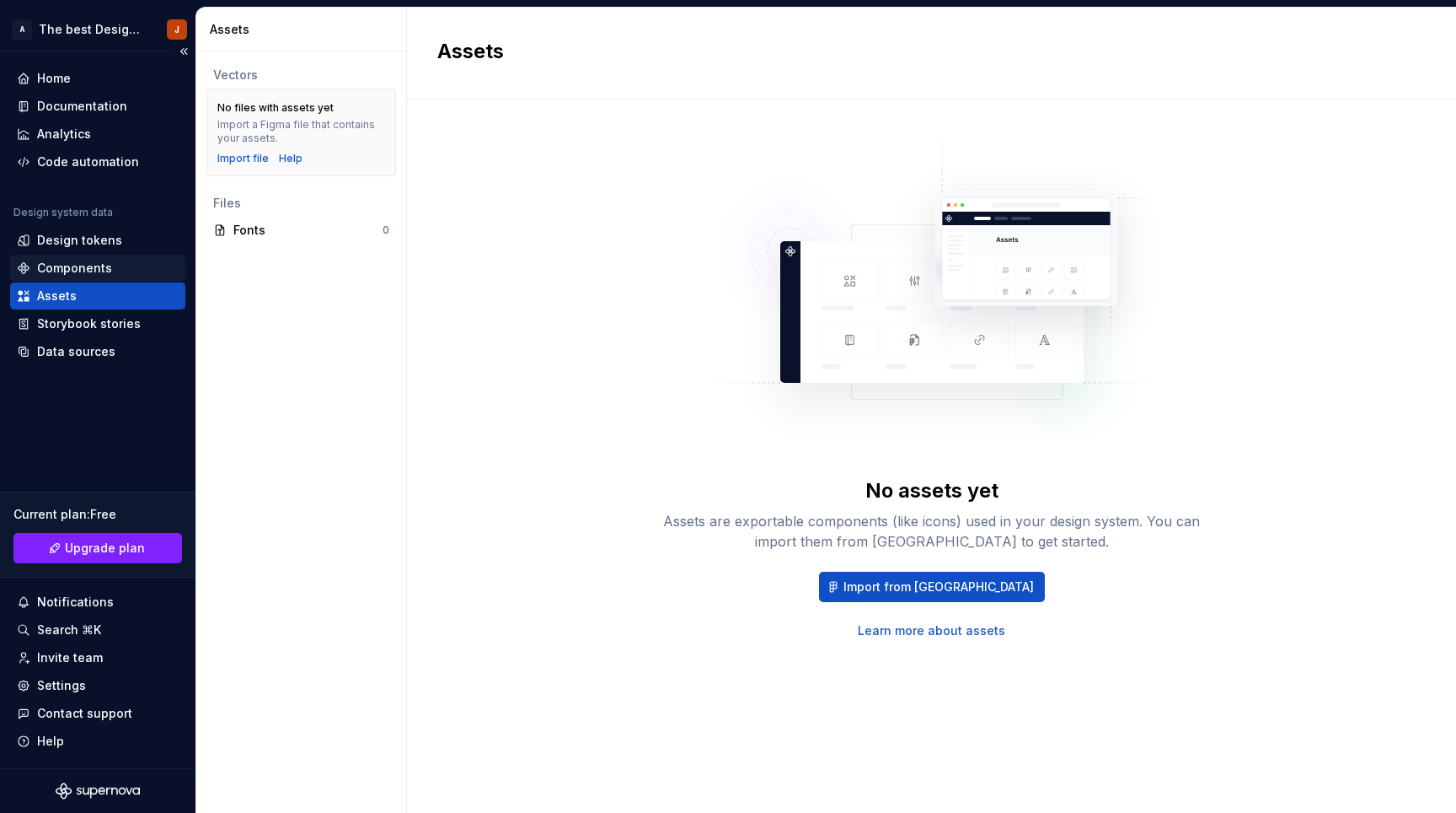
click at [90, 258] on div "Components" at bounding box center [98, 268] width 176 height 27
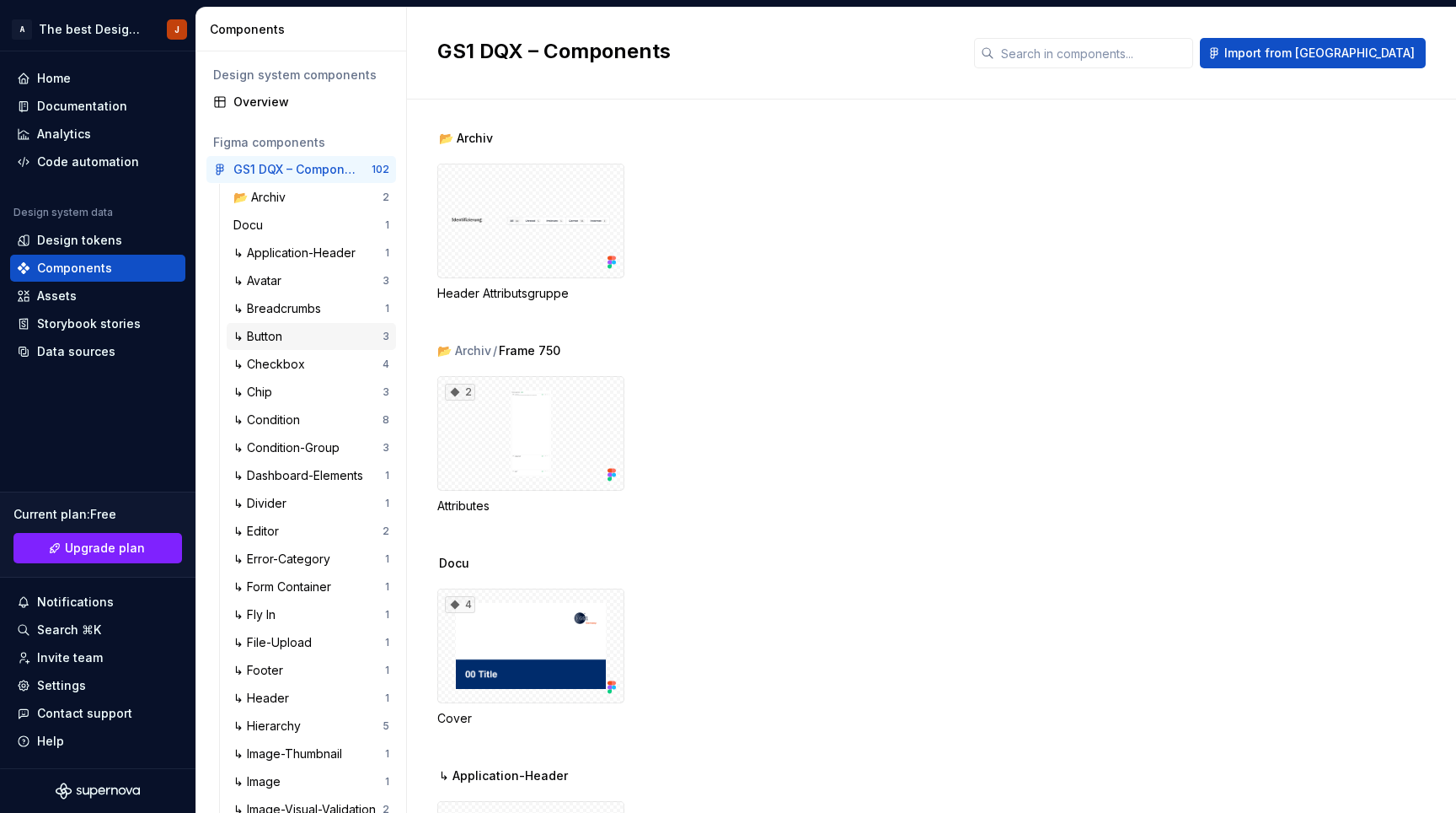
click at [281, 336] on div "↳ Button" at bounding box center [261, 337] width 56 height 17
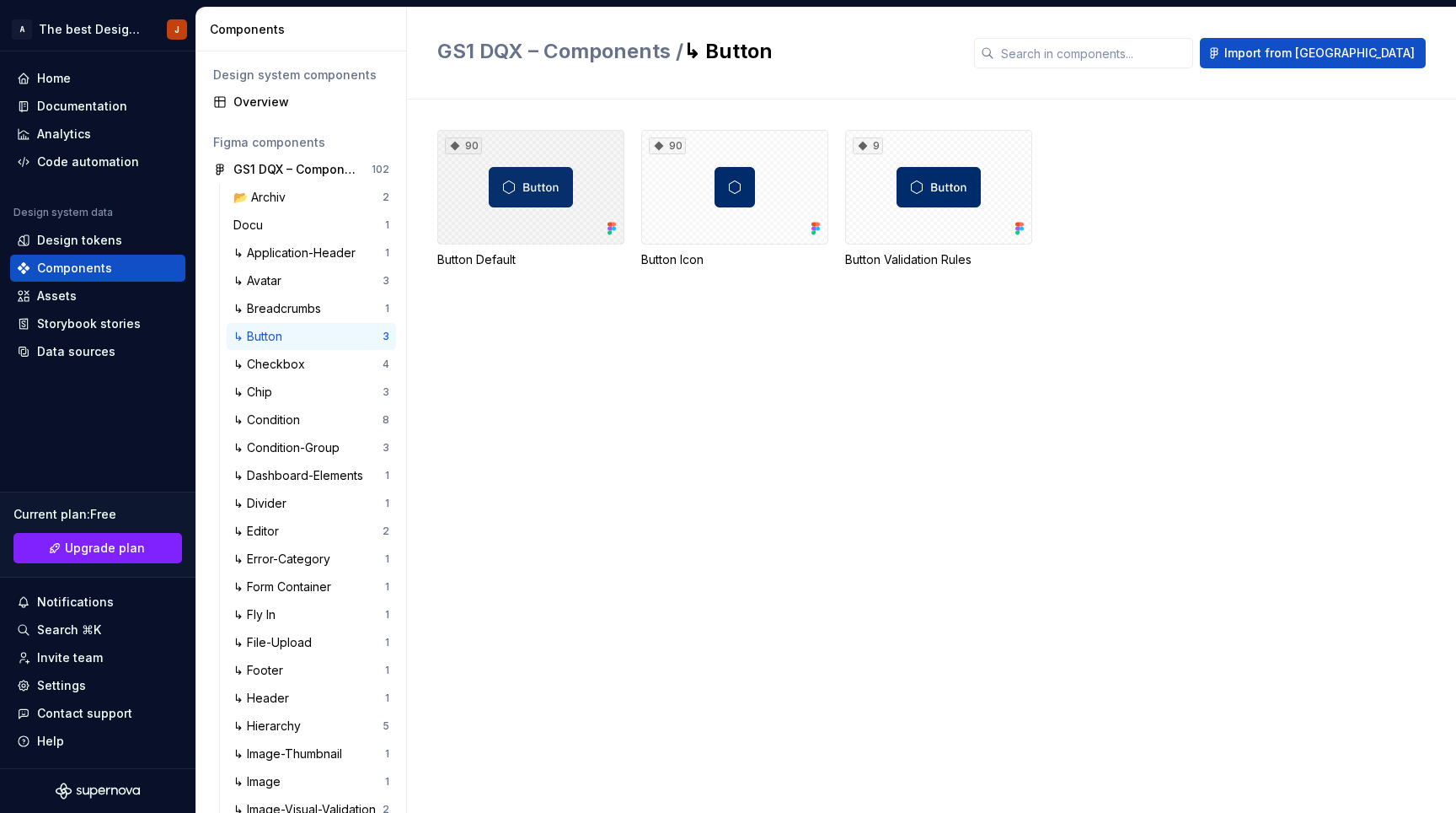
click at [535, 187] on div "90" at bounding box center [531, 186] width 187 height 114
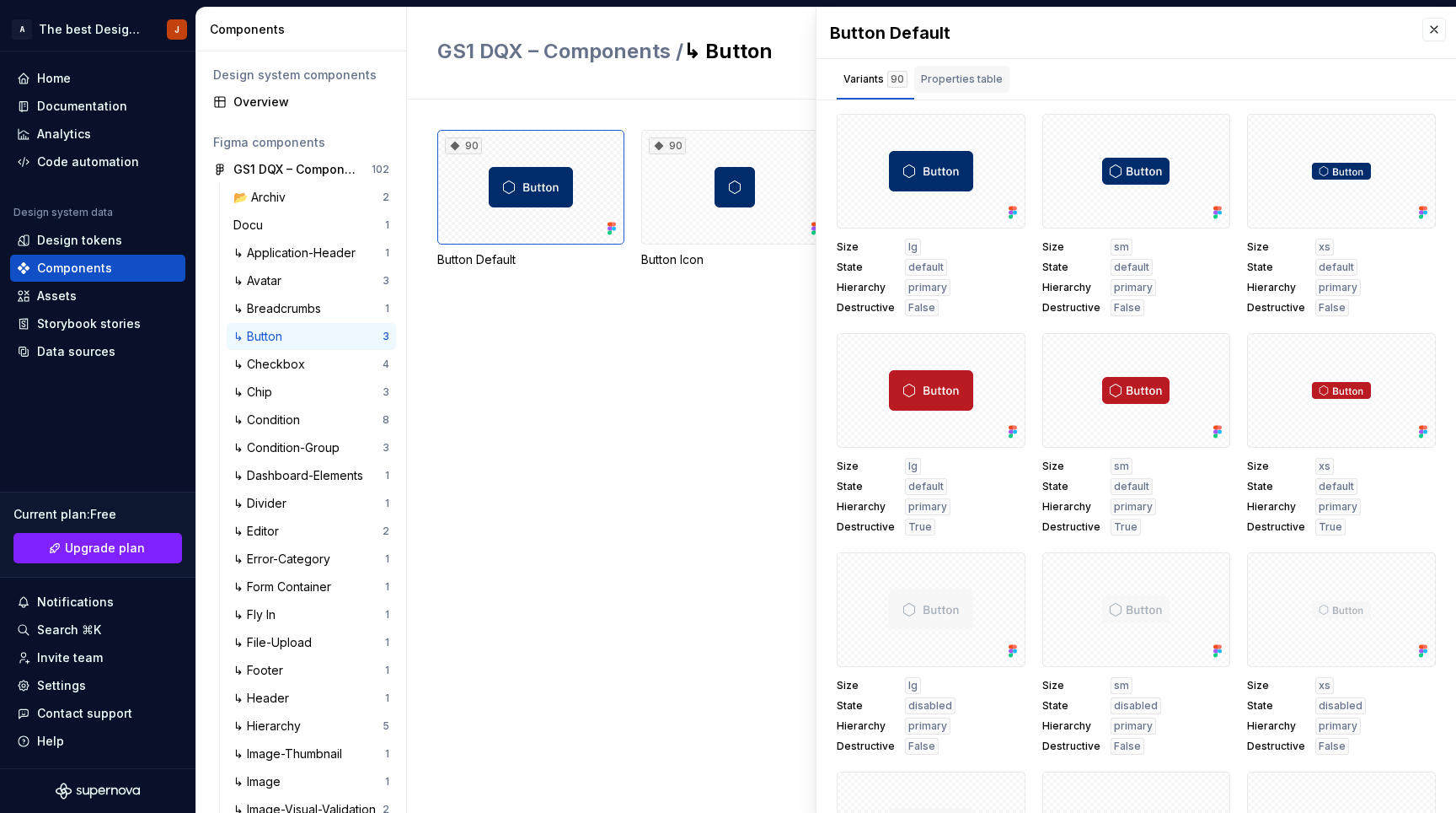
click at [945, 88] on div "Properties table" at bounding box center [962, 79] width 95 height 27
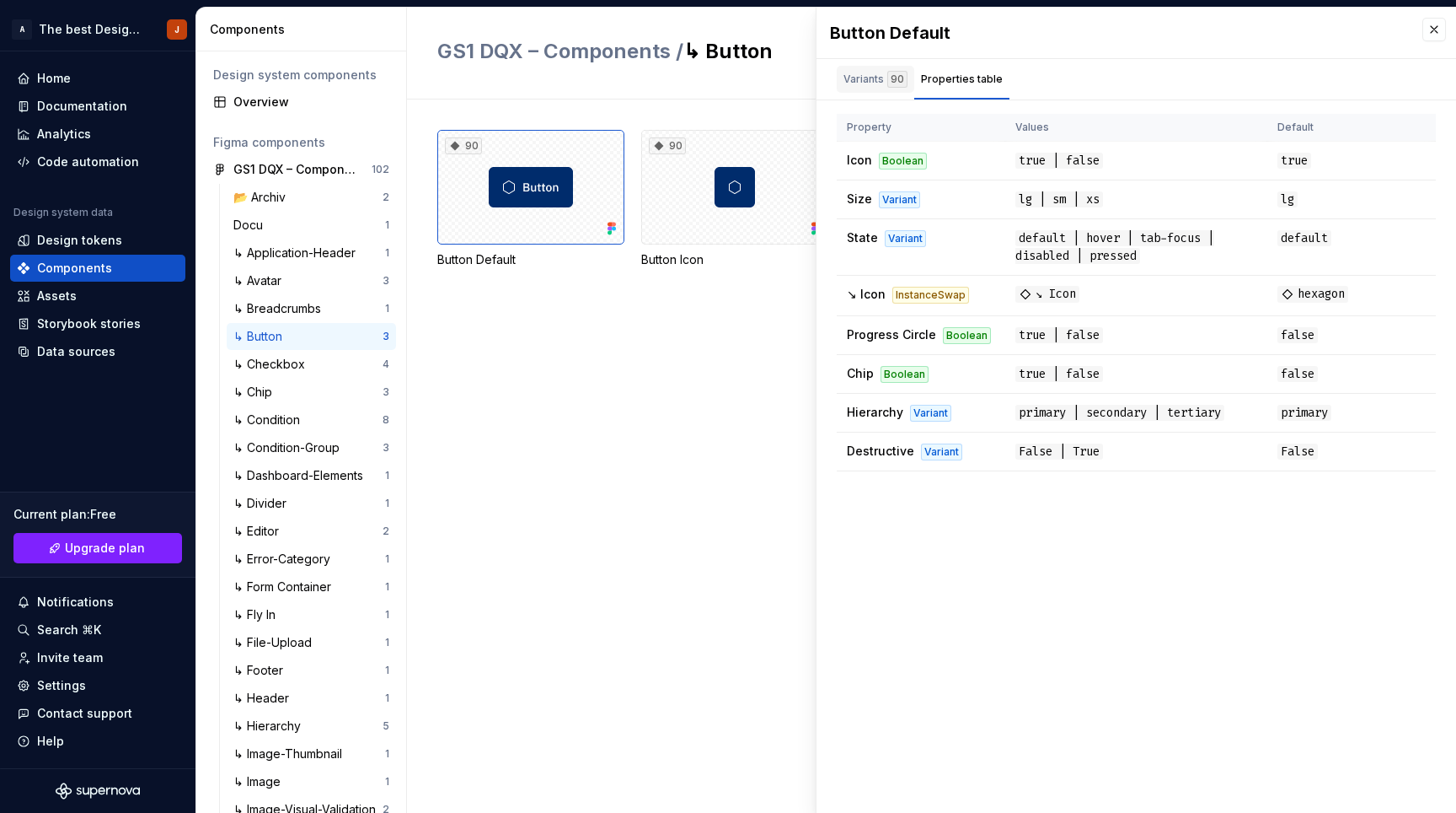
click at [874, 78] on div "Variants 90" at bounding box center [875, 80] width 64 height 17
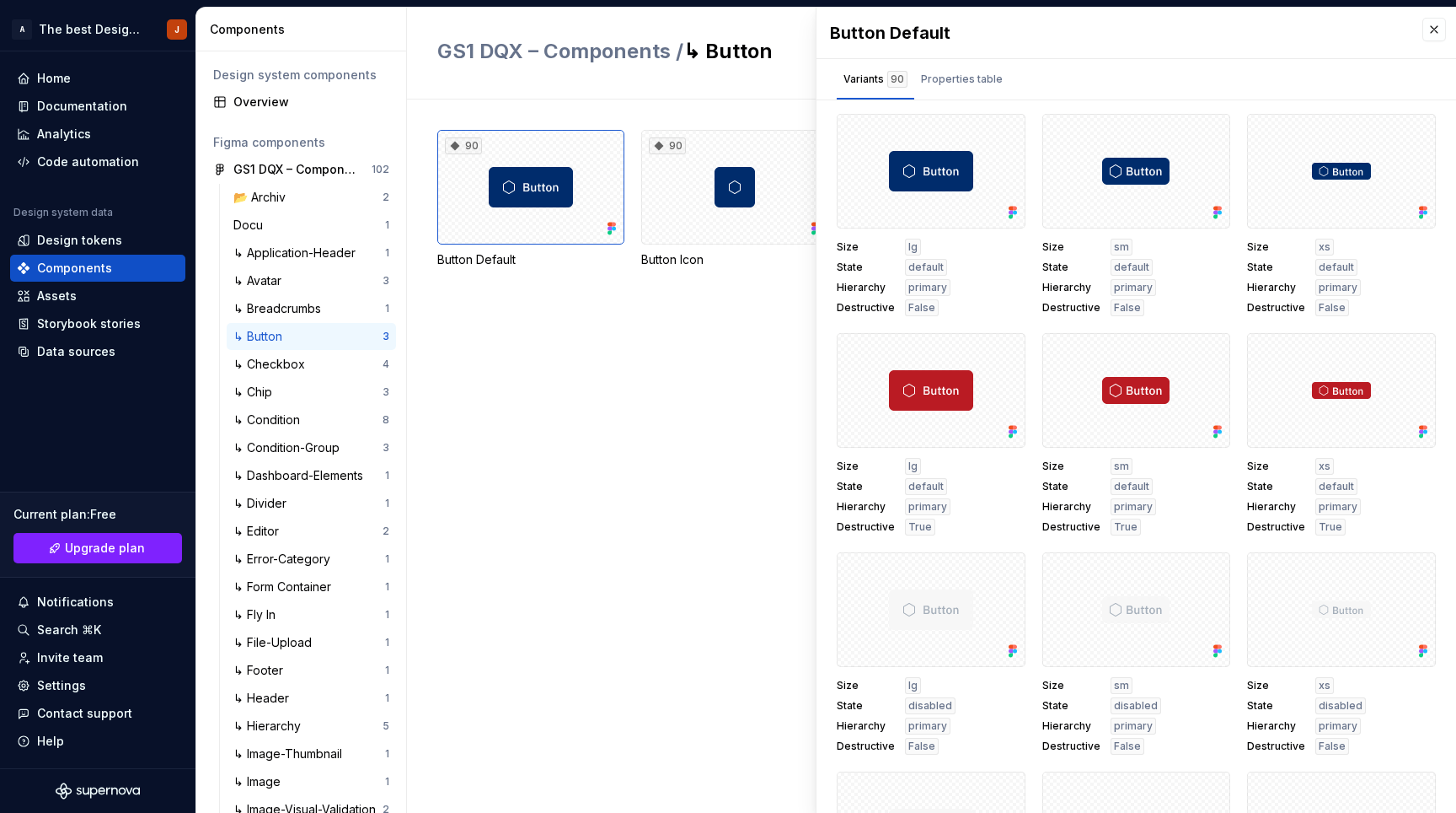
scroll to position [113, 0]
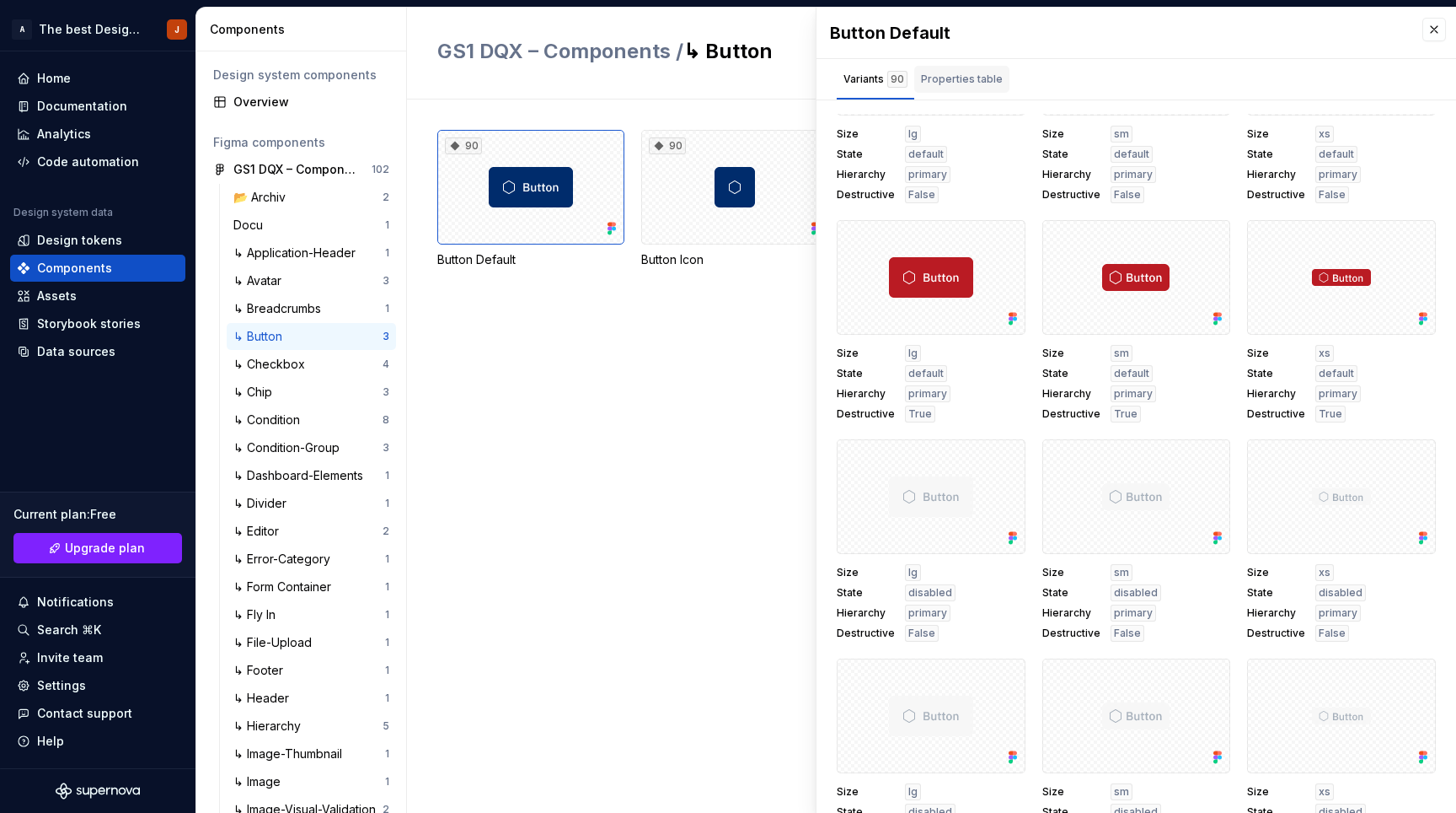
click at [947, 72] on div "Properties table" at bounding box center [962, 80] width 82 height 17
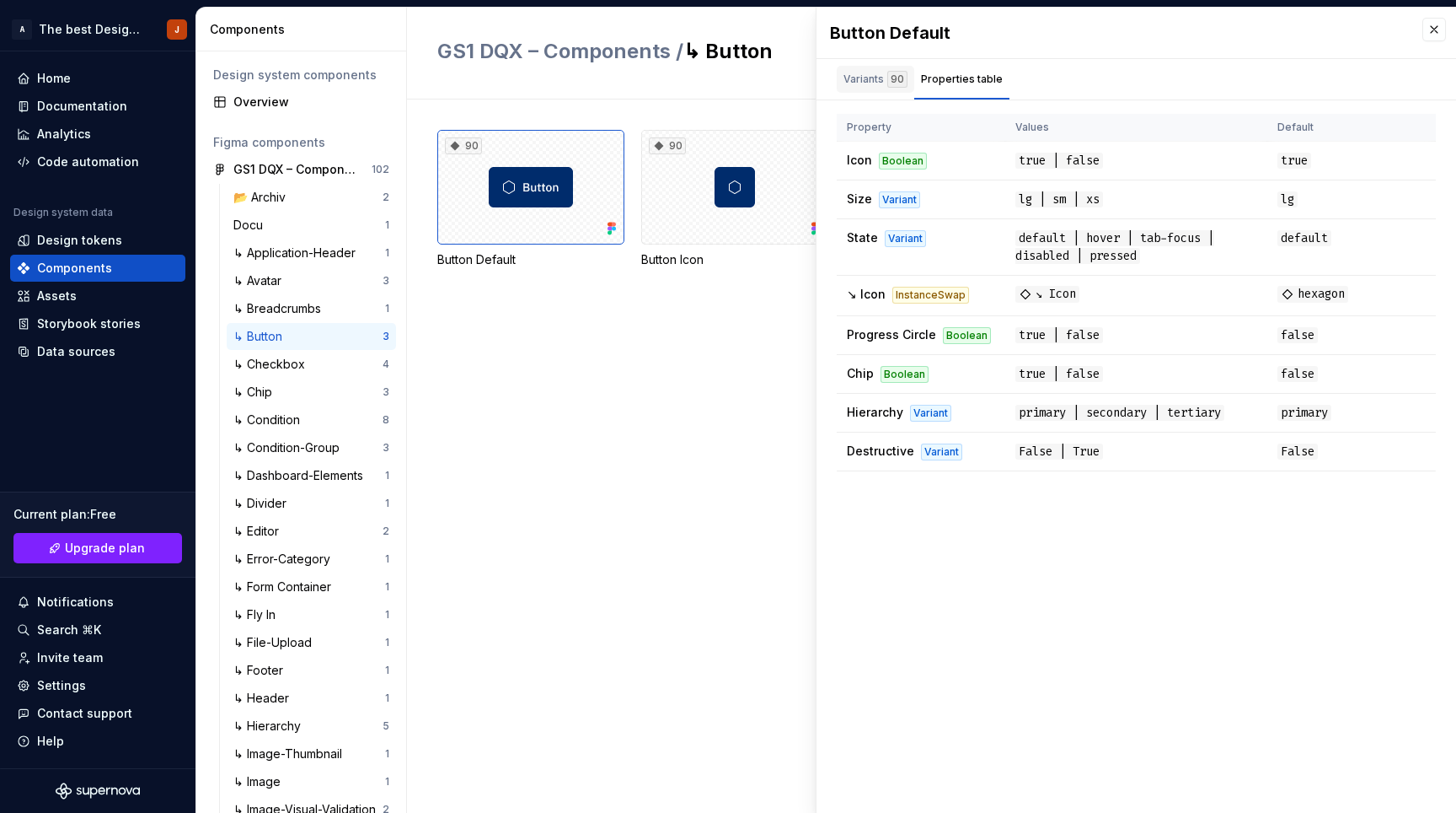
scroll to position [0, 0]
click at [853, 76] on div "Variants 90" at bounding box center [875, 80] width 64 height 17
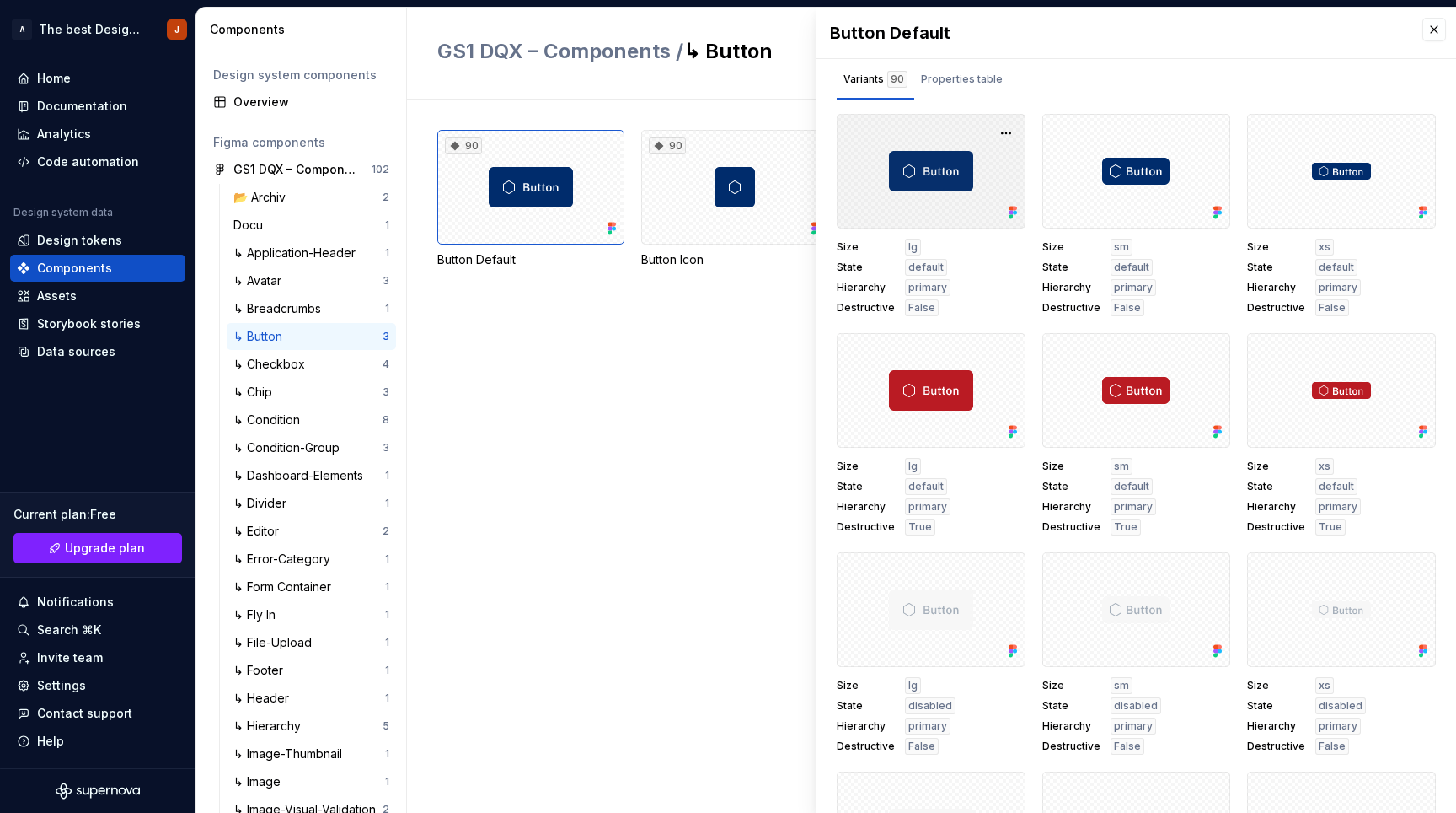
click at [898, 190] on div at bounding box center [931, 171] width 189 height 114
click at [995, 124] on button "button" at bounding box center [1006, 132] width 24 height 24
click at [897, 127] on div at bounding box center [931, 171] width 189 height 114
click at [536, 385] on div "90 Button Default 90 Button Icon 9 Button Validation Rules" at bounding box center [947, 456] width 1019 height 713
click at [259, 116] on div "Design system components Overview Figma components GS1 DQX – Components 102 📂 A…" at bounding box center [301, 432] width 210 height 761
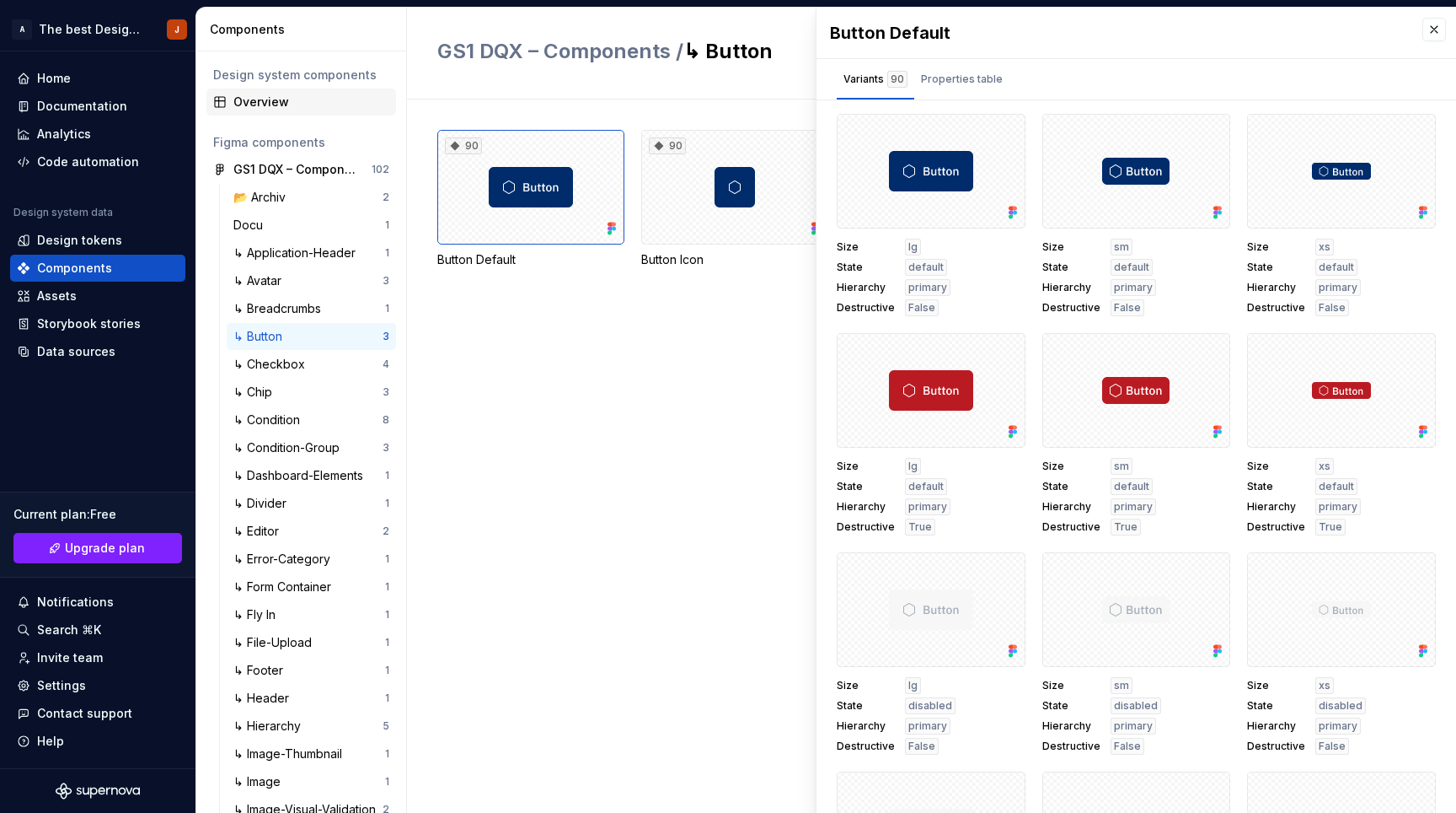
click at [269, 98] on div "Overview" at bounding box center [311, 102] width 155 height 17
